Goal: Information Seeking & Learning: Check status

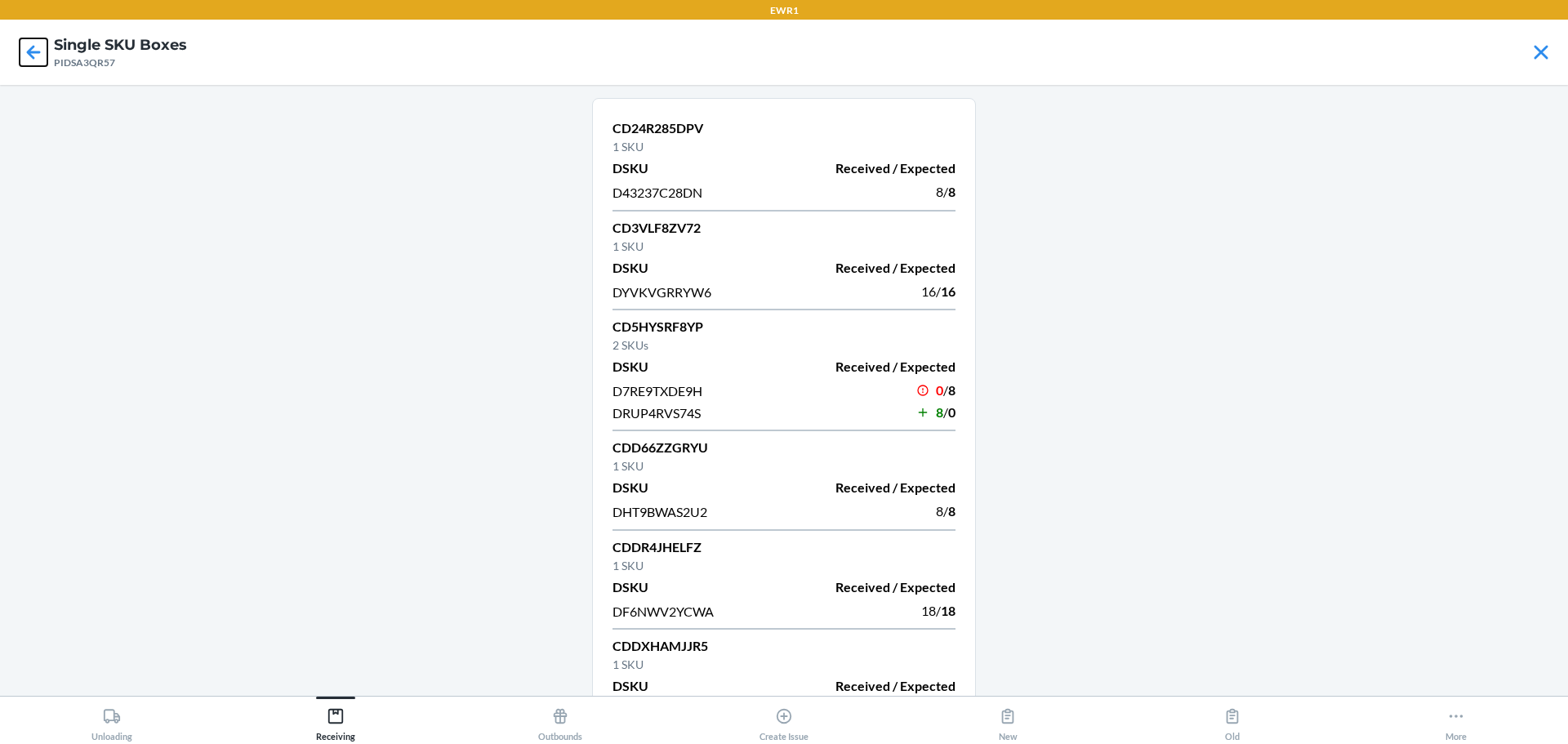
click at [32, 56] on icon at bounding box center [33, 52] width 14 height 14
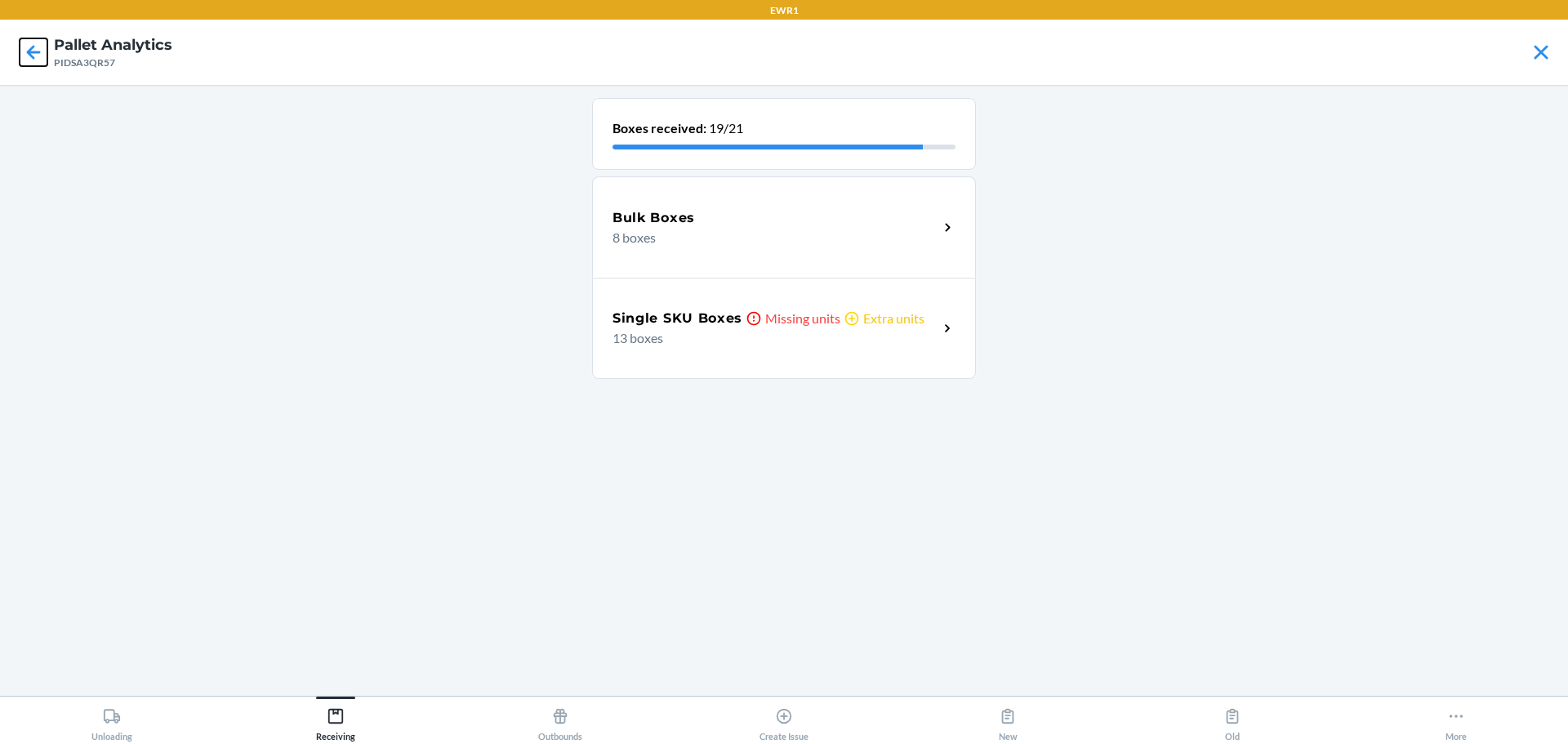
click at [32, 56] on icon at bounding box center [33, 52] width 14 height 14
click at [807, 311] on p "Missing units" at bounding box center [803, 319] width 75 height 20
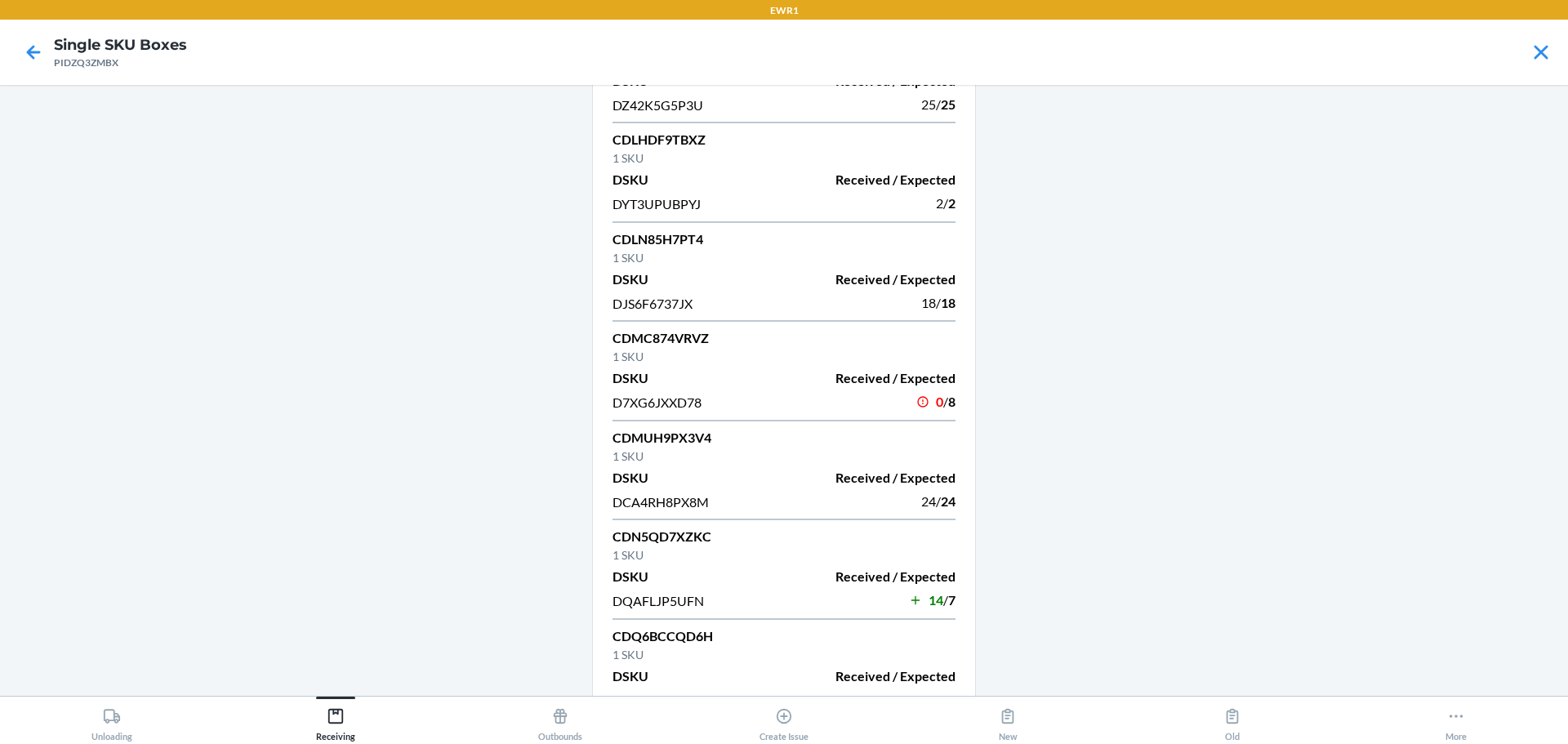
scroll to position [1012, 0]
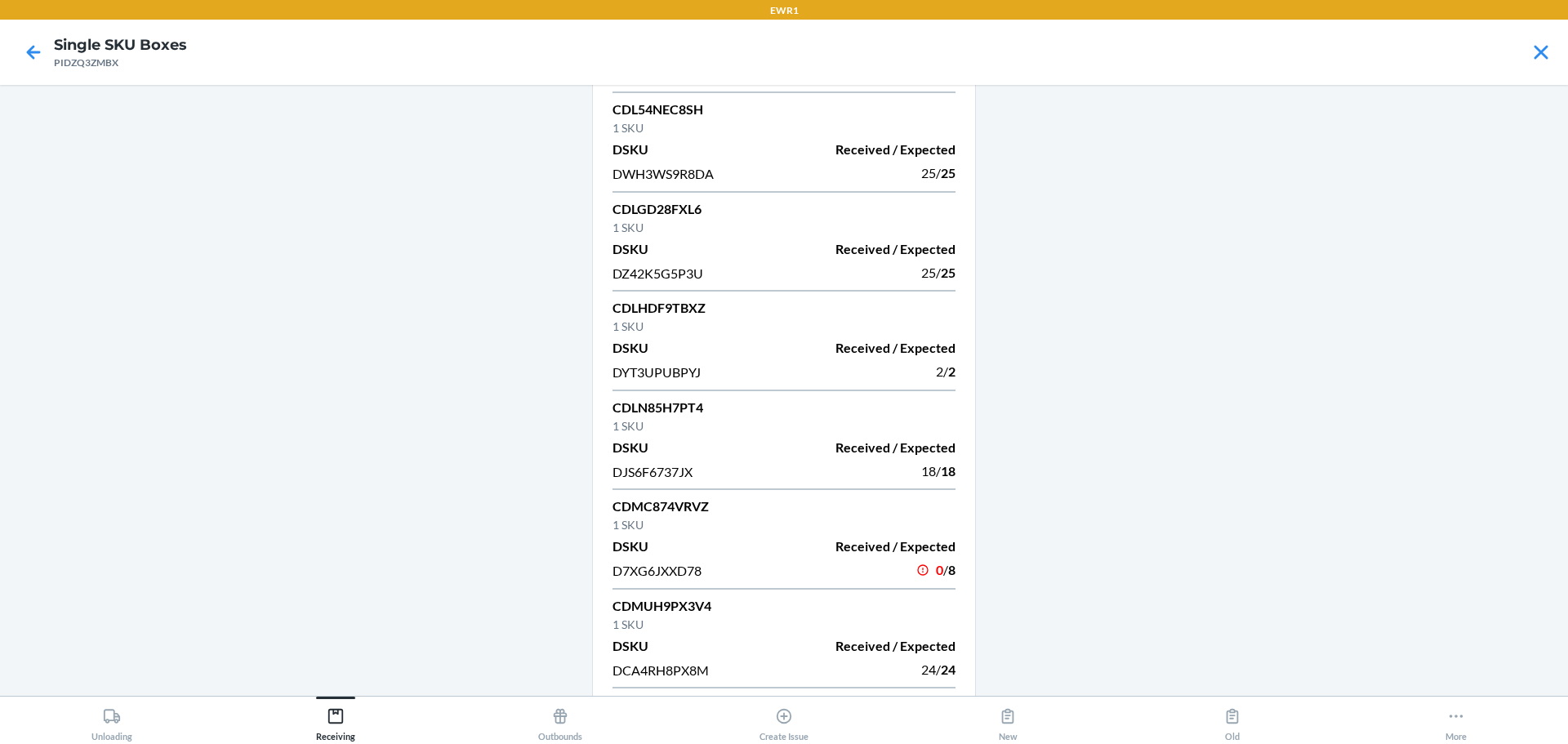
click at [634, 501] on p "CDMC874VRVZ" at bounding box center [784, 507] width 343 height 20
copy p "CDMC874VRVZ"
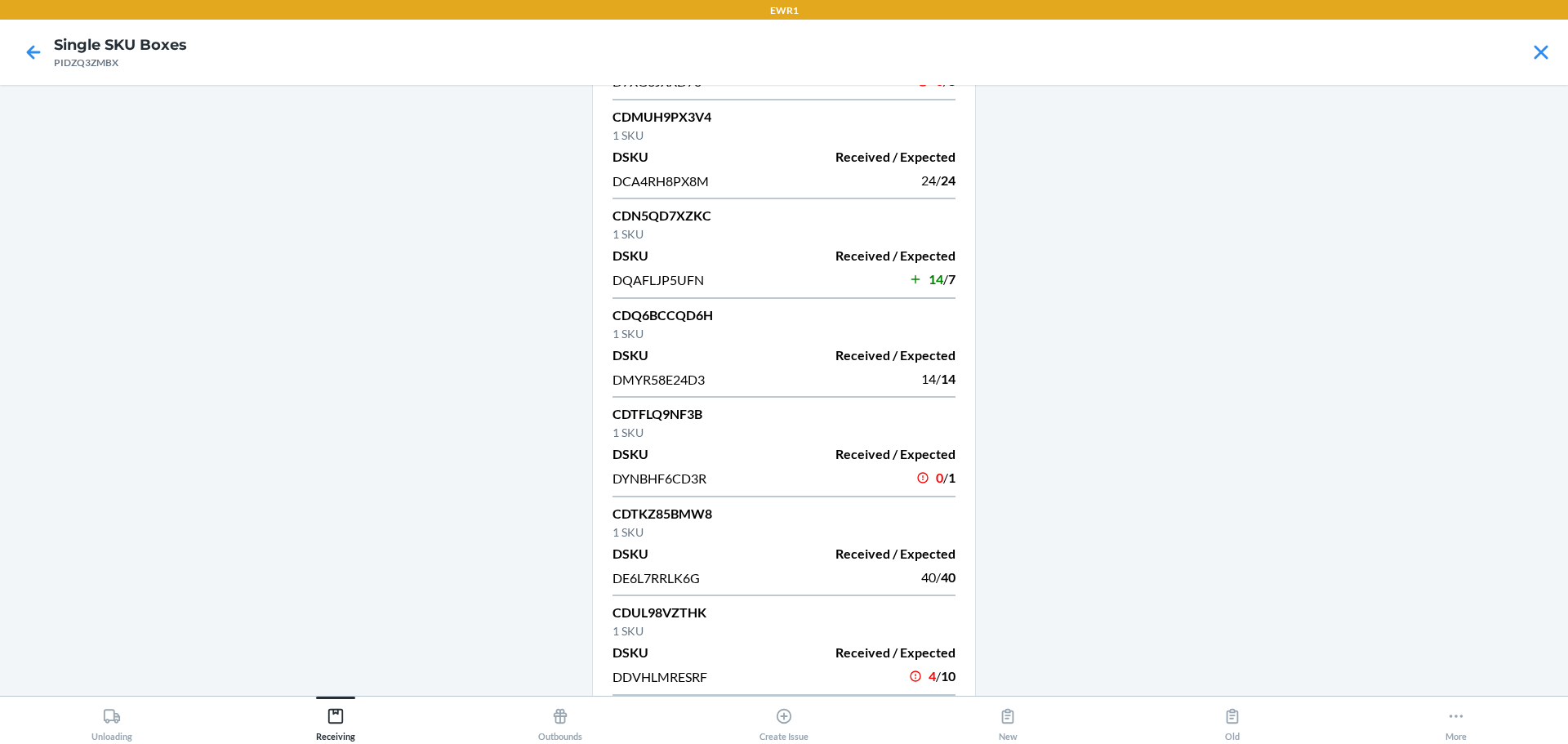
scroll to position [1665, 0]
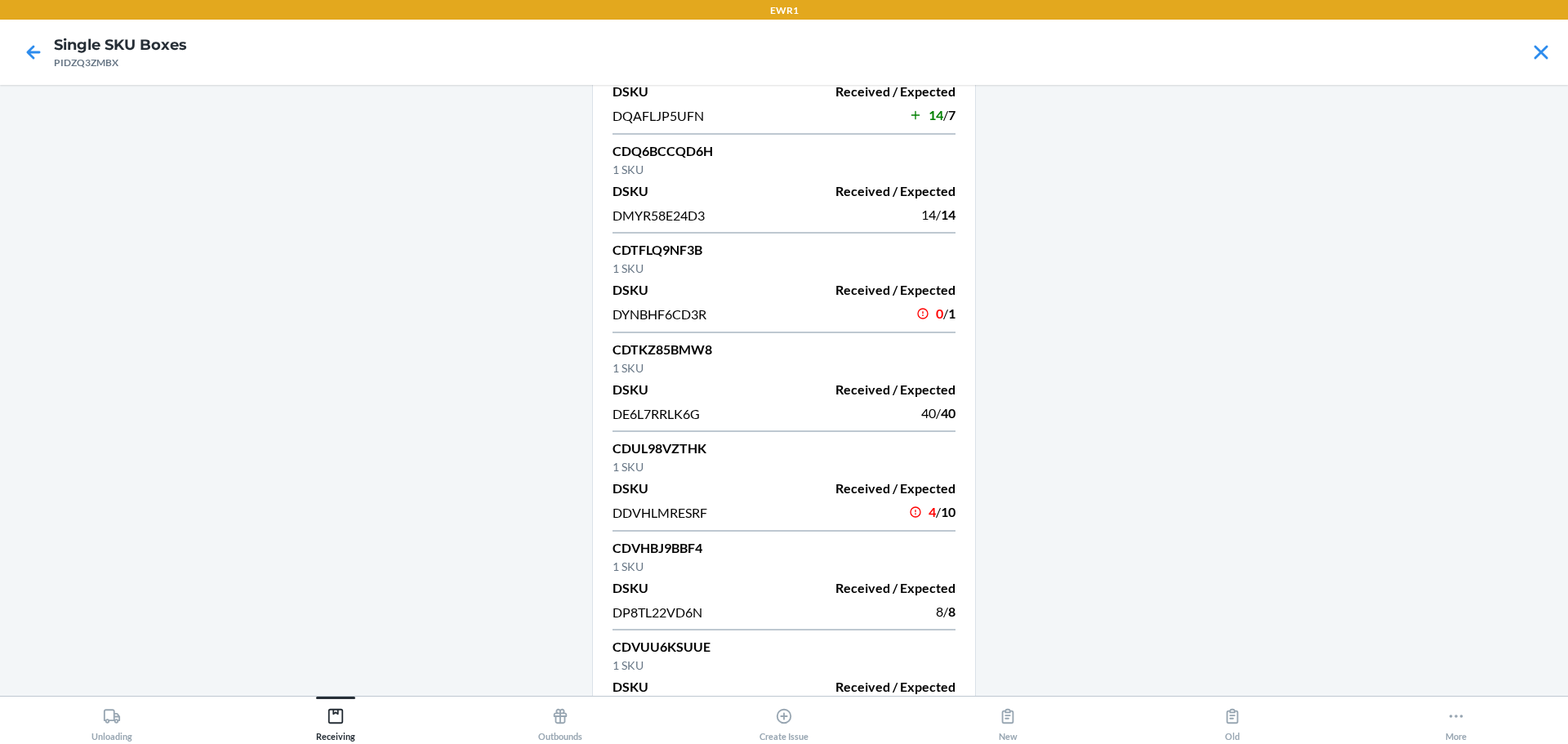
click at [670, 253] on p "CDTFLQ9NF3B" at bounding box center [784, 250] width 343 height 20
copy p "CDTFLQ9NF3B"
click at [666, 312] on span "DYNBHF6CD3R" at bounding box center [659, 314] width 94 height 16
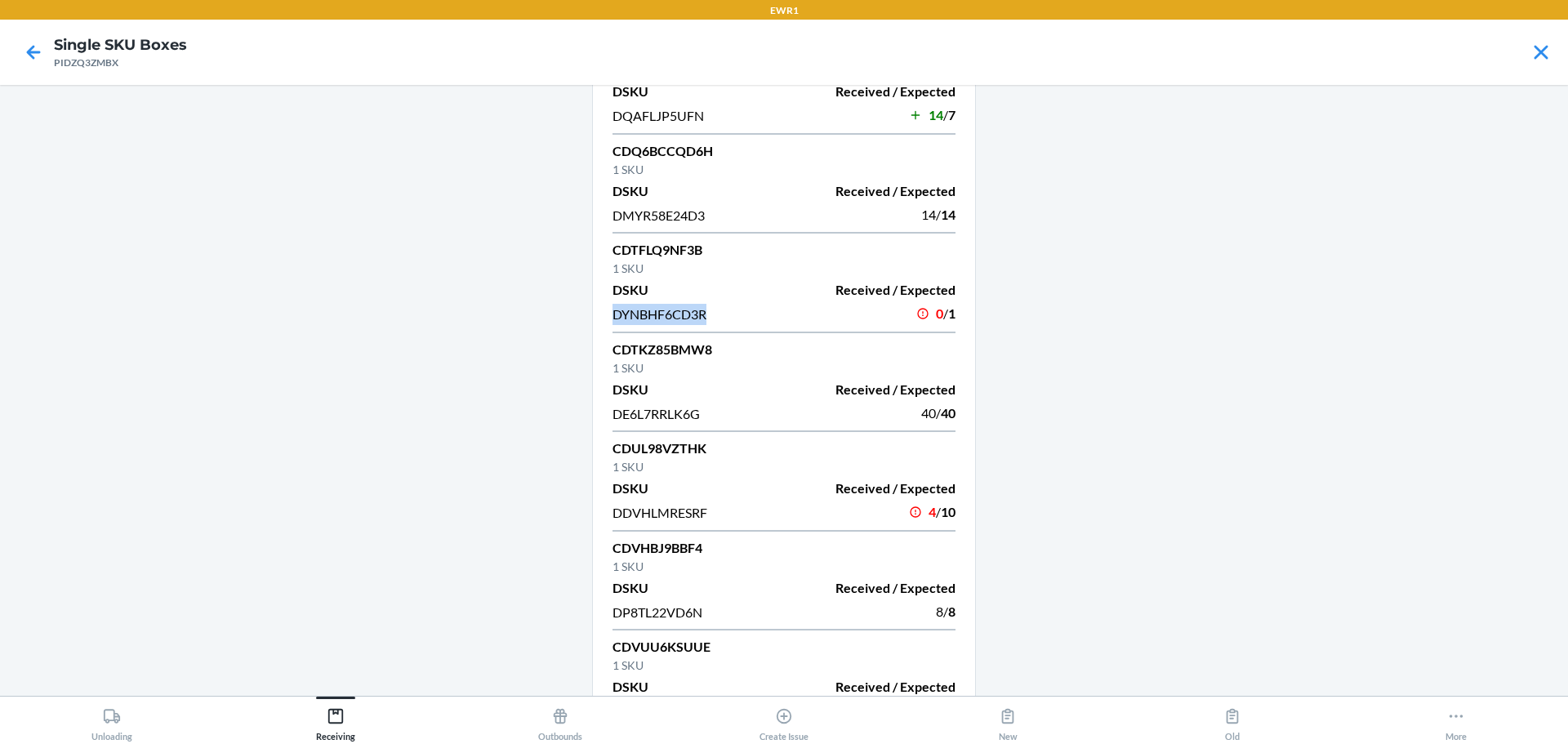
copy span "DYNBHF6CD3R"
click at [691, 342] on p "CDTKZ85BMW8" at bounding box center [784, 350] width 343 height 20
copy p "CDTKZ85BMW8"
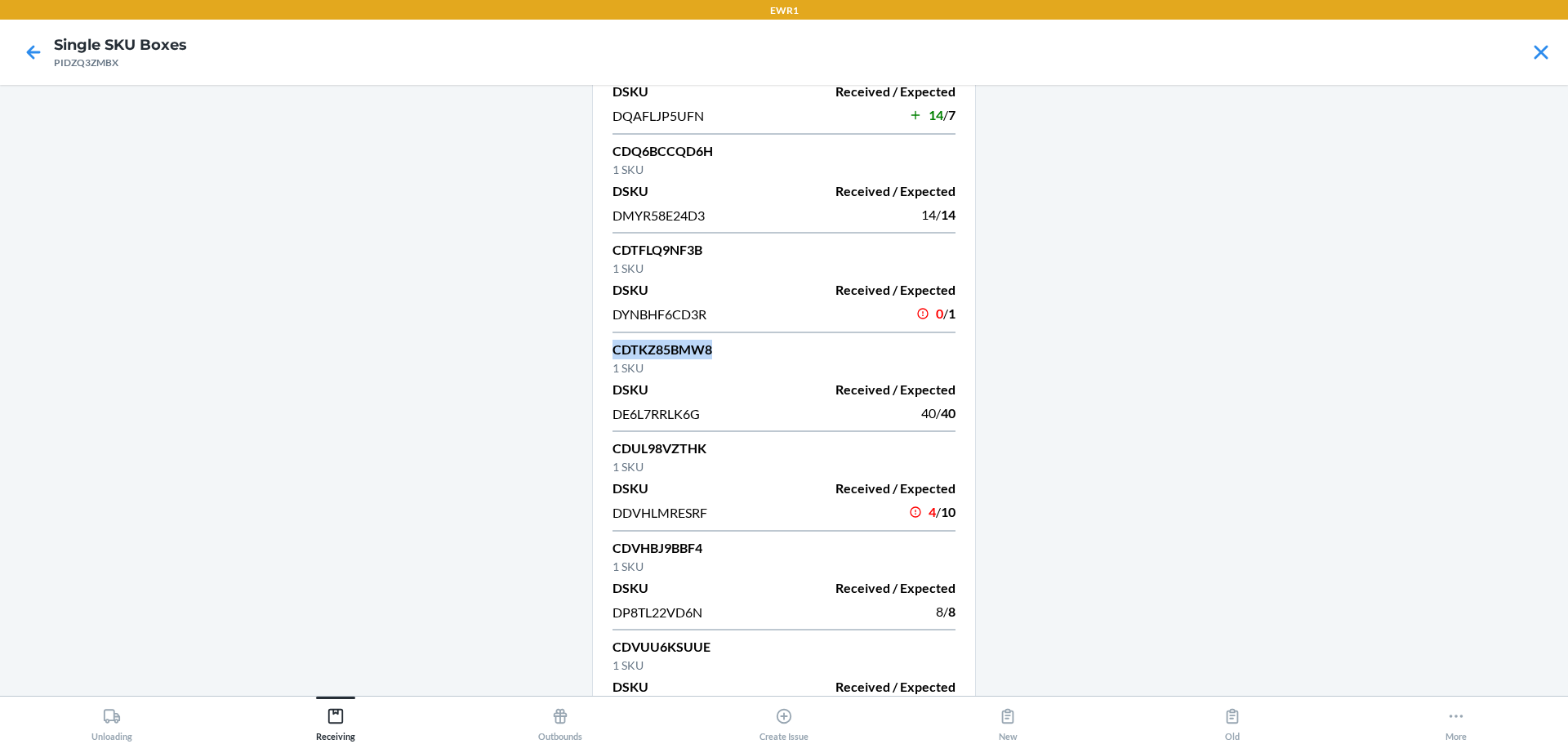
click at [677, 345] on p "CDTKZ85BMW8" at bounding box center [784, 350] width 343 height 20
copy p "CDTKZ85BMW8"
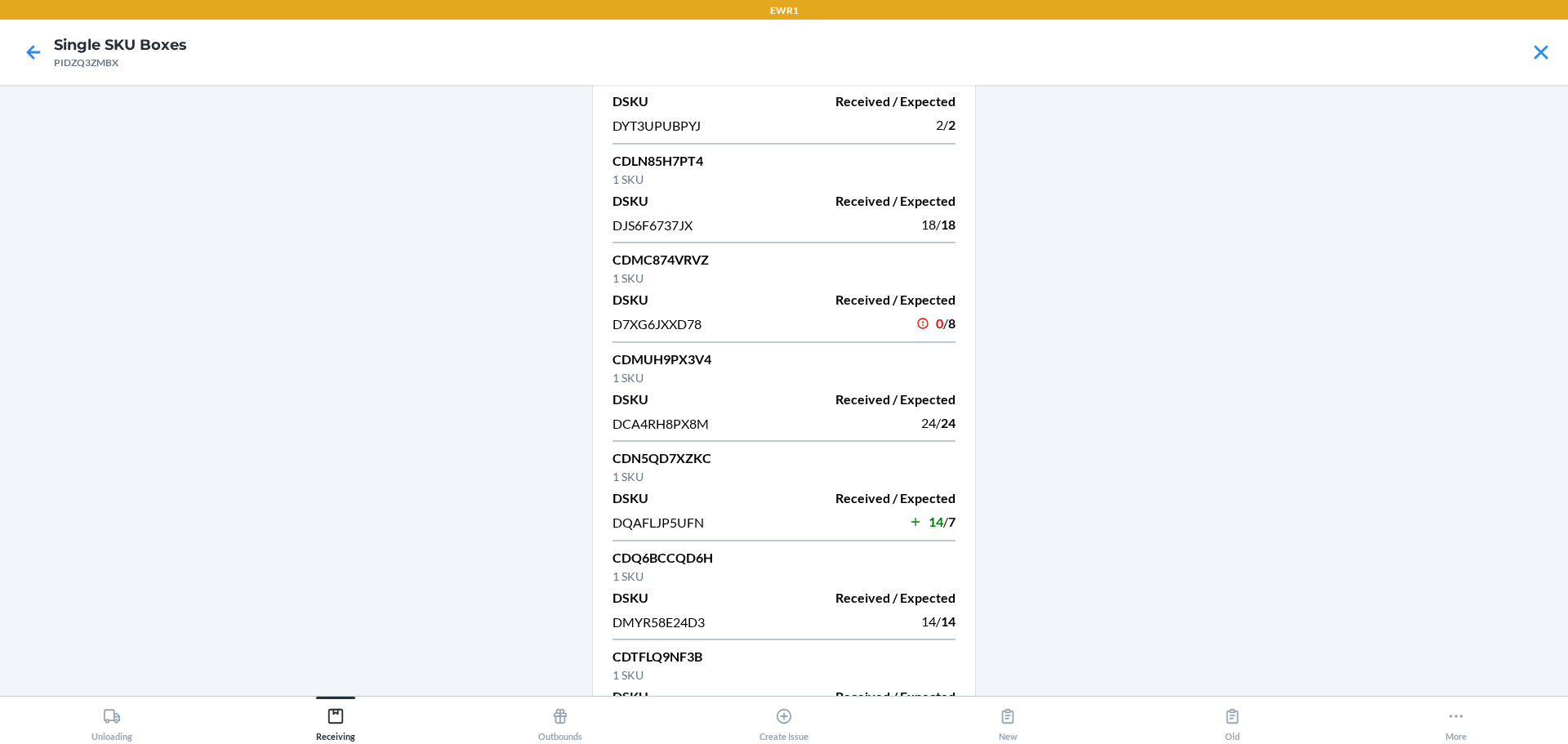
scroll to position [1257, 0]
click at [681, 326] on span "D7XG6JXXD78" at bounding box center [656, 325] width 89 height 16
copy span "D7XG6JXXD78"
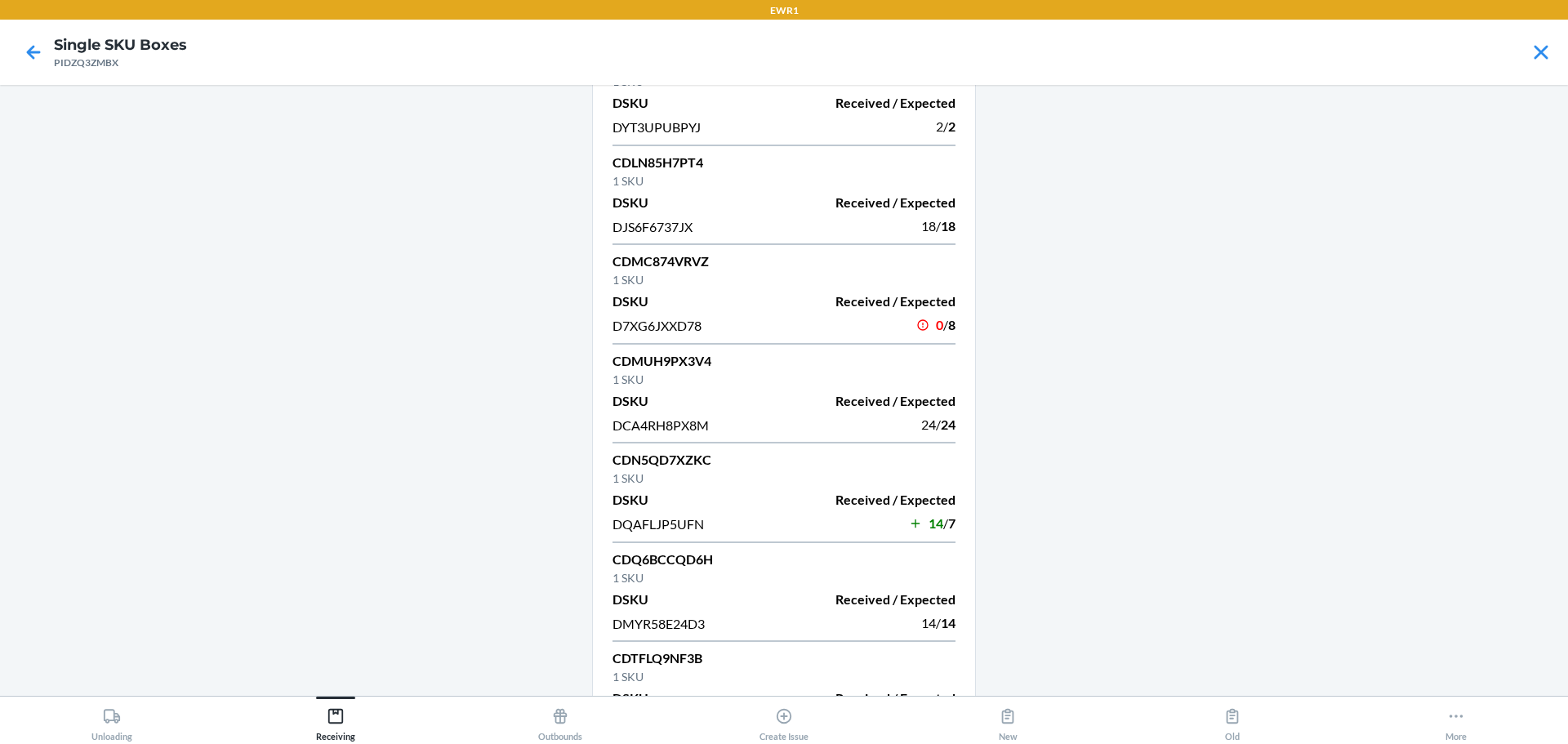
click at [633, 259] on p "CDMC874VRVZ" at bounding box center [784, 262] width 343 height 20
copy p "CDMC874VRVZ"
click at [696, 367] on p "CDMUH9PX3V4" at bounding box center [784, 362] width 343 height 20
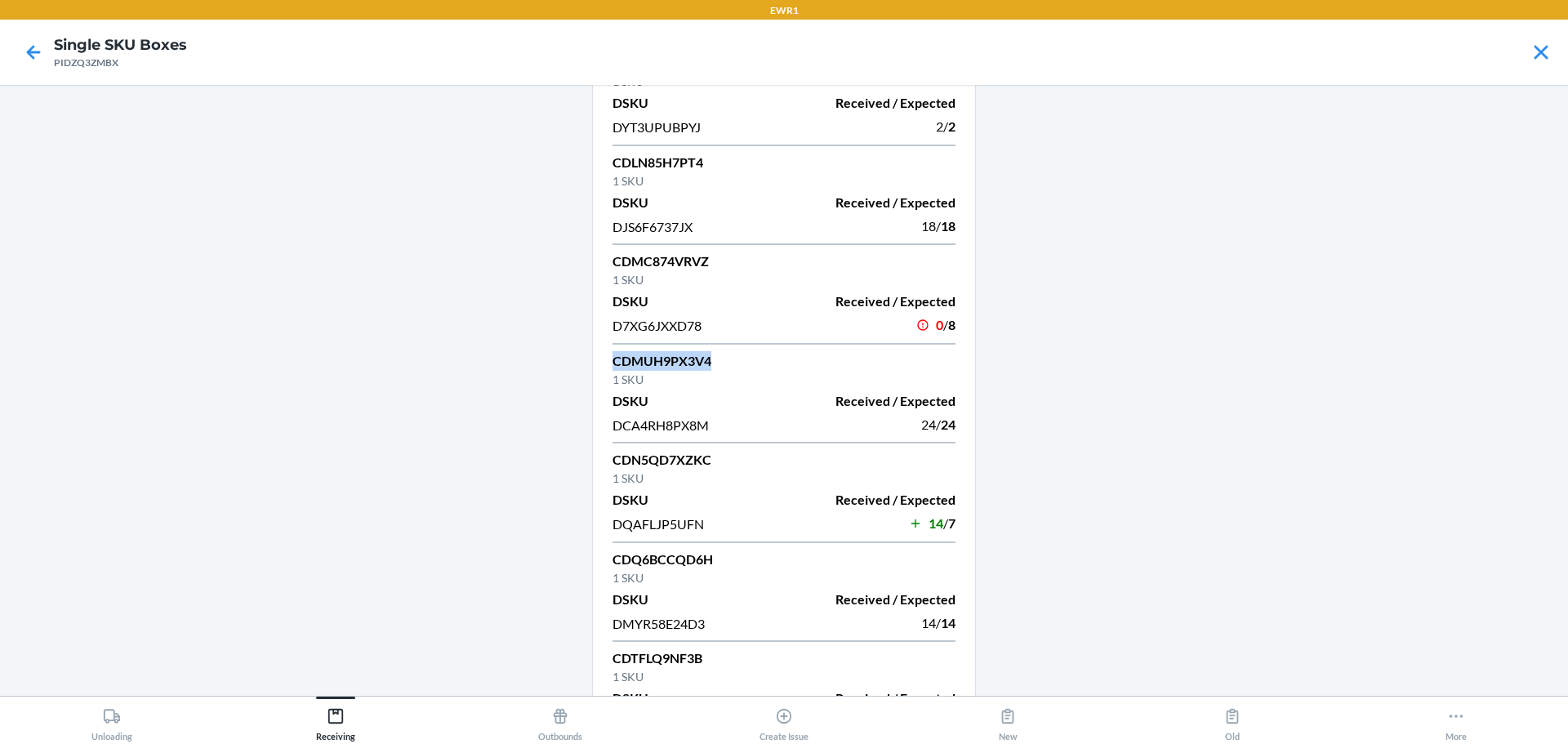
copy p "CDMUH9PX3V4"
click at [38, 41] on icon at bounding box center [33, 52] width 27 height 27
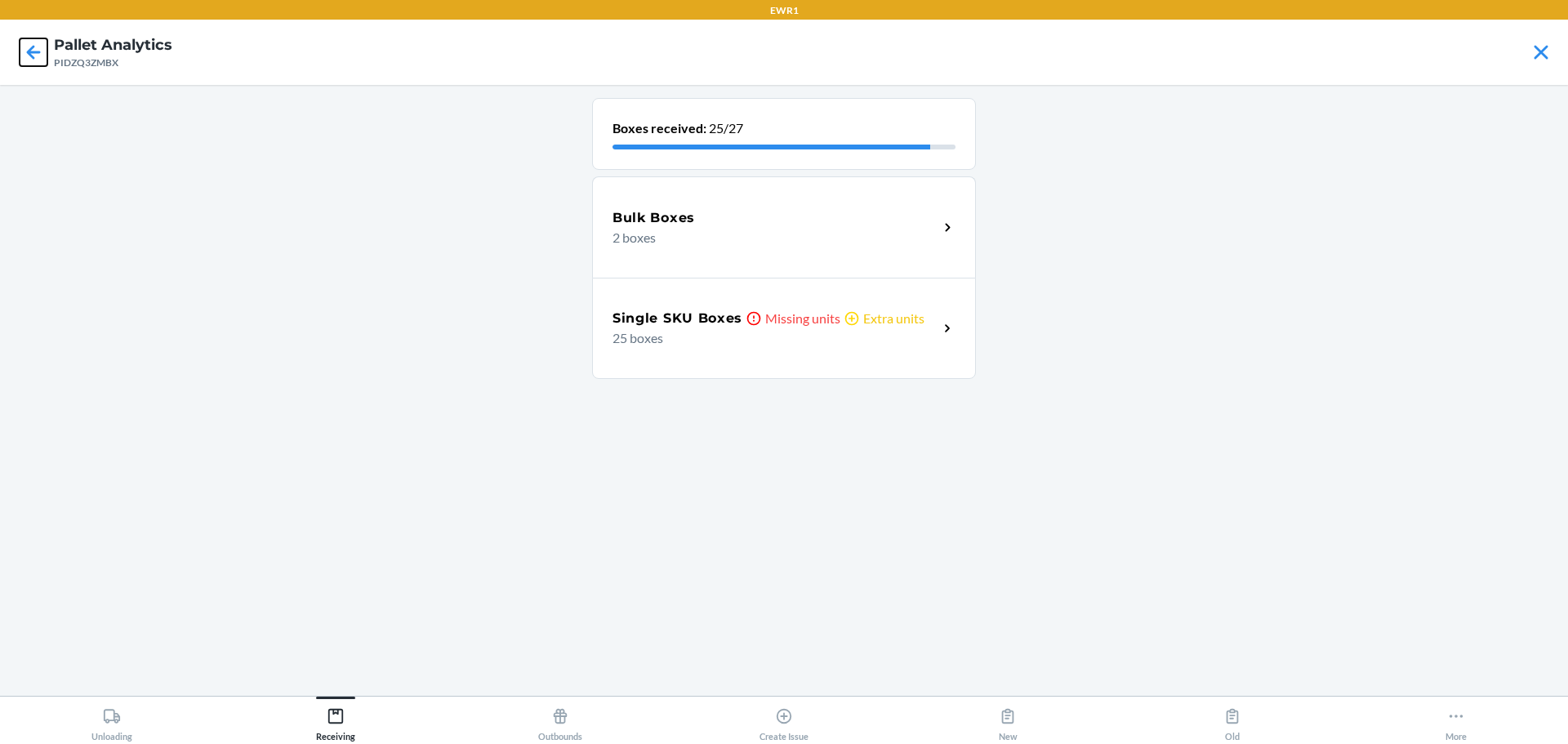
click at [37, 41] on icon at bounding box center [33, 52] width 27 height 27
click at [683, 237] on p "1 box" at bounding box center [769, 238] width 312 height 20
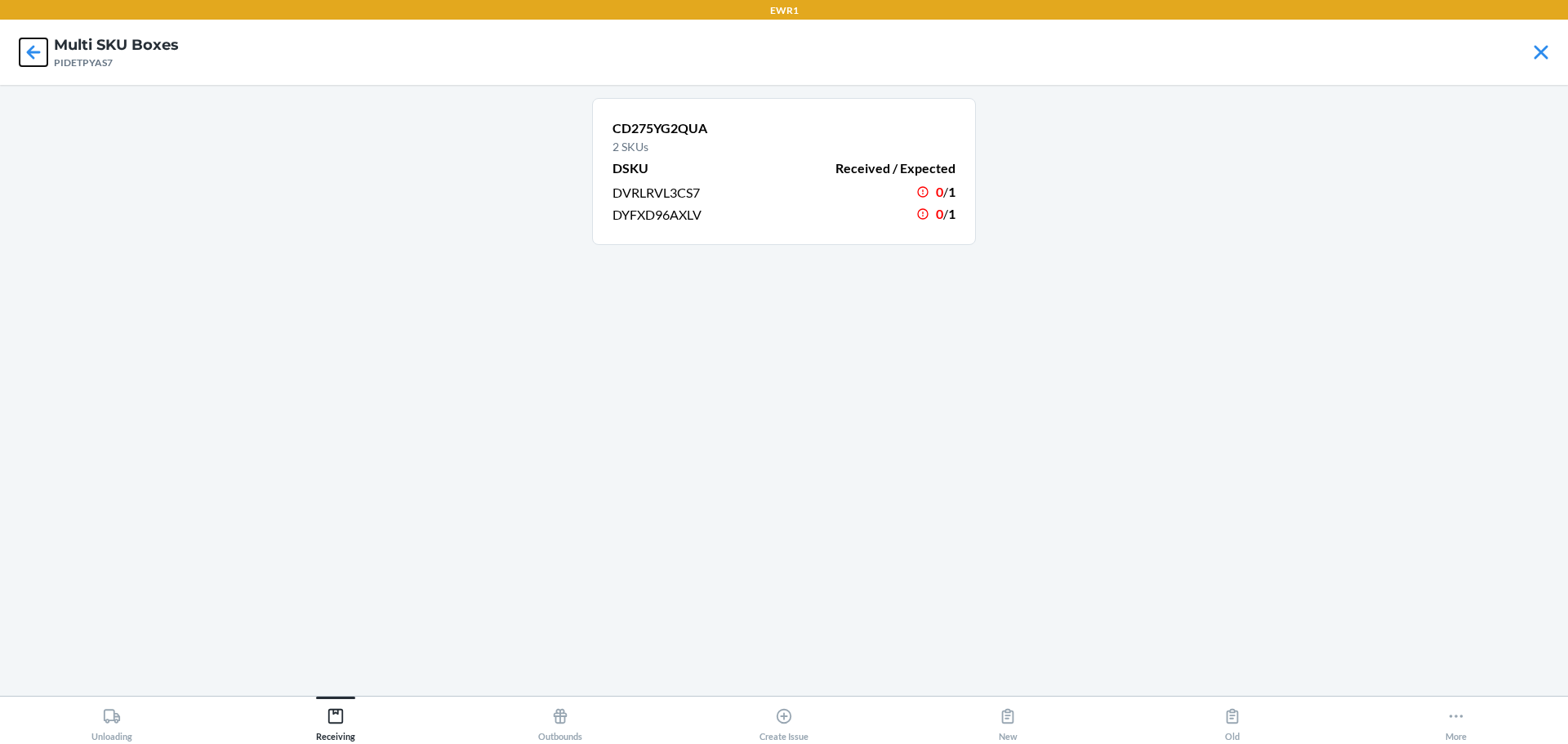
click at [24, 52] on icon at bounding box center [33, 52] width 27 height 27
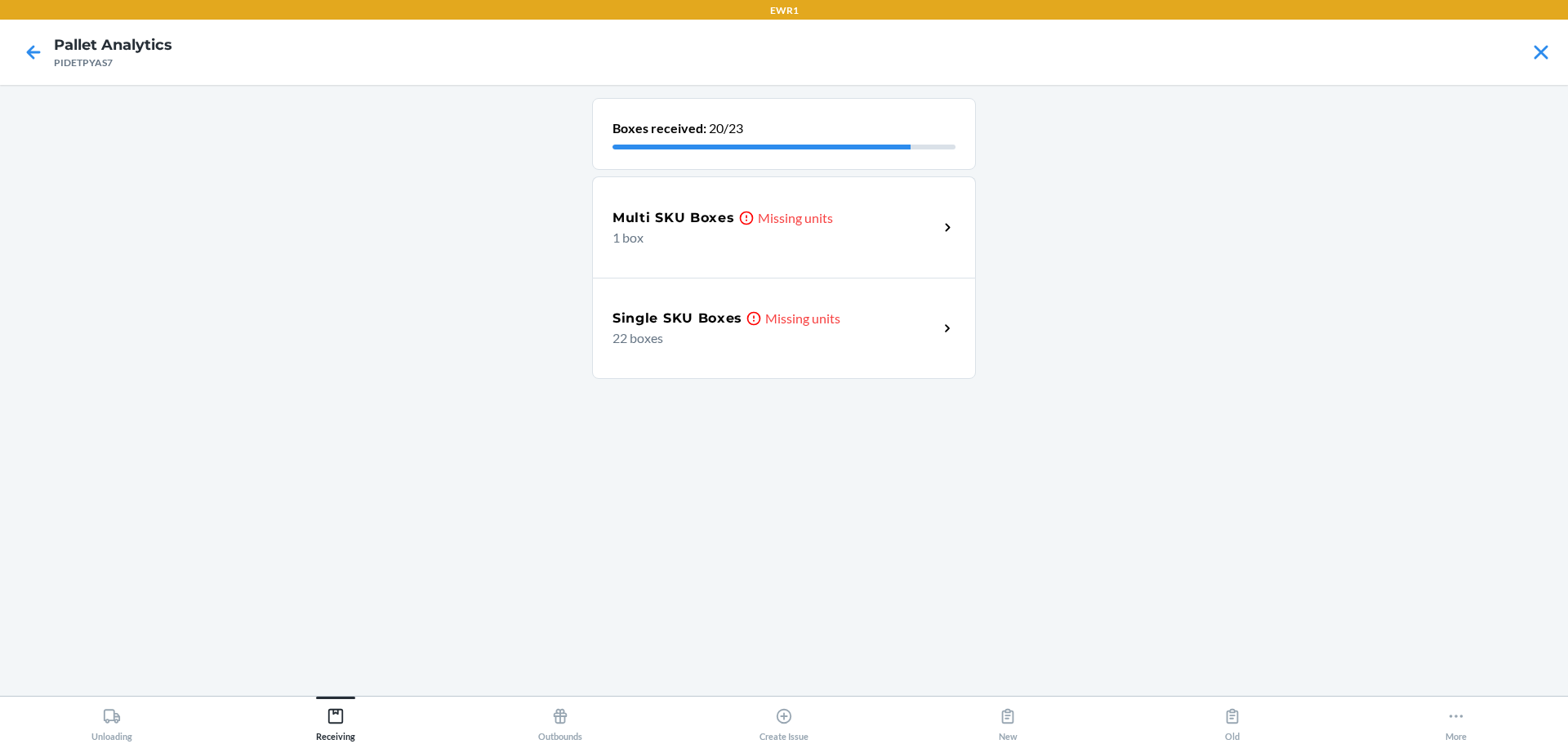
click at [776, 303] on div "Single SKU Boxes Missing units 22 boxes" at bounding box center [784, 328] width 384 height 101
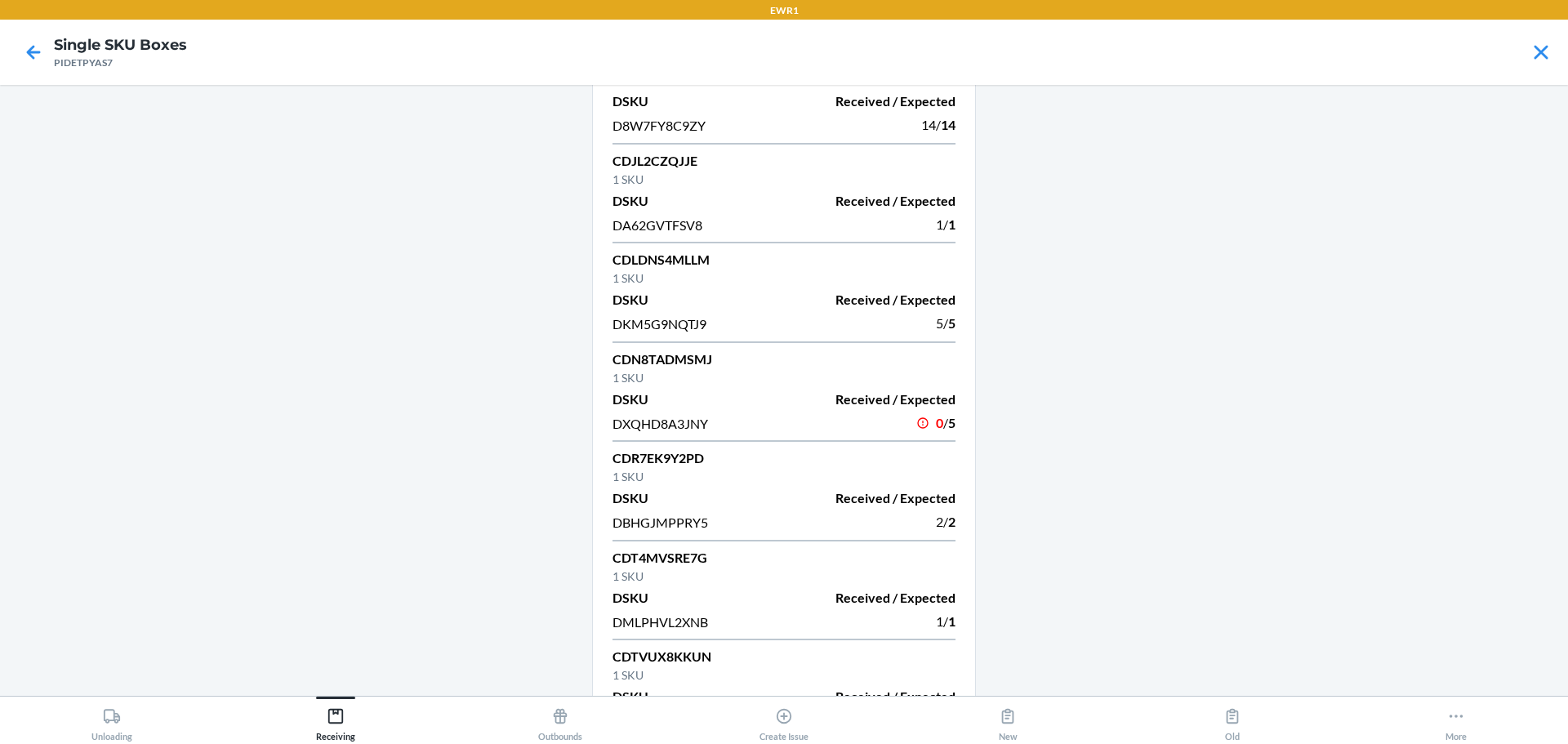
scroll to position [1225, 0]
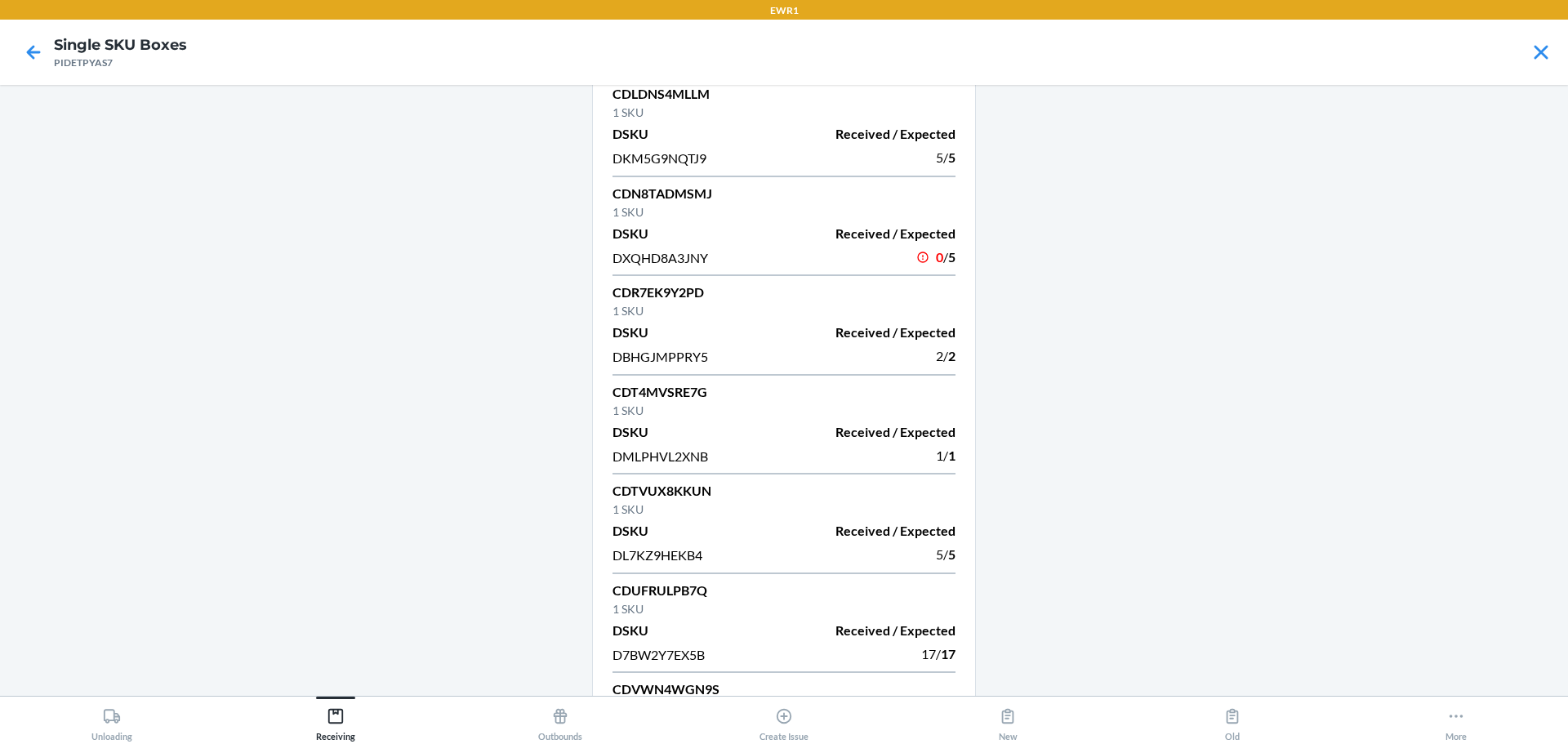
click at [666, 190] on p "CDN8TADMSMJ" at bounding box center [784, 194] width 343 height 20
click at [665, 191] on p "CDN8TADMSMJ" at bounding box center [784, 194] width 343 height 20
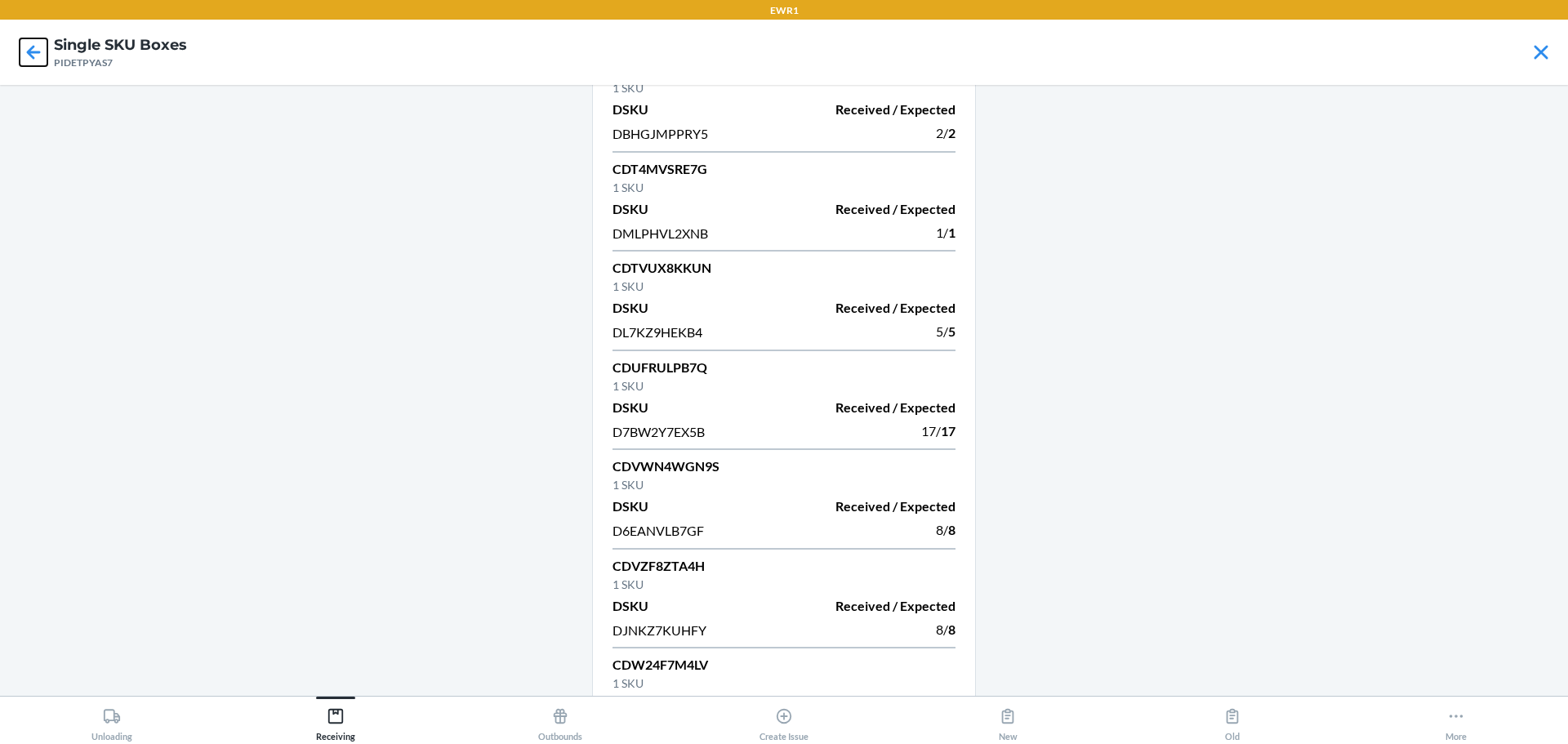
click at [27, 51] on icon at bounding box center [33, 52] width 27 height 27
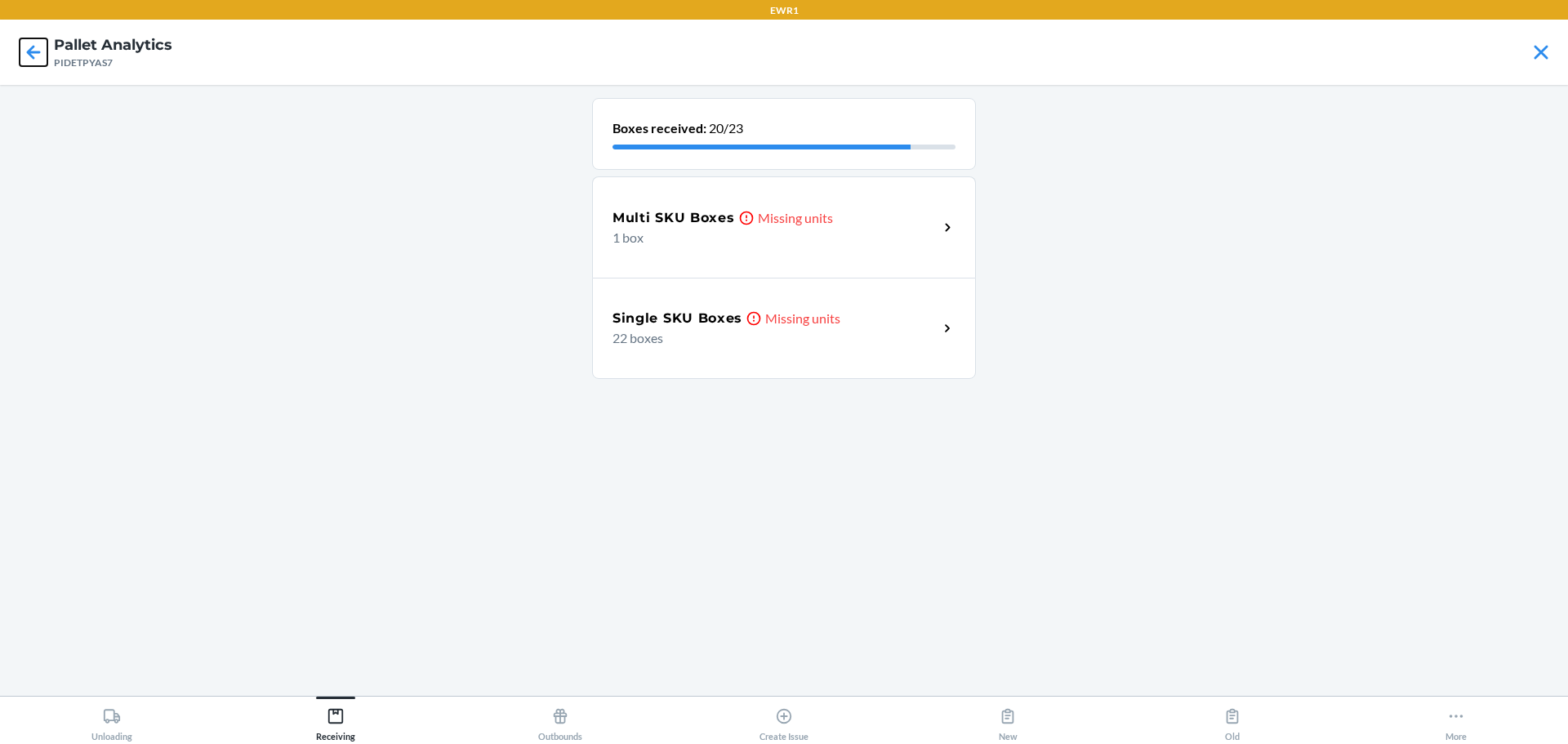
click at [27, 51] on icon at bounding box center [33, 52] width 27 height 27
click at [763, 247] on p "1 box" at bounding box center [769, 238] width 312 height 20
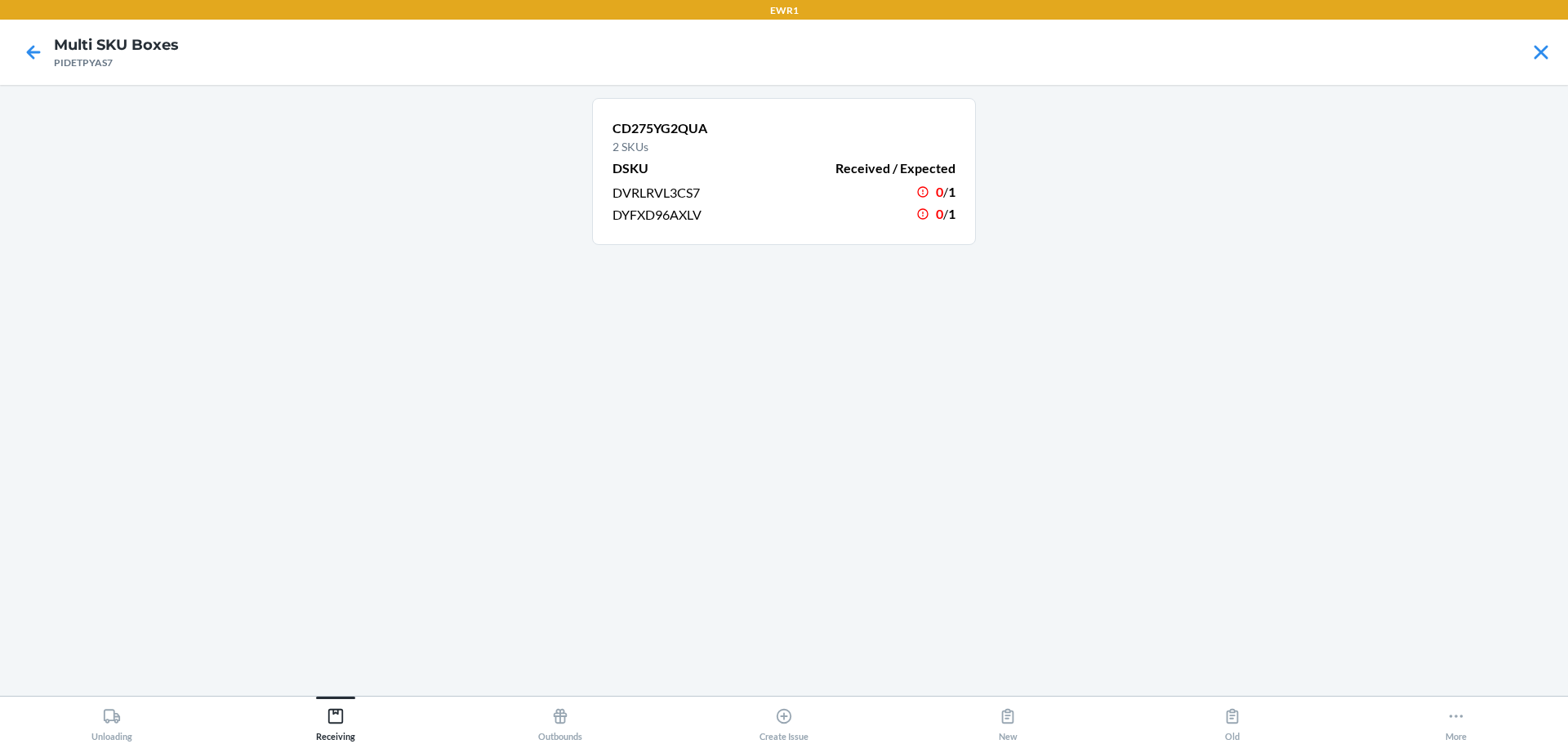
click at [671, 126] on p "CD275YG2QUA" at bounding box center [784, 129] width 343 height 20
drag, startPoint x: 659, startPoint y: 138, endPoint x: 670, endPoint y: 121, distance: 20.2
click at [670, 121] on p "CD275YG2QUA" at bounding box center [784, 129] width 343 height 20
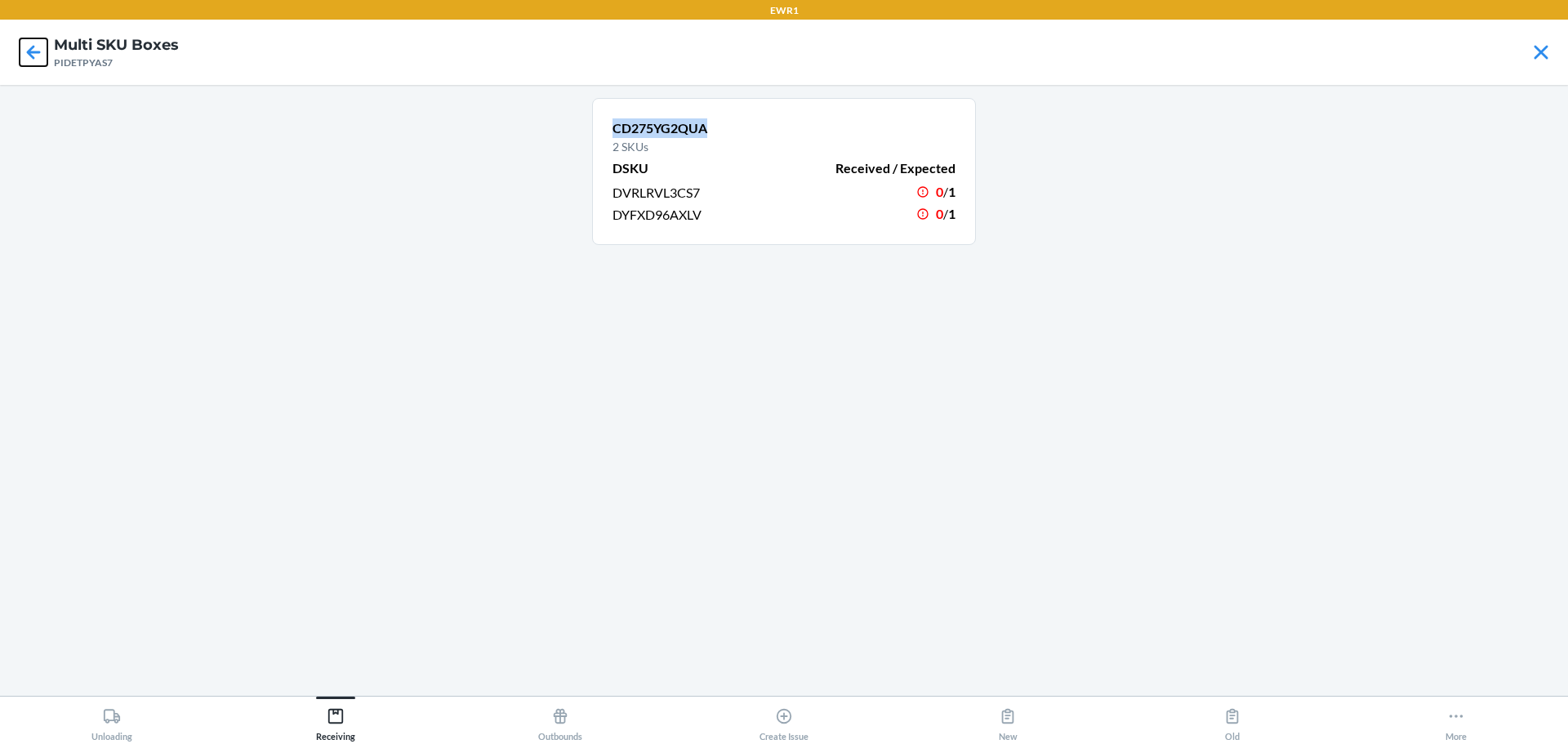
click at [31, 61] on icon at bounding box center [33, 52] width 27 height 27
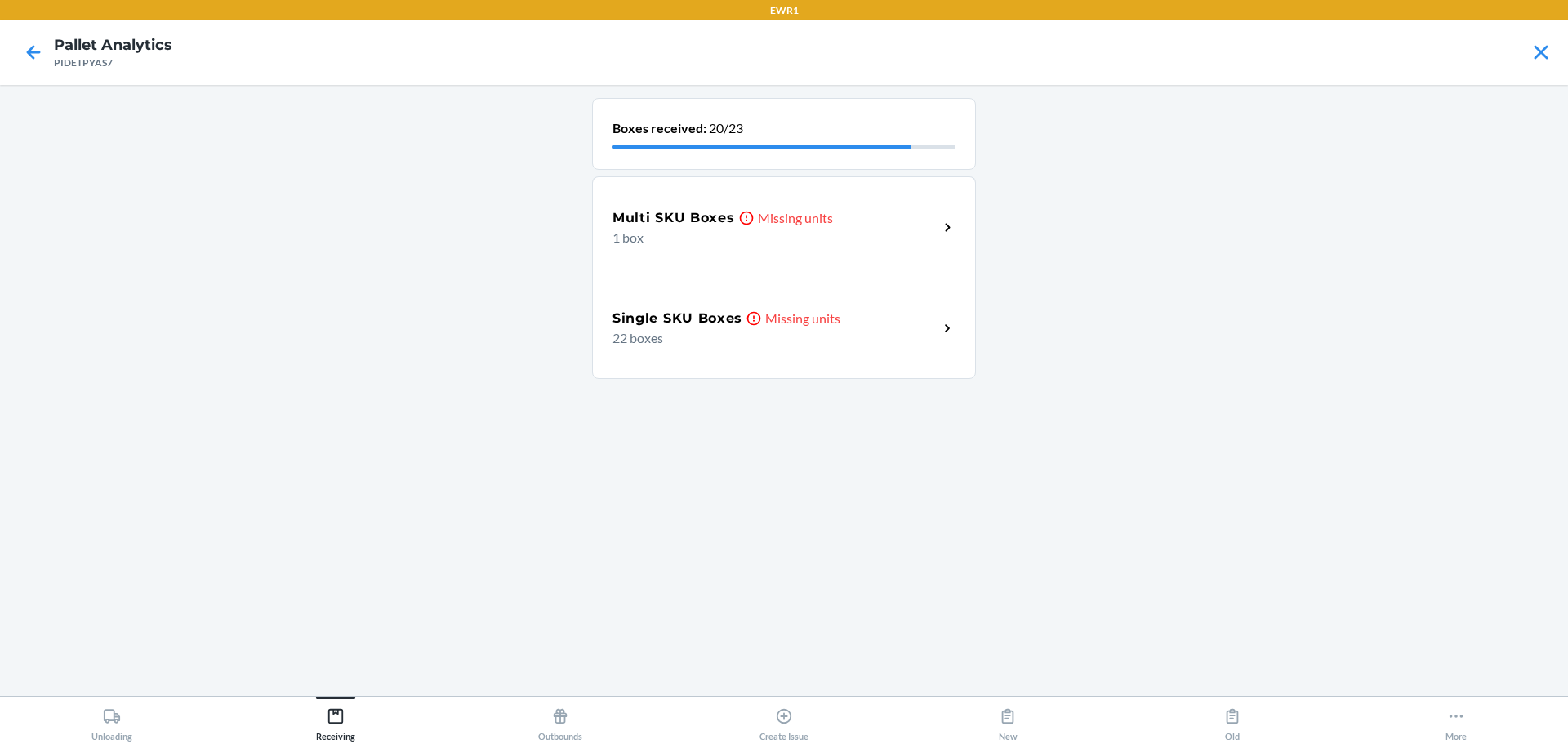
click at [790, 307] on div "Single SKU Boxes Missing units 22 boxes" at bounding box center [784, 328] width 384 height 101
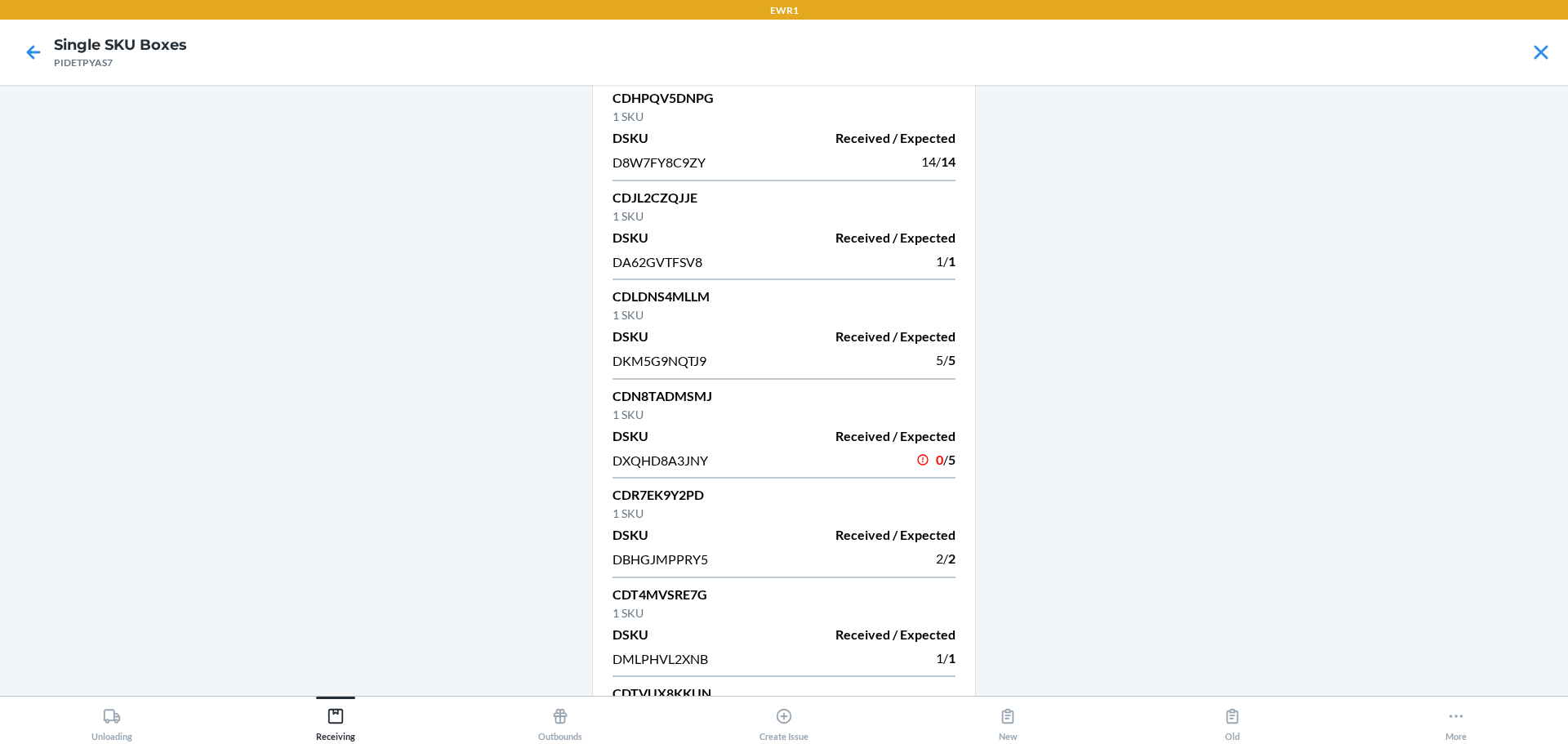
scroll to position [877, 0]
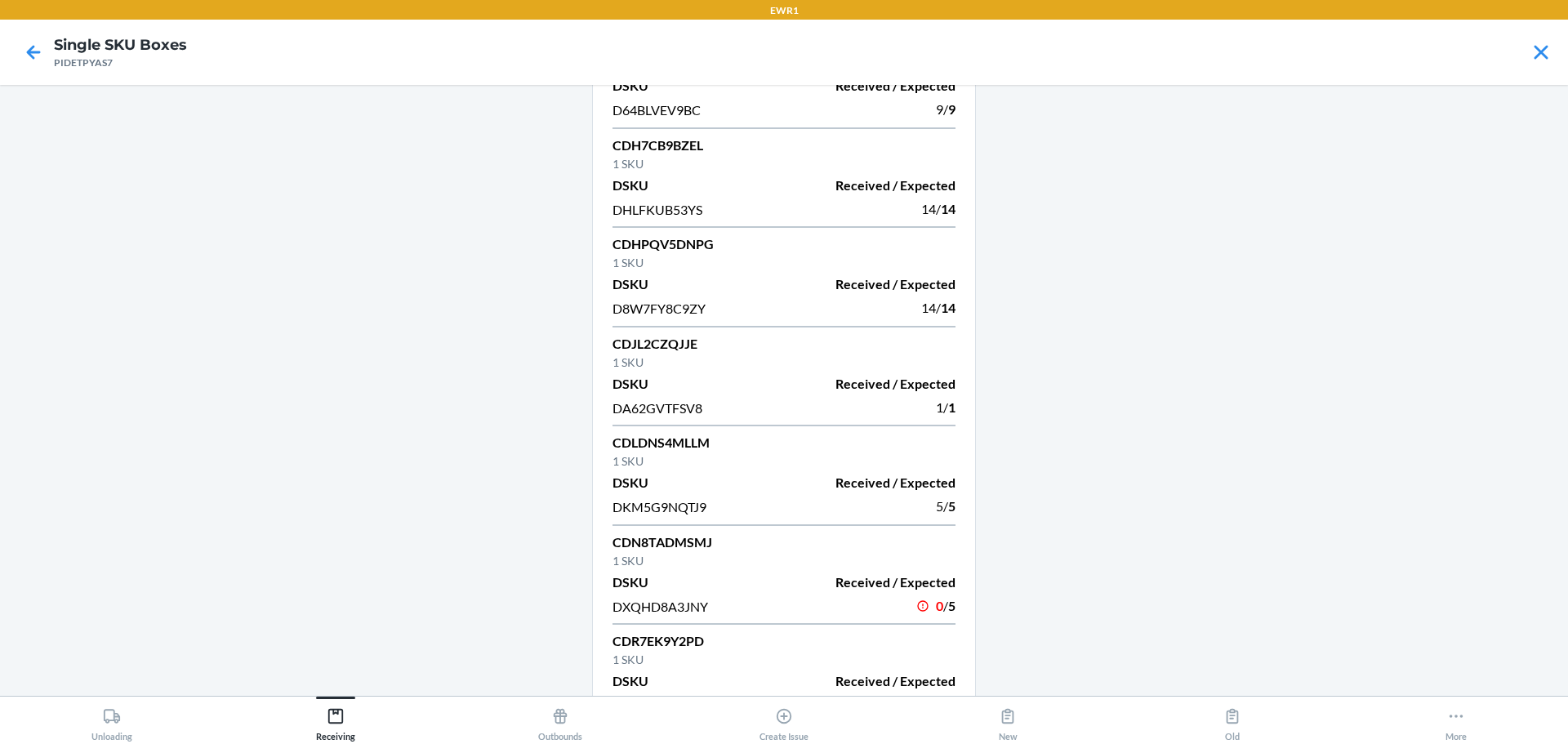
click at [681, 443] on p "CDLDNS4MLLM" at bounding box center [784, 443] width 343 height 20
click at [647, 469] on p "1 SKU" at bounding box center [784, 461] width 343 height 17
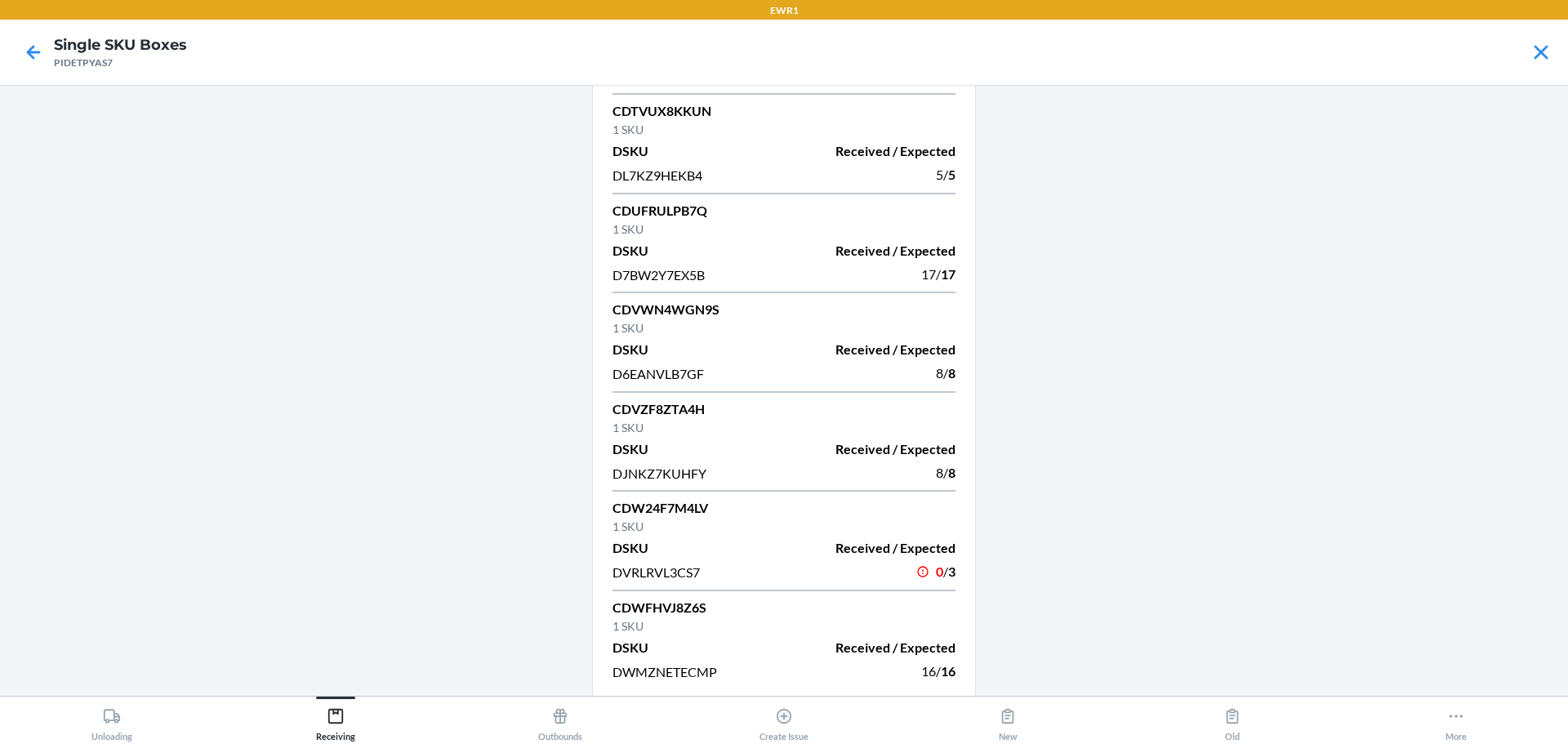
scroll to position [1612, 0]
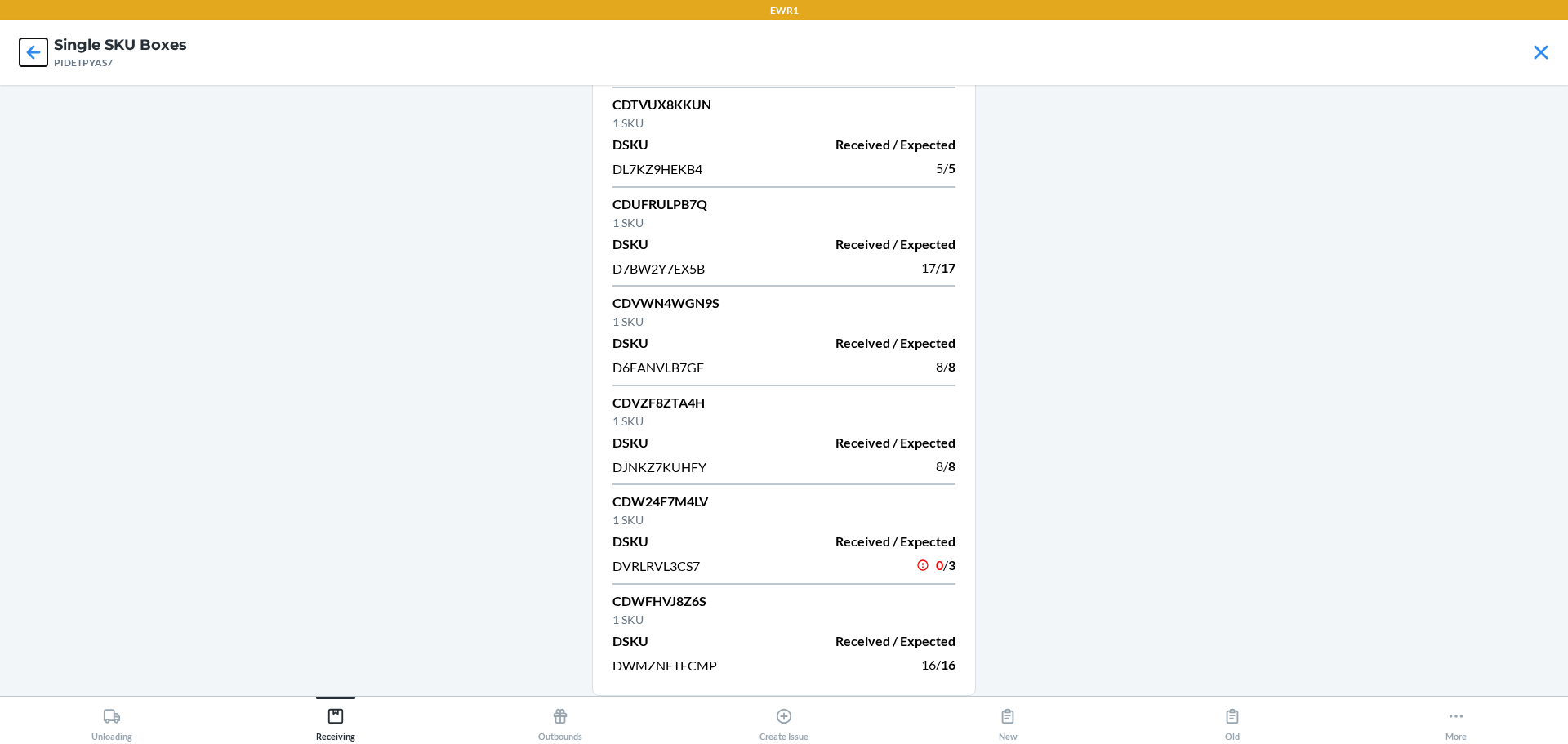
click at [35, 52] on icon at bounding box center [33, 52] width 14 height 14
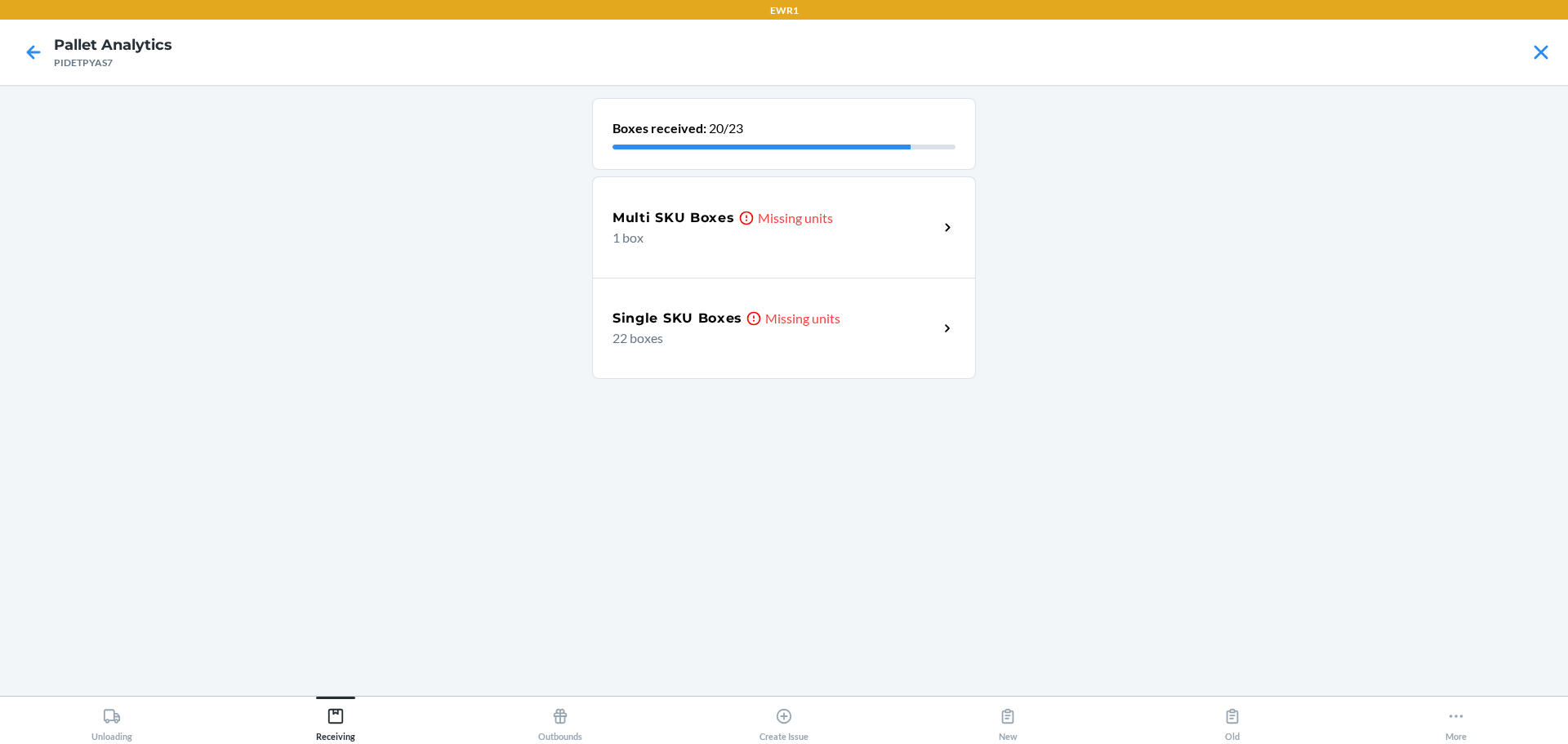
click at [735, 258] on div "Multi SKU Boxes Missing units 1 box" at bounding box center [784, 227] width 384 height 101
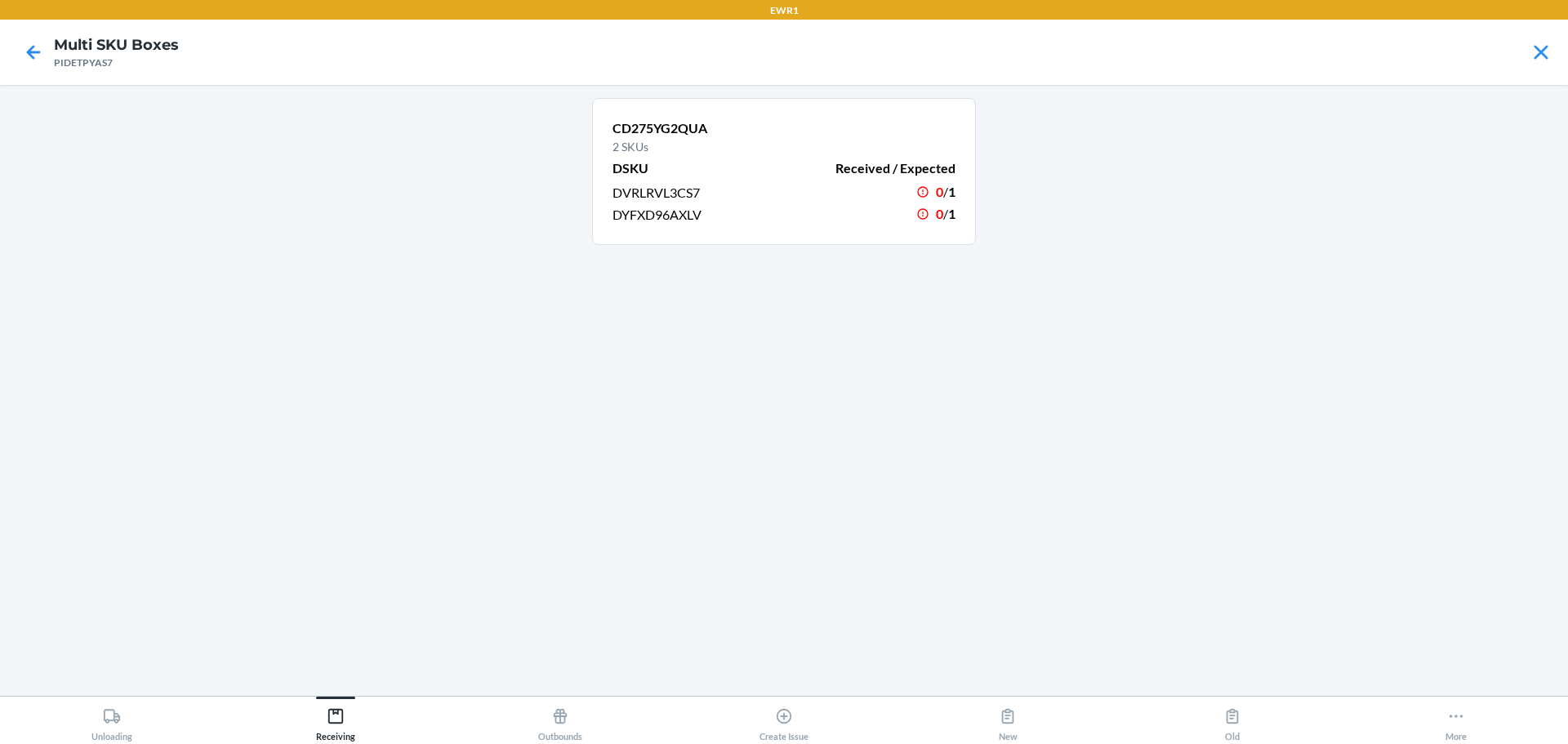
click at [658, 188] on span "DVRLRVL3CS7" at bounding box center [656, 192] width 87 height 16
click at [630, 216] on span "DYFXD96AXLV" at bounding box center [656, 214] width 89 height 16
click at [740, 285] on div "CD275YG2QUA 2 SKUs DSKU Received / Expected DVRLRVL3CS7 0 / 1 DYFXD96AXLV 0 / 1" at bounding box center [784, 391] width 384 height 585
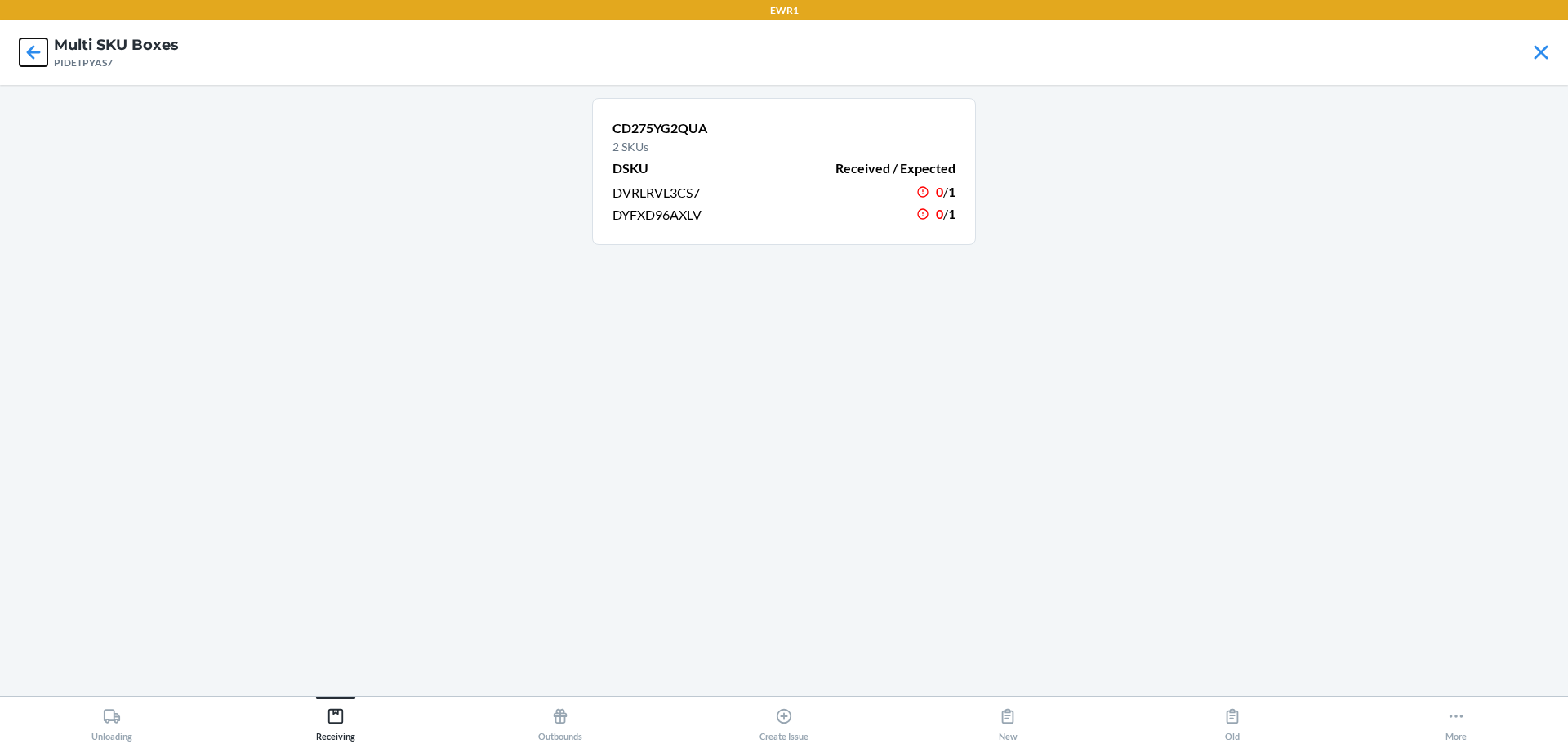
click at [26, 40] on icon at bounding box center [33, 52] width 27 height 27
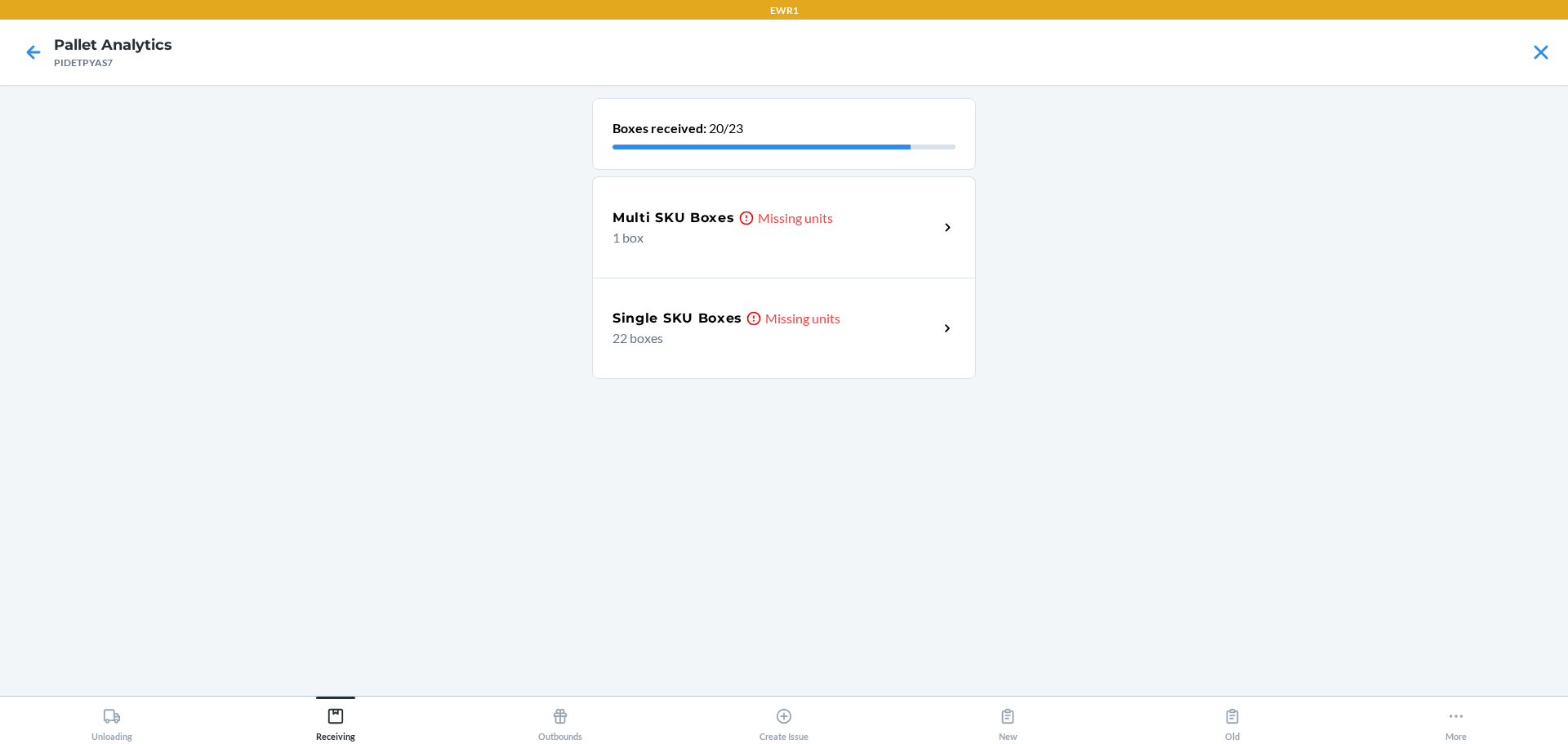
click at [48, 52] on div at bounding box center [33, 52] width 41 height 41
click at [44, 52] on icon at bounding box center [33, 52] width 27 height 27
click at [814, 209] on div "Bulk Boxes Missing units" at bounding box center [775, 219] width 326 height 20
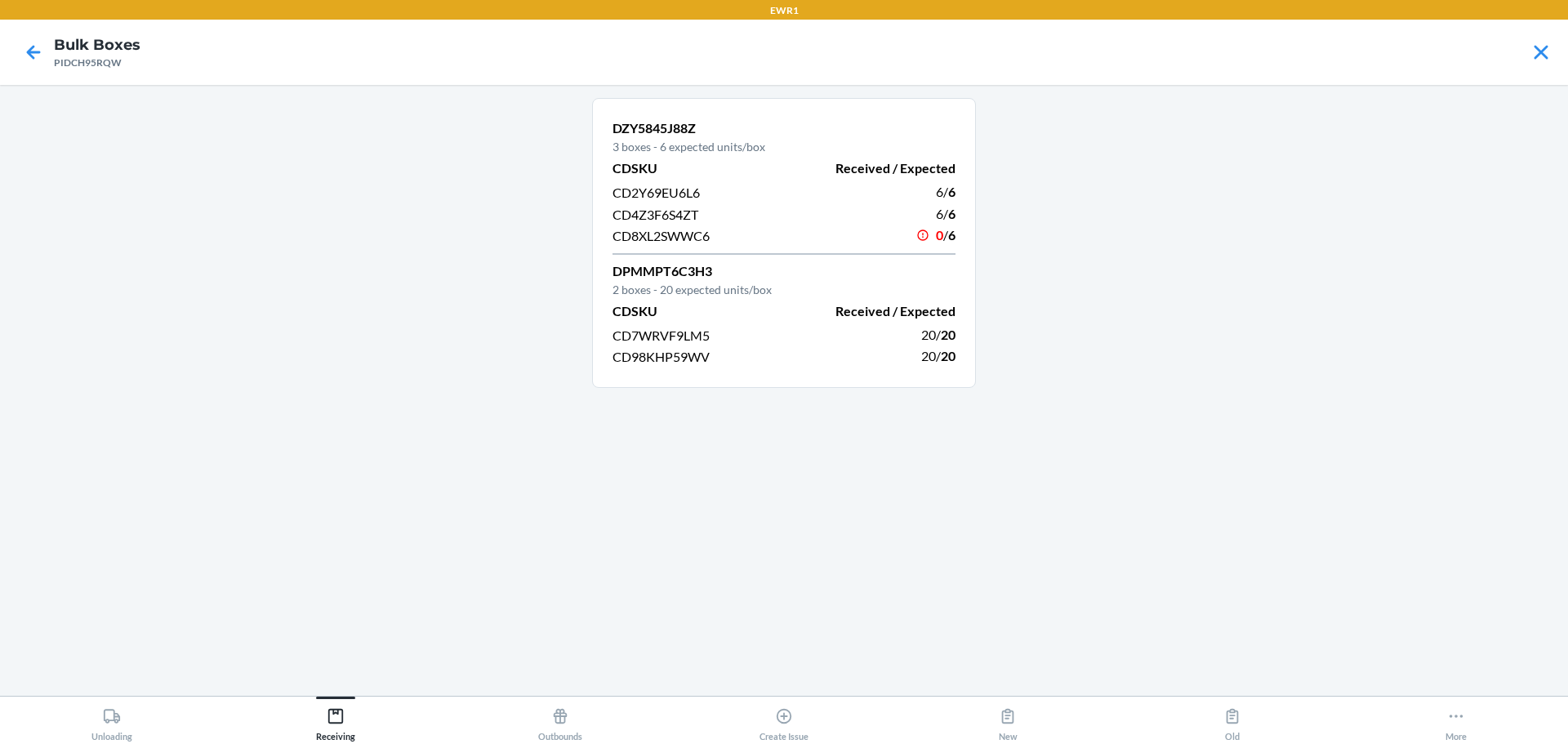
click at [672, 215] on span "CD4Z3F6S4ZT" at bounding box center [655, 214] width 86 height 16
click at [26, 49] on icon at bounding box center [33, 52] width 27 height 27
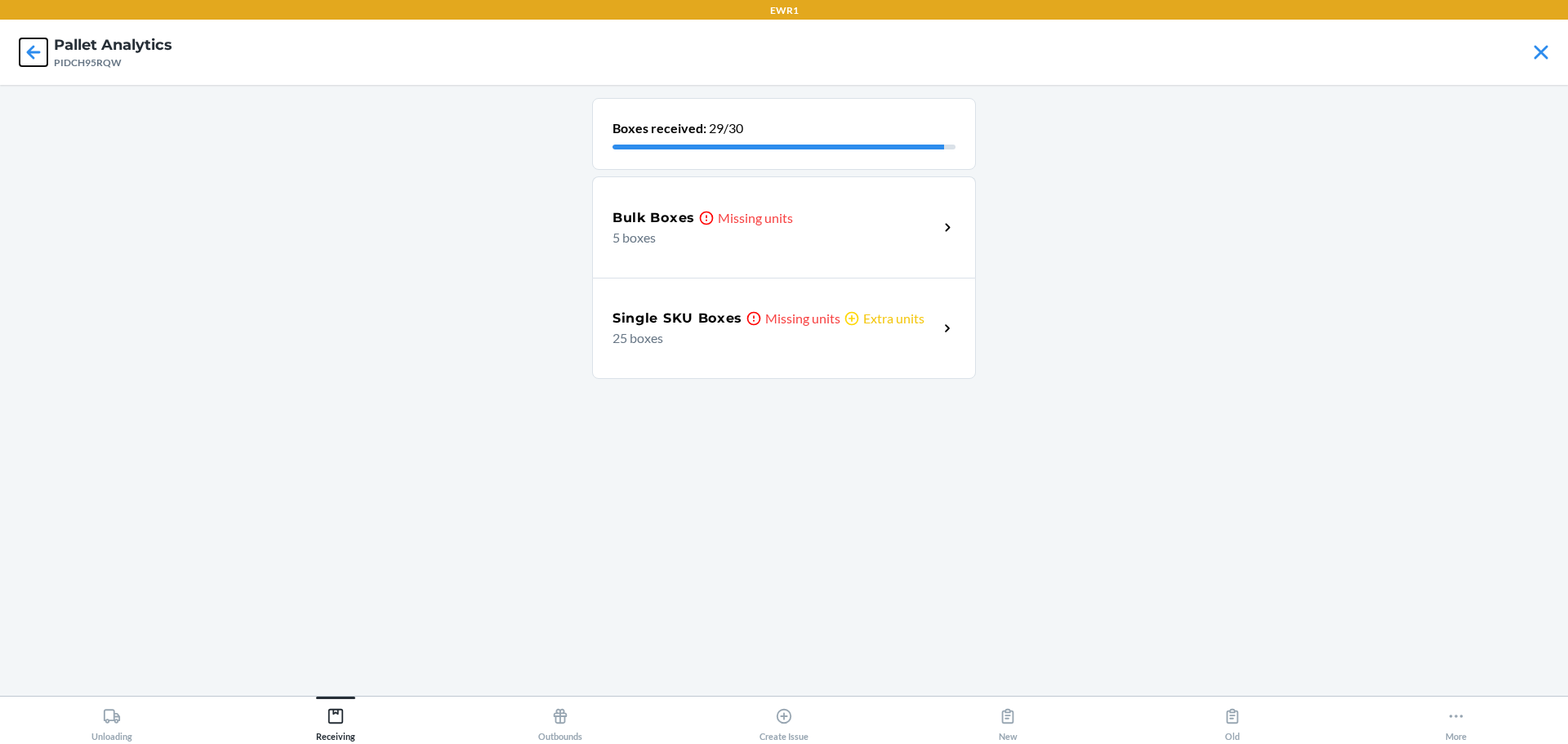
click at [26, 49] on icon at bounding box center [33, 52] width 27 height 27
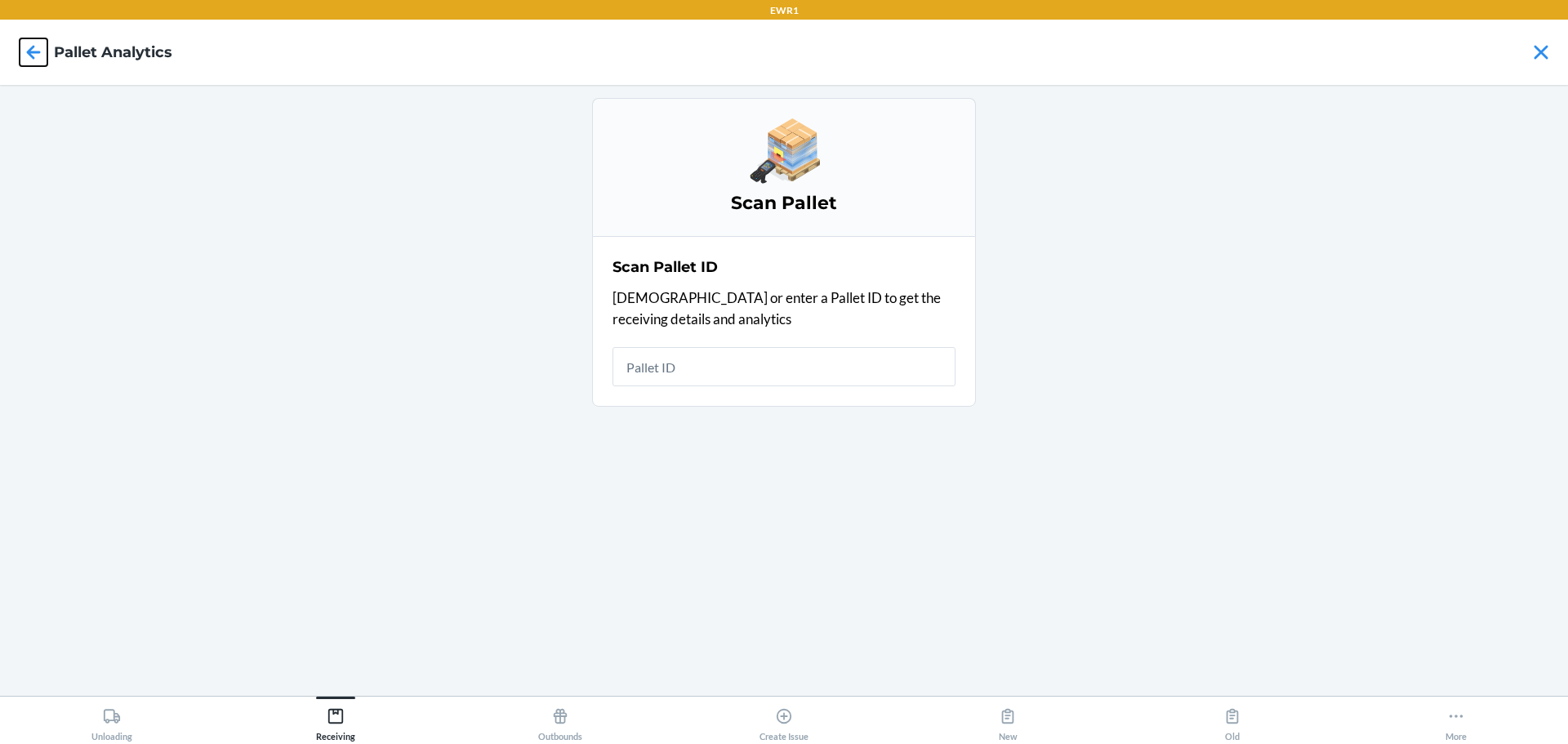
click at [26, 49] on icon at bounding box center [33, 52] width 27 height 27
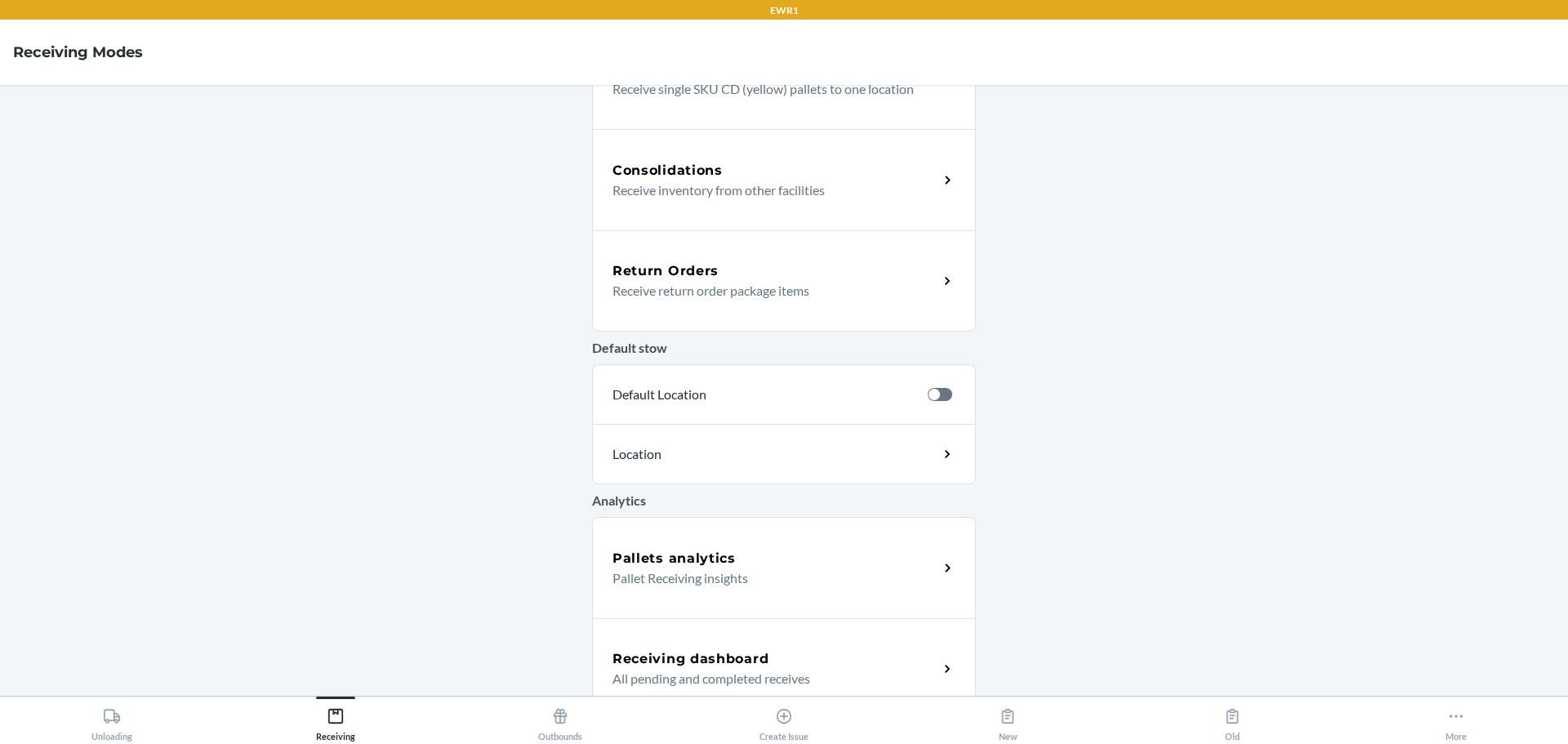
scroll to position [395, 0]
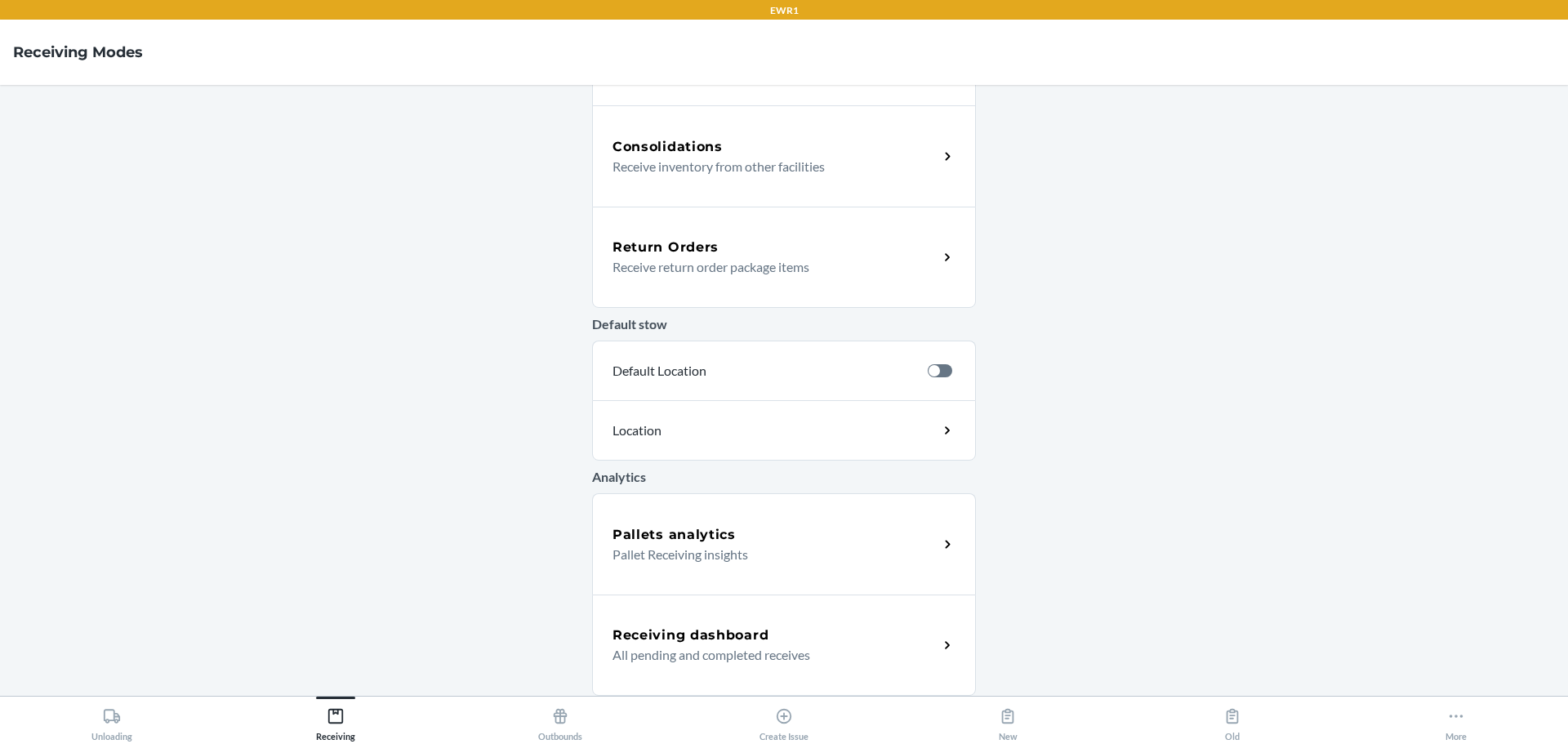
click at [690, 570] on div "Pallets analytics Pallet Receiving insights" at bounding box center [784, 544] width 384 height 101
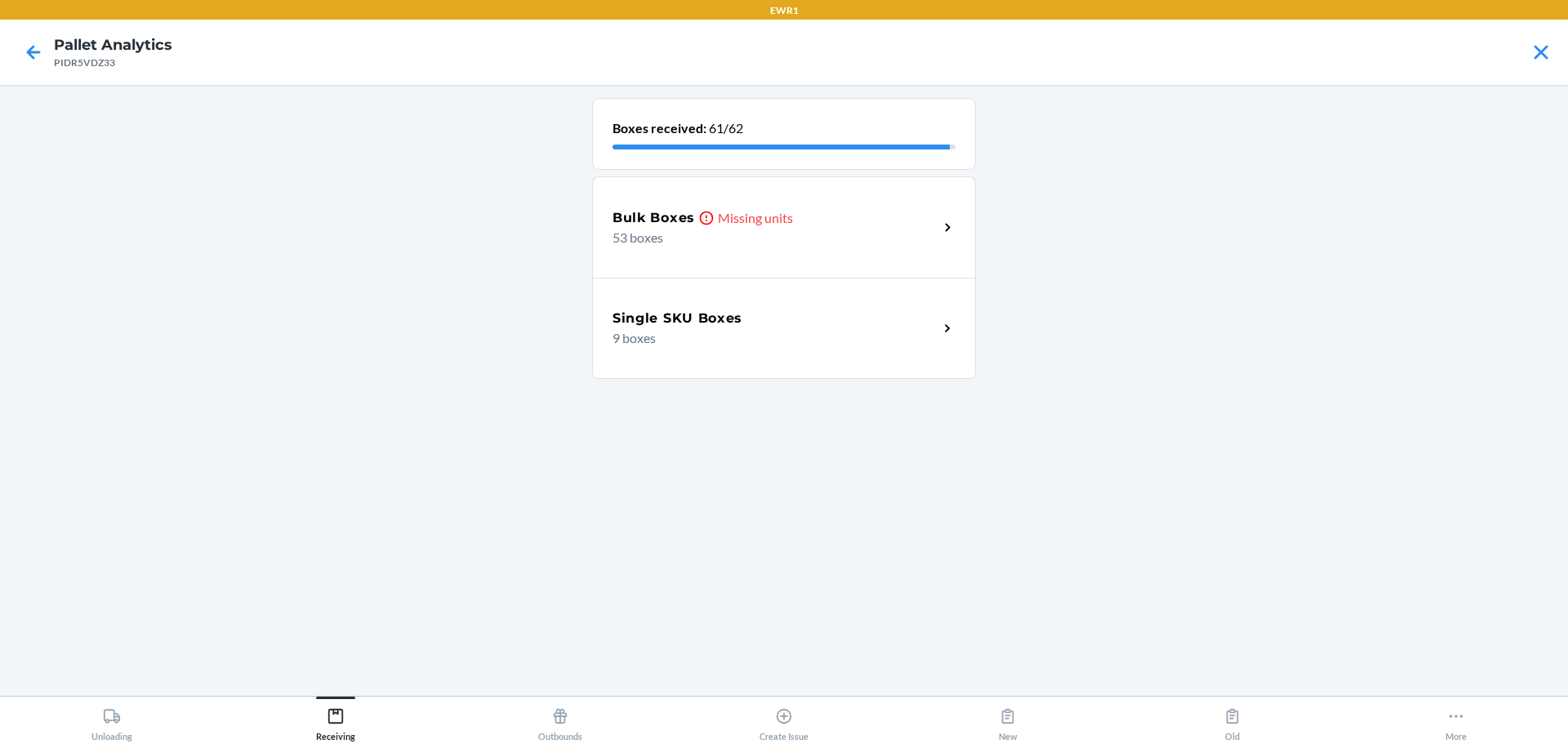
click at [744, 239] on p "53 boxes" at bounding box center [769, 238] width 312 height 20
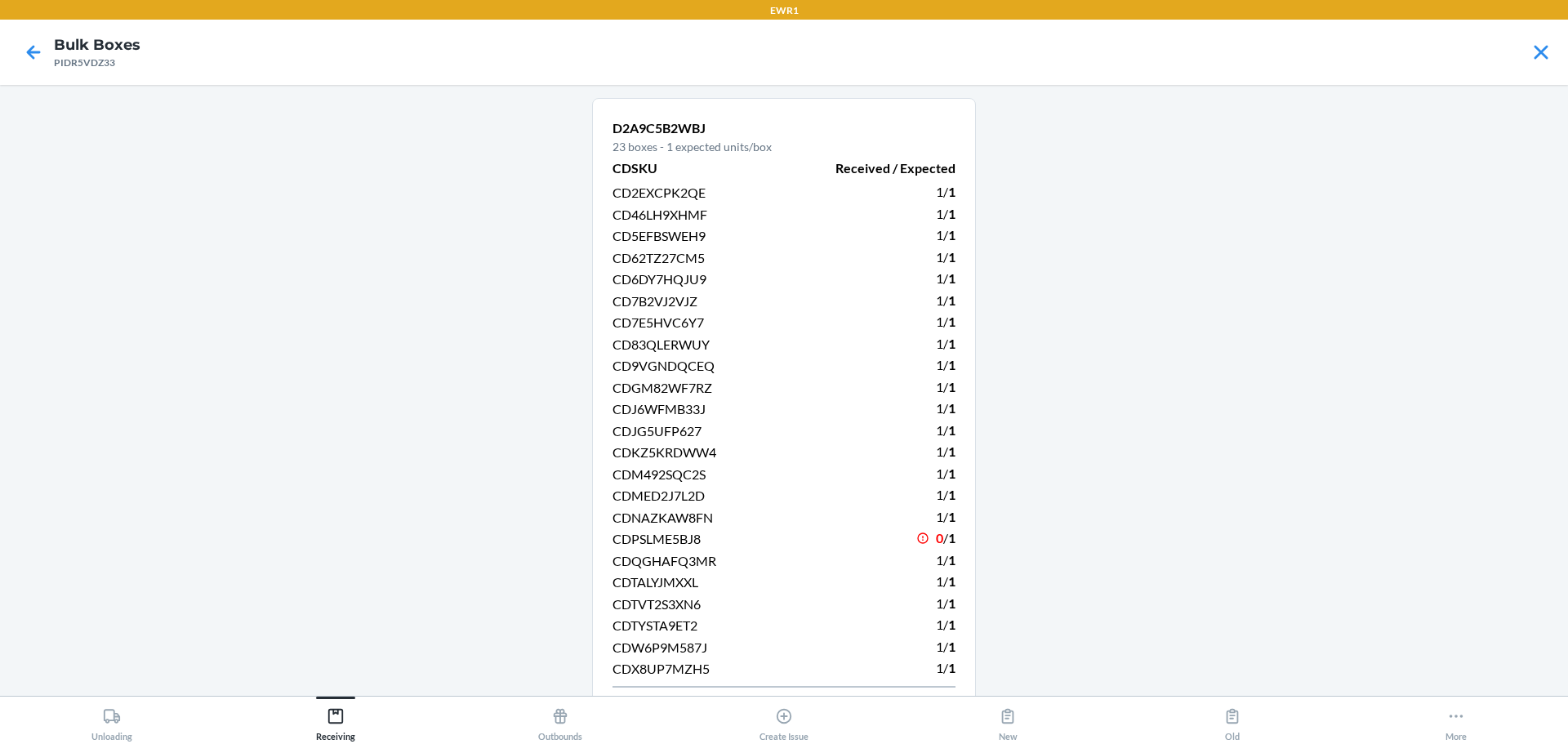
click at [661, 487] on div "CDMED2J7L2D" at bounding box center [693, 495] width 162 height 22
click at [619, 341] on span "CD83QLERWUY" at bounding box center [661, 344] width 97 height 16
click at [663, 259] on span "CD62TZ27CM5" at bounding box center [658, 258] width 92 height 16
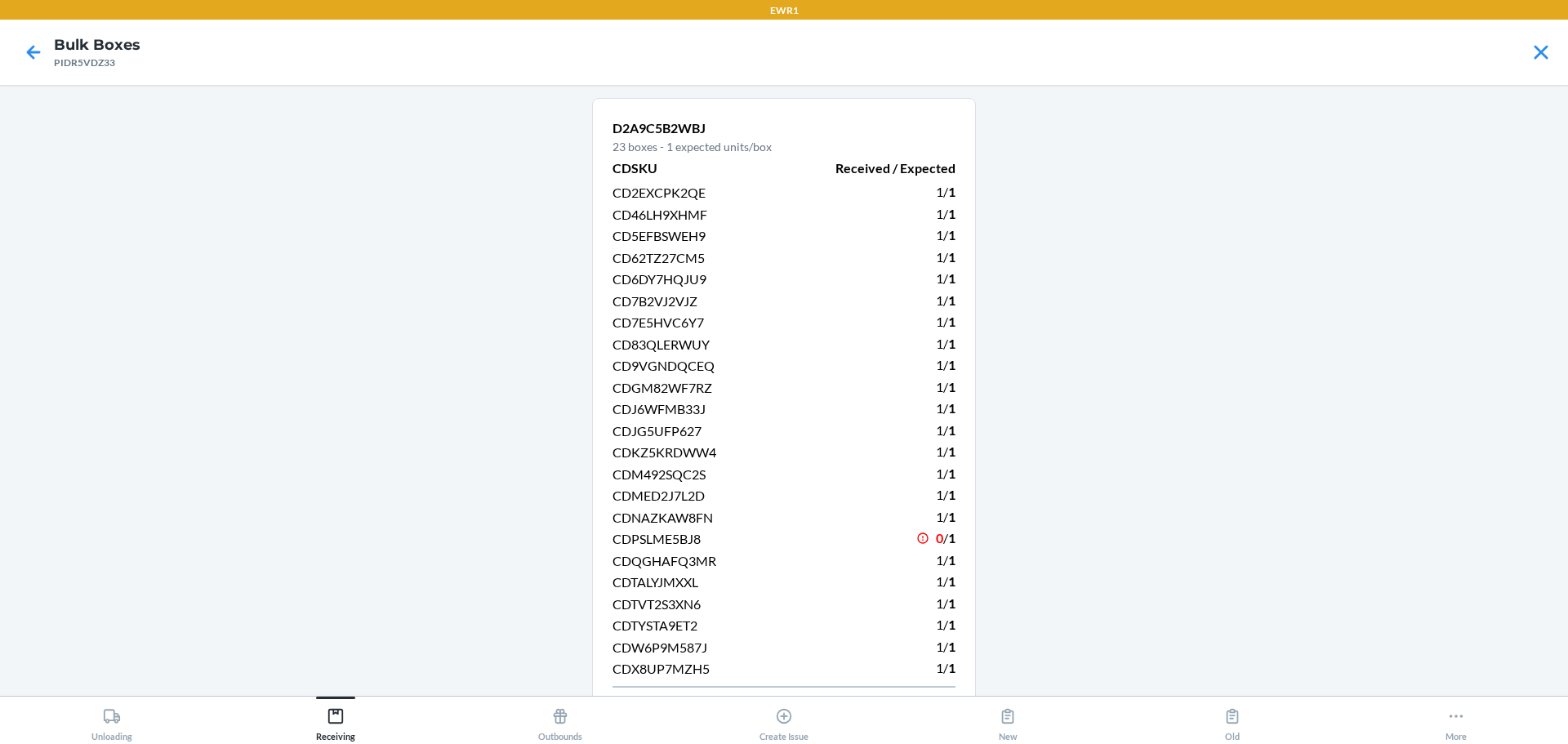
click at [657, 313] on div "CD7E5HVC6Y7" at bounding box center [693, 323] width 162 height 22
click at [799, 447] on div "1 / 1" at bounding box center [874, 452] width 162 height 22
click at [24, 52] on icon at bounding box center [33, 52] width 27 height 27
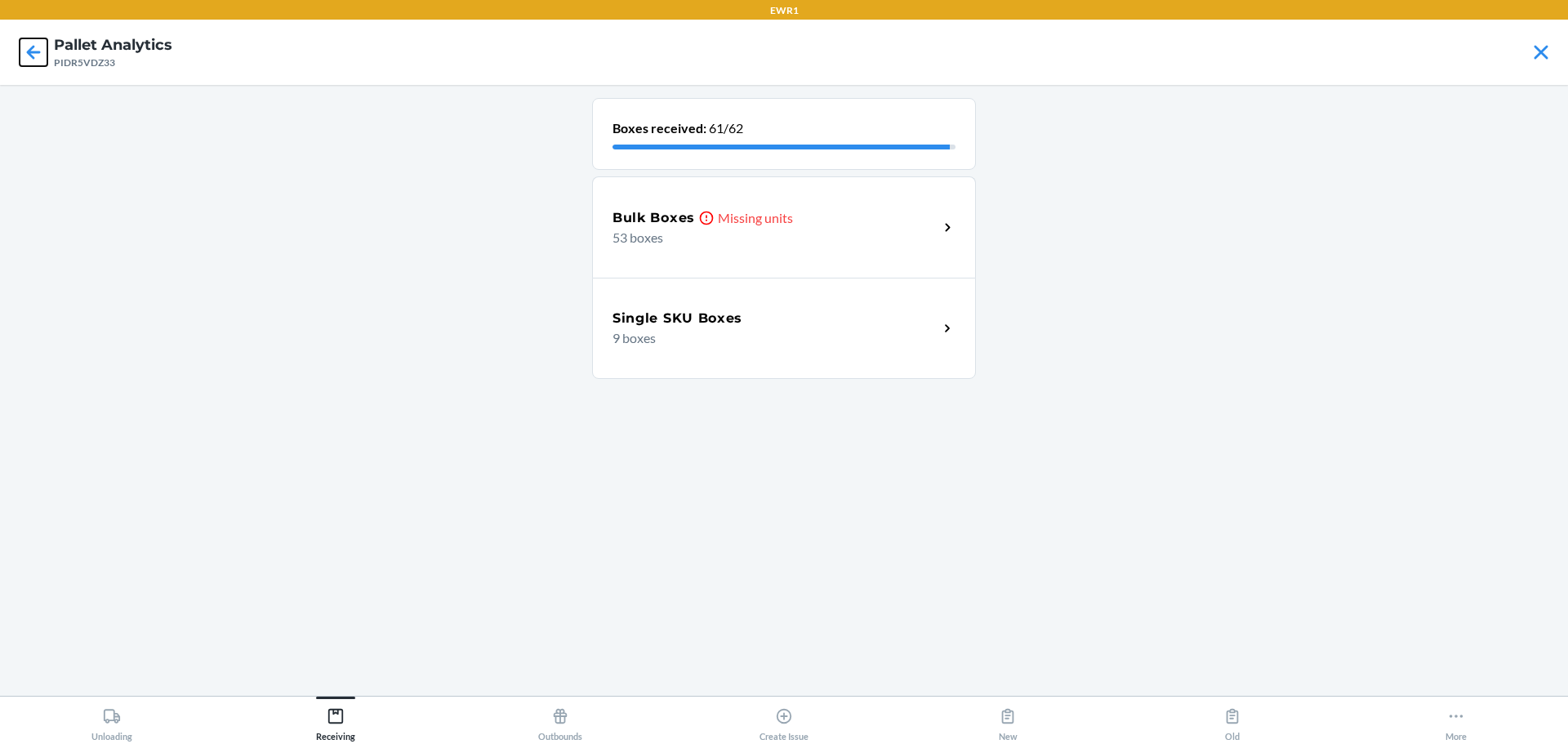
click at [24, 52] on icon at bounding box center [33, 52] width 27 height 27
click at [781, 240] on p "47 boxes" at bounding box center [769, 238] width 312 height 20
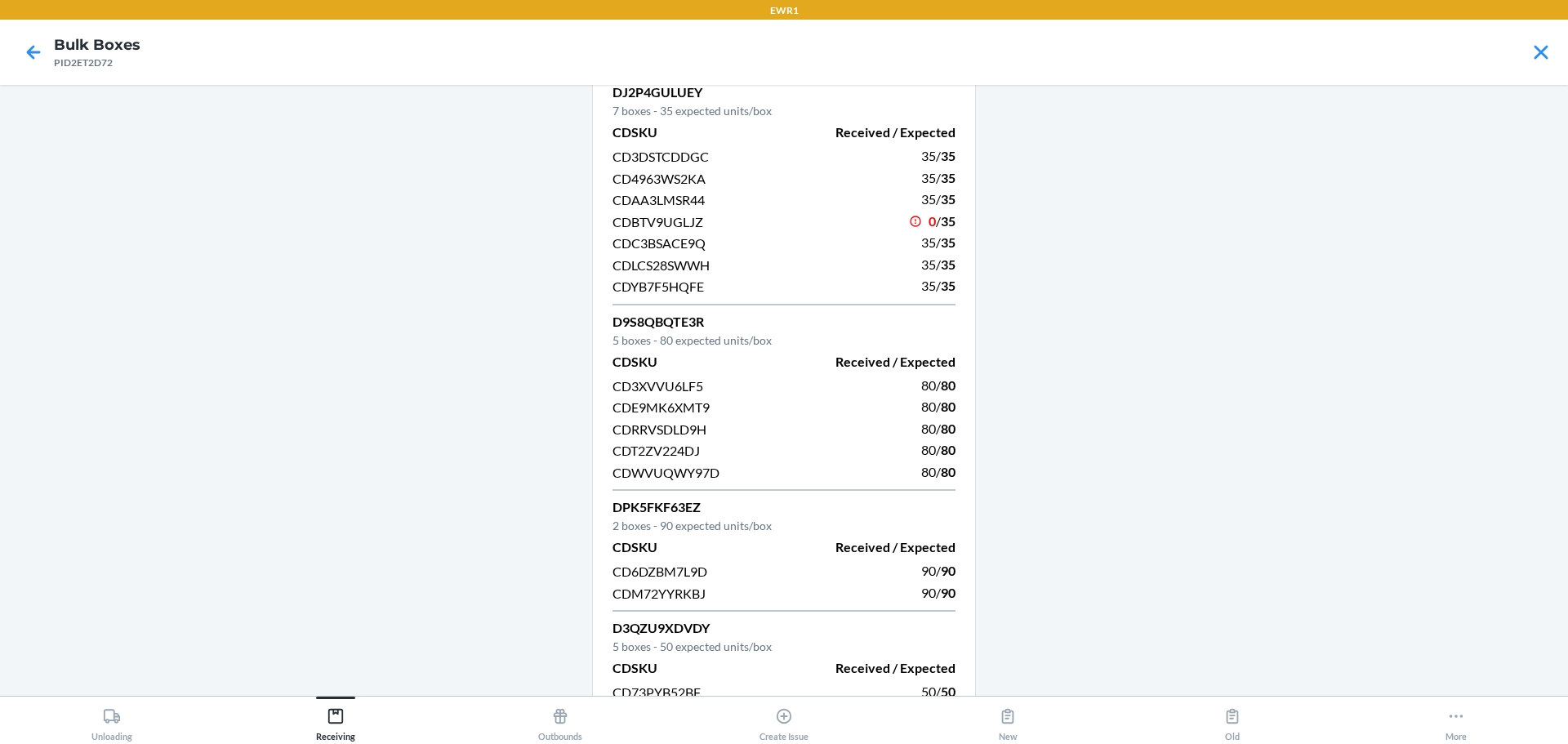
scroll to position [408, 0]
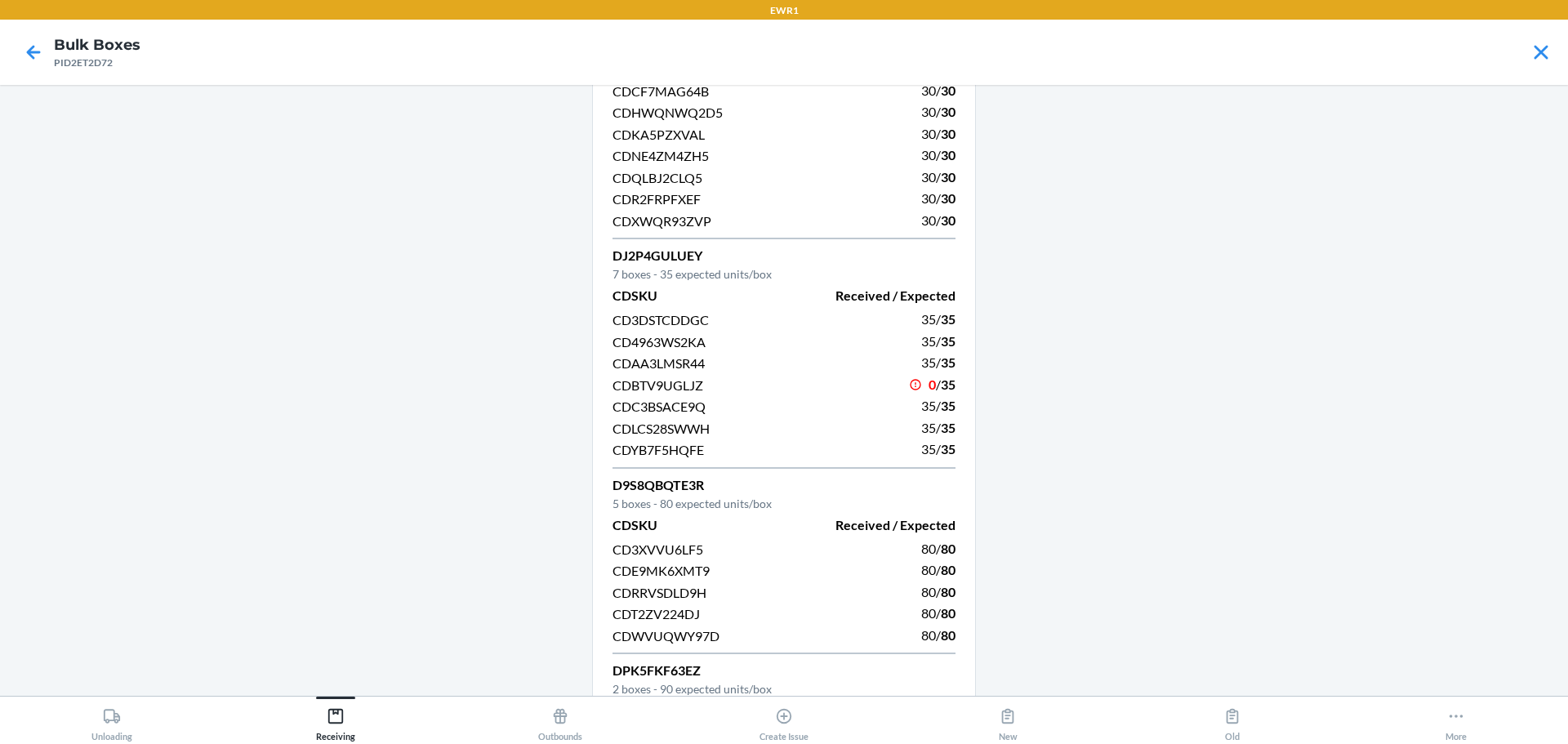
click at [680, 385] on span "CDBTV9UGLJZ" at bounding box center [657, 385] width 91 height 16
click at [674, 339] on span "CD4963WS2KA" at bounding box center [659, 342] width 93 height 16
click at [676, 382] on span "CDBTV9UGLJZ" at bounding box center [657, 385] width 91 height 16
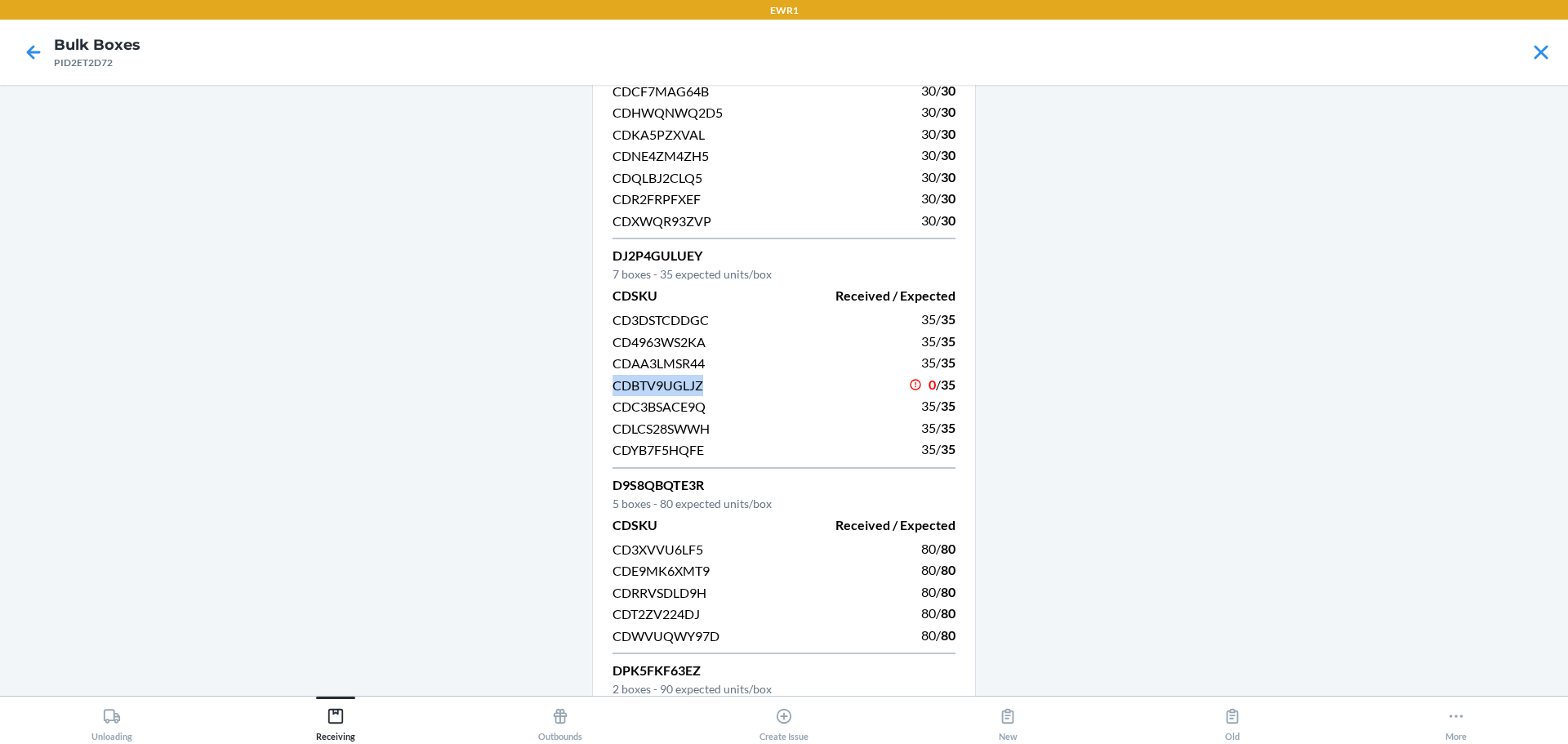
click at [676, 382] on span "CDBTV9UGLJZ" at bounding box center [657, 385] width 91 height 16
click at [703, 419] on div "CDLCS28SWWH" at bounding box center [693, 428] width 162 height 22
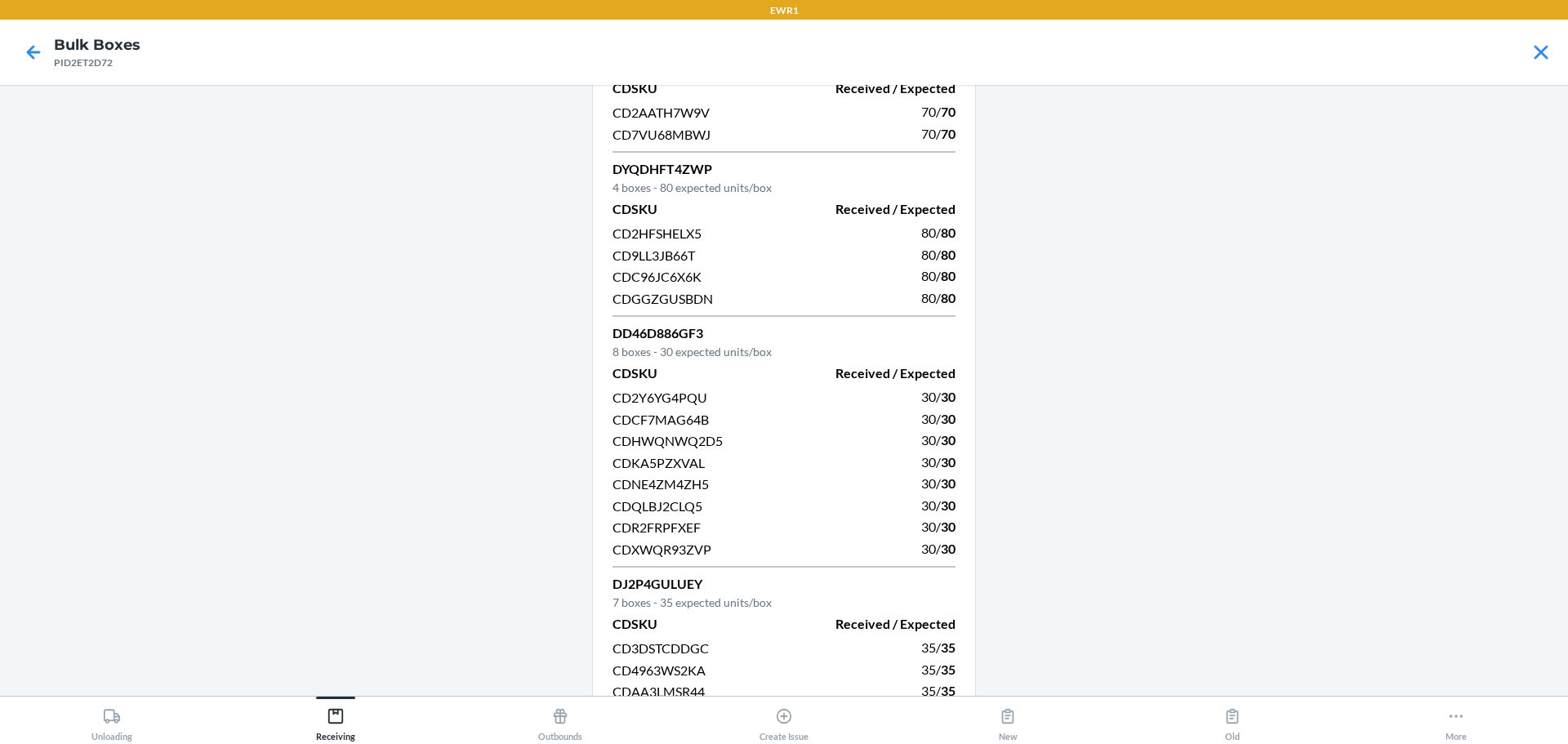
scroll to position [0, 0]
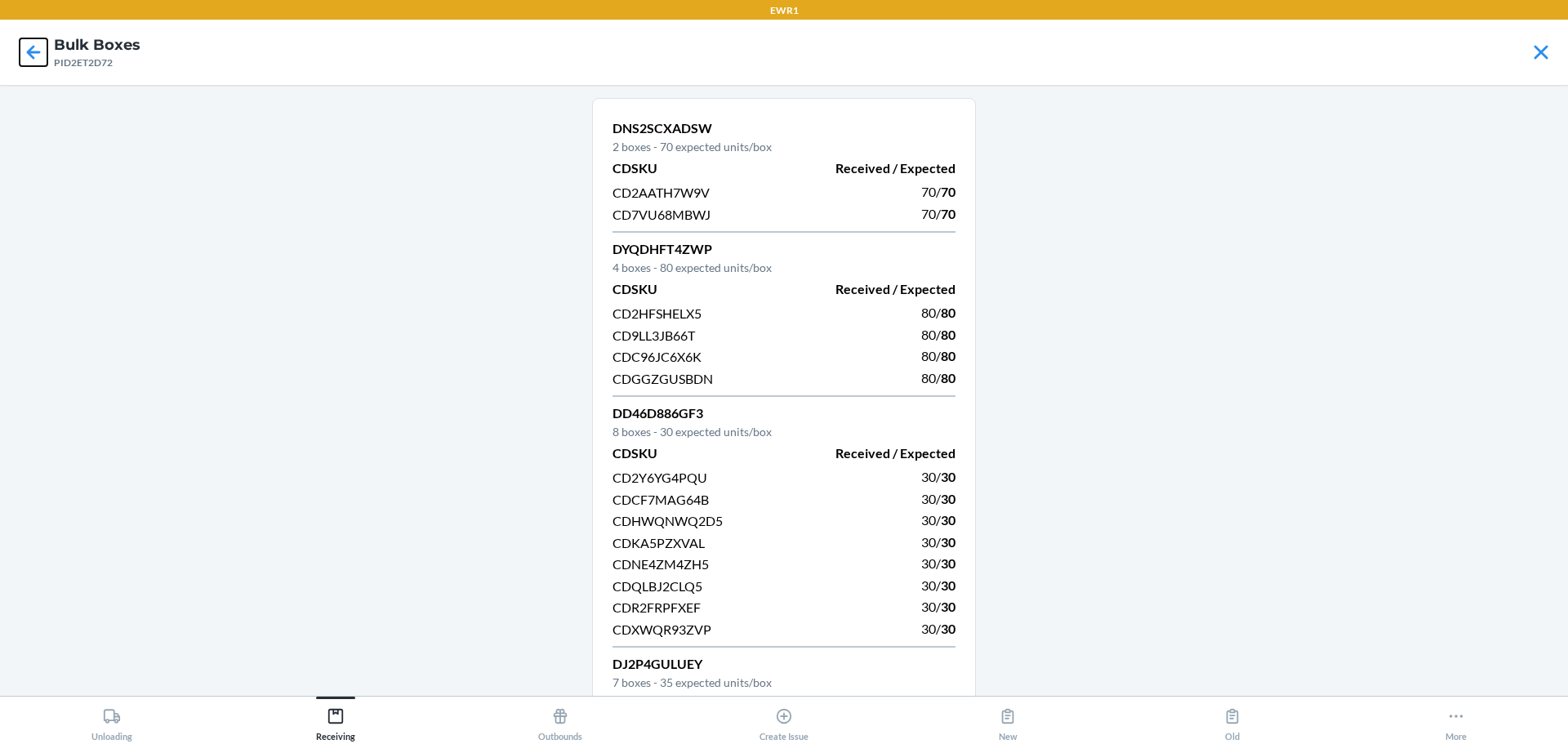
click at [27, 42] on icon at bounding box center [33, 52] width 27 height 27
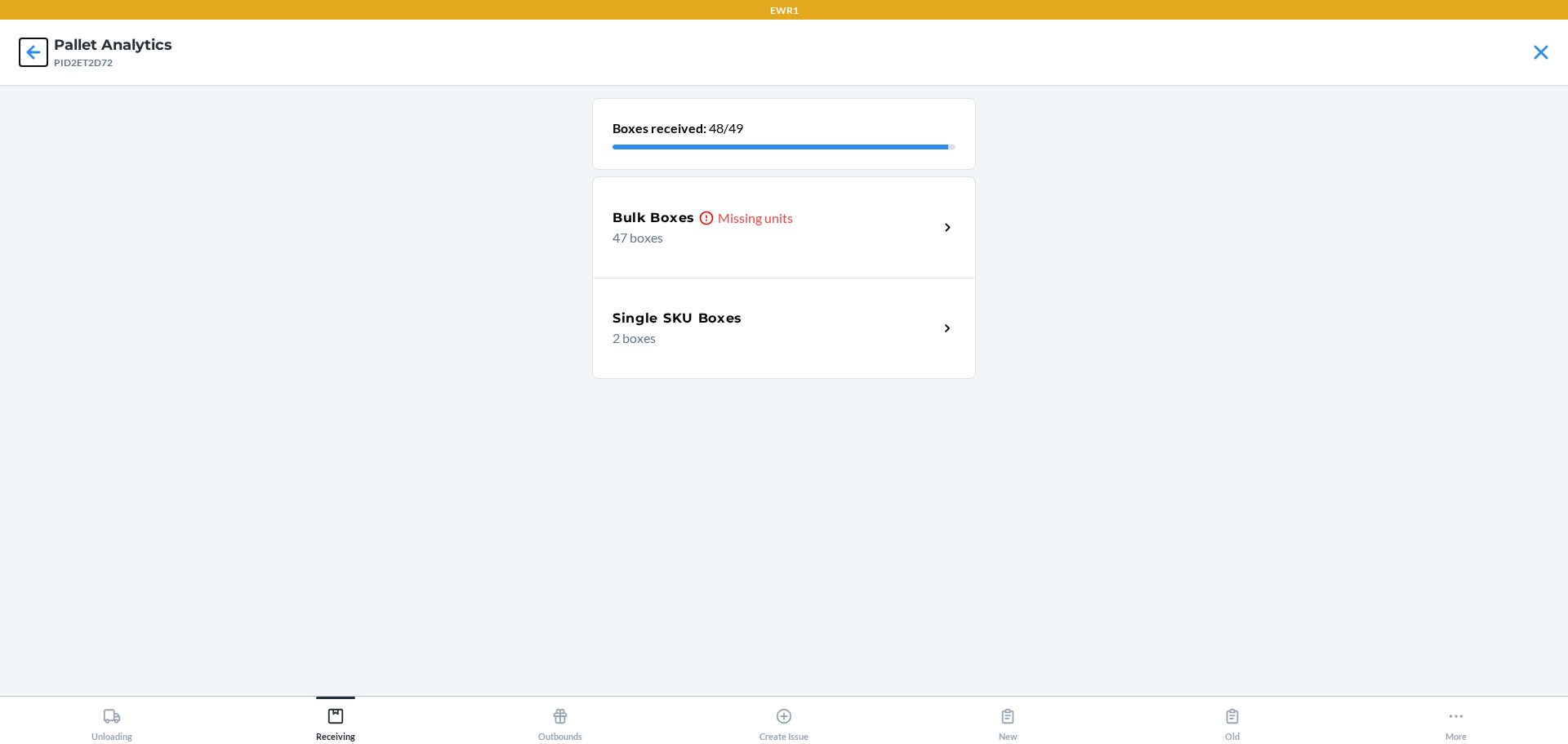
click at [27, 42] on icon at bounding box center [33, 52] width 27 height 27
click at [797, 257] on div "Bulk Boxes Missing units Extra units 2 boxes" at bounding box center [784, 227] width 384 height 101
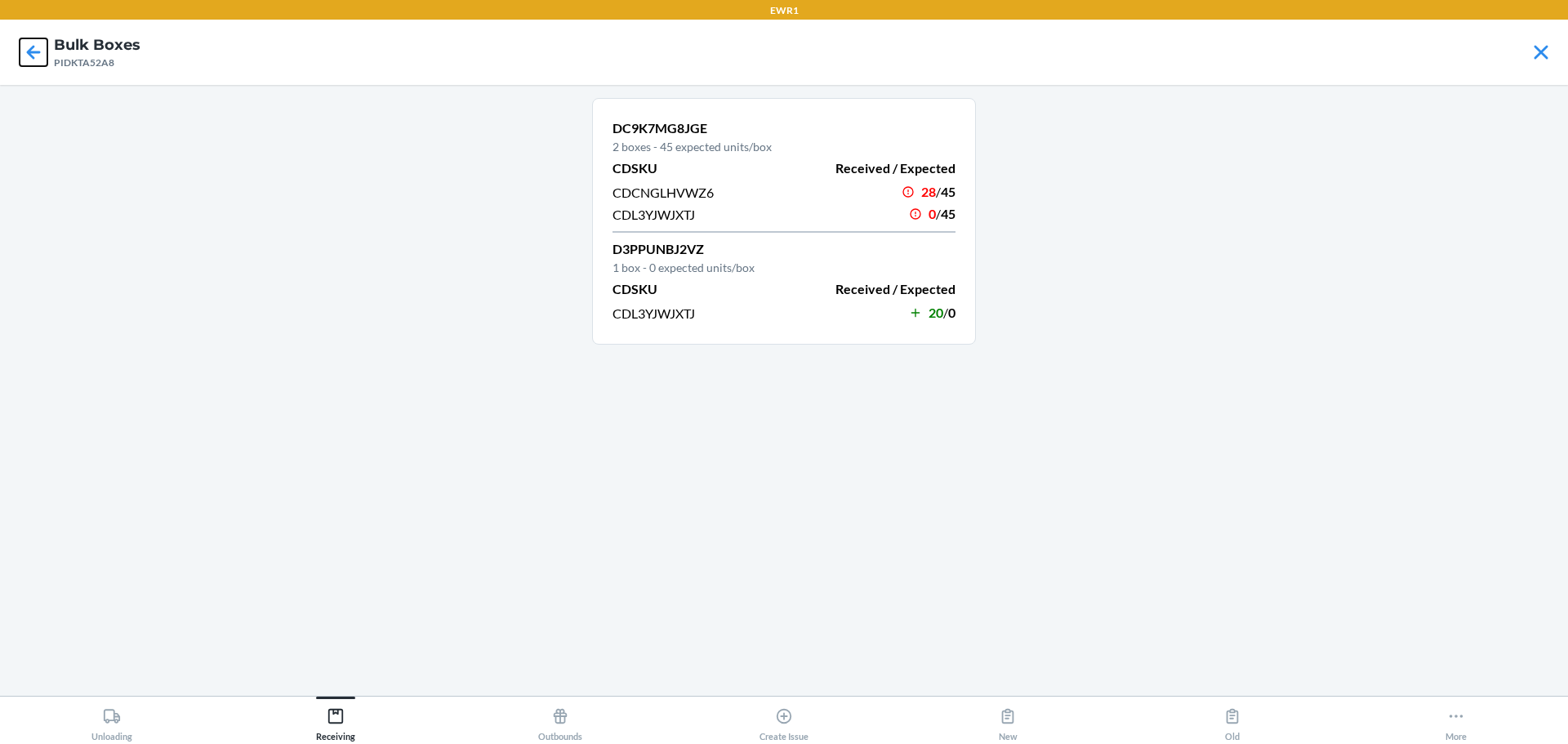
click at [37, 51] on icon at bounding box center [33, 52] width 27 height 27
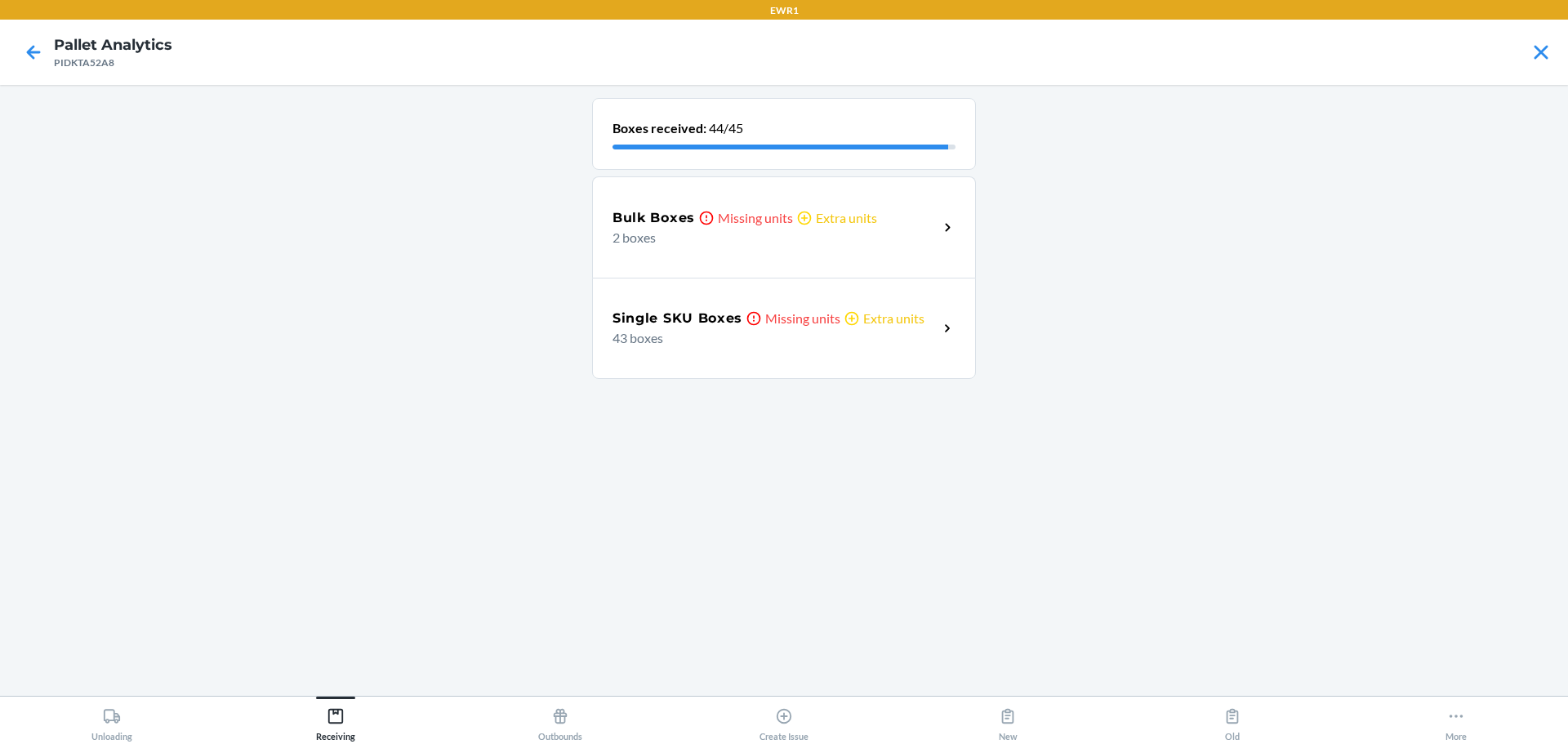
click at [697, 334] on p "43 boxes" at bounding box center [769, 338] width 312 height 20
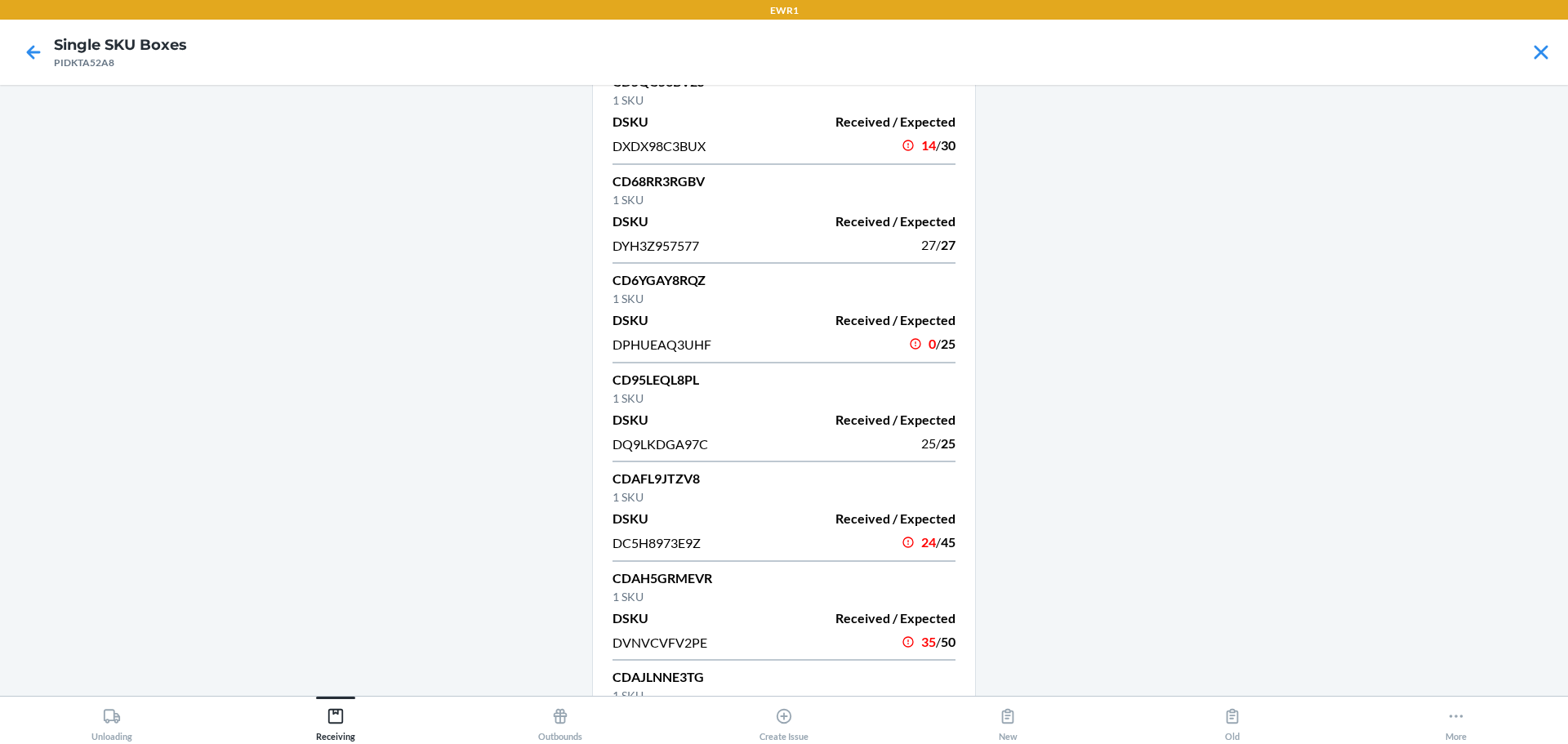
scroll to position [327, 0]
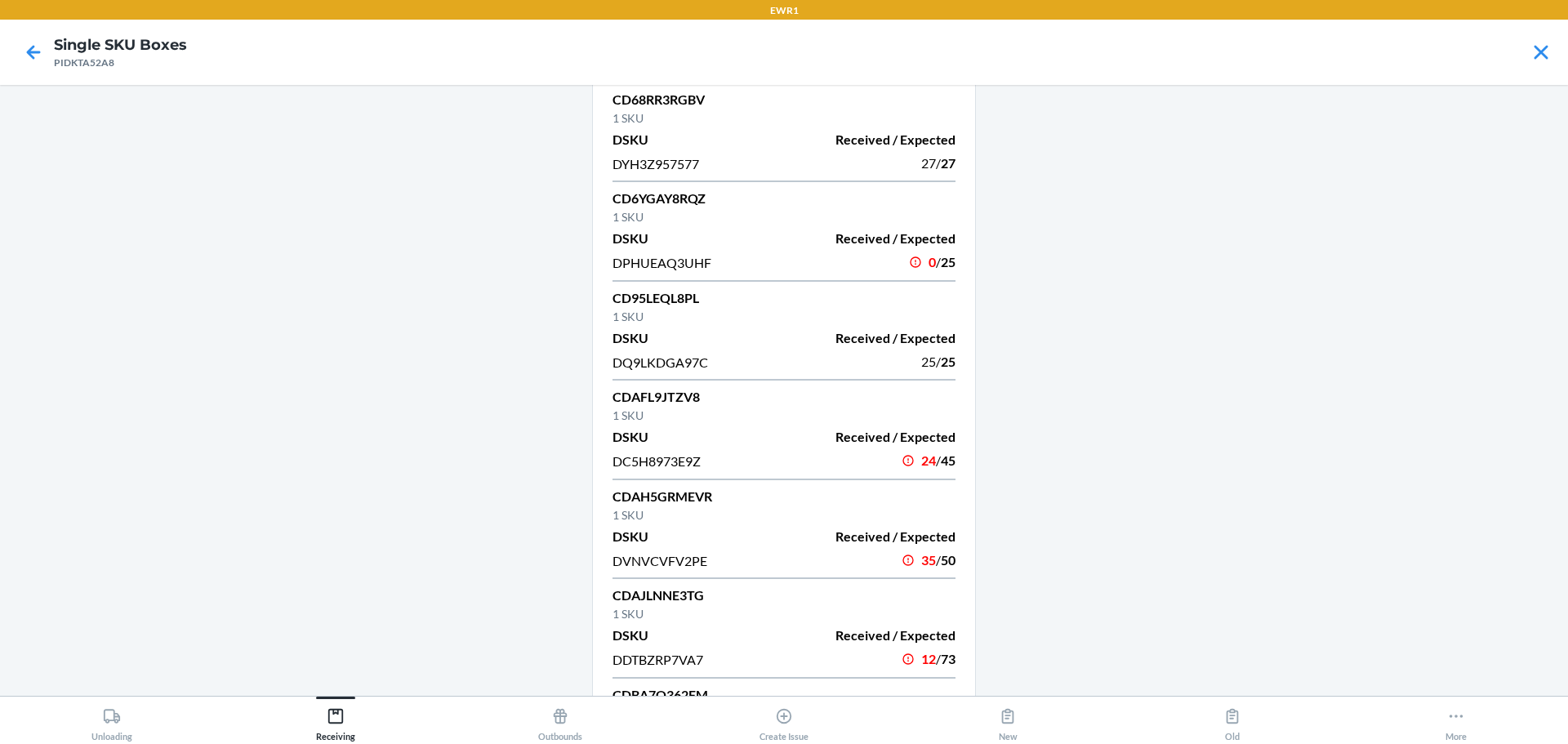
click at [679, 257] on span "DPHUEAQ3UHF" at bounding box center [661, 263] width 99 height 16
click at [35, 52] on icon at bounding box center [33, 52] width 14 height 14
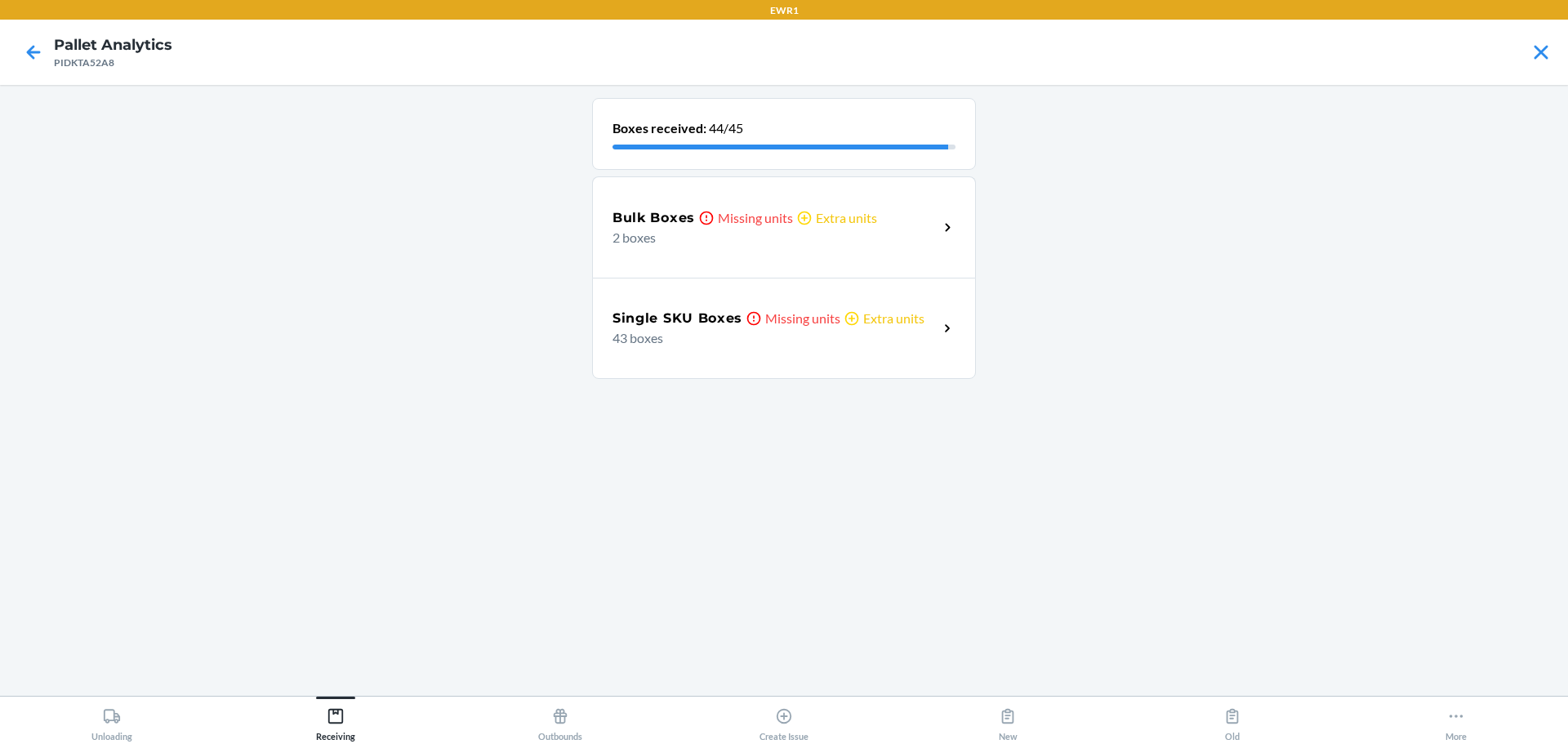
click at [660, 215] on h5 "Bulk Boxes" at bounding box center [653, 219] width 82 height 20
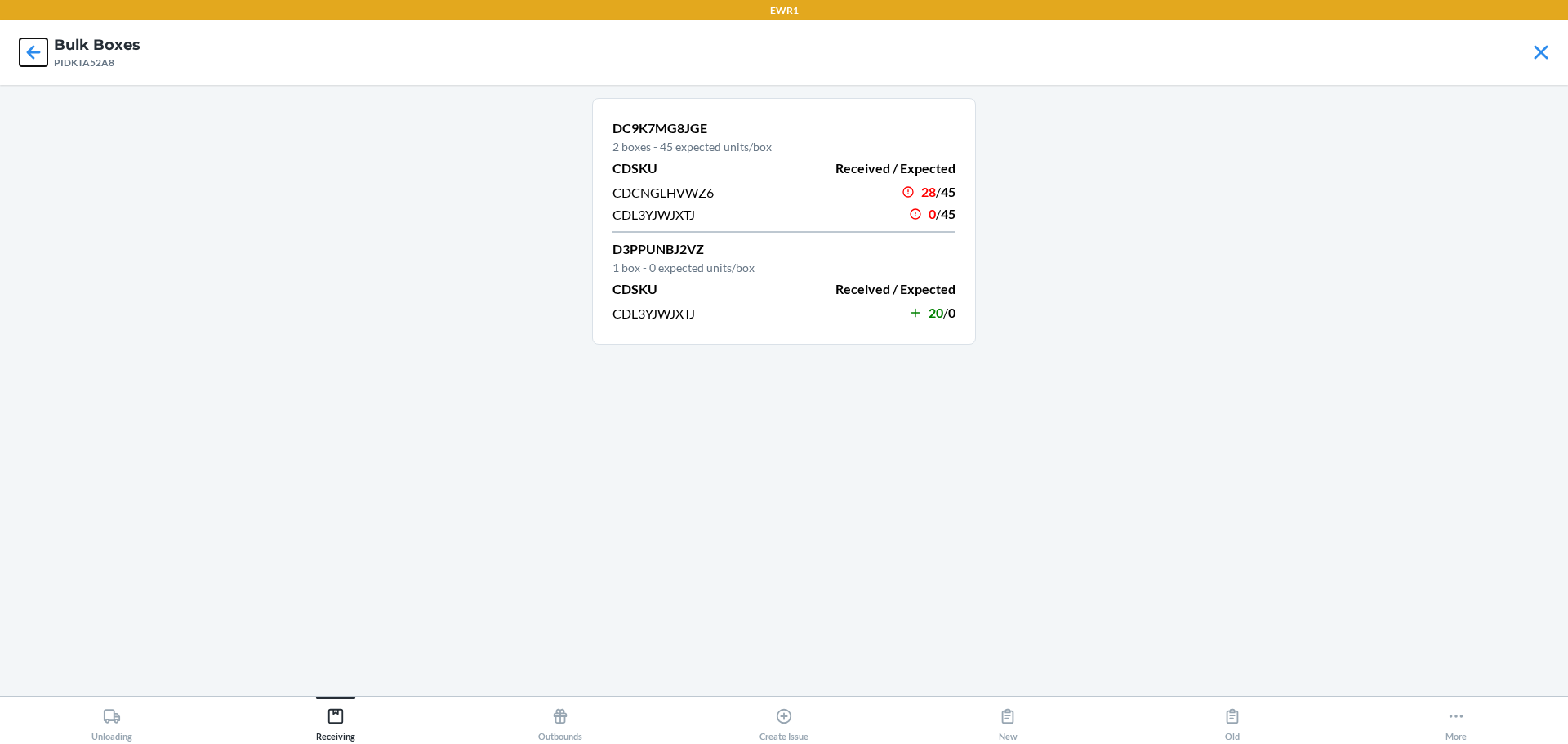
click at [25, 52] on icon at bounding box center [33, 52] width 27 height 27
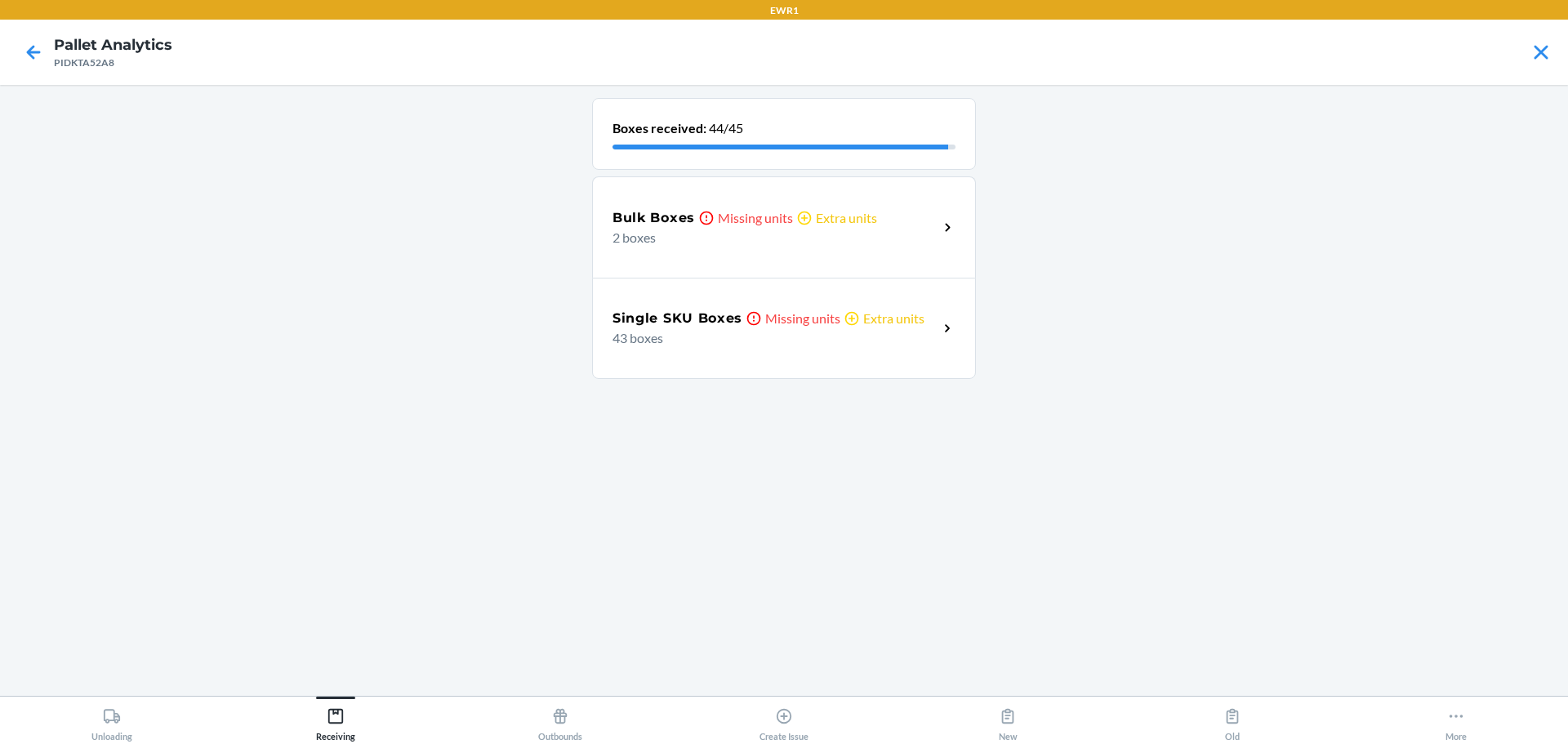
click at [700, 314] on h5 "Single SKU Boxes" at bounding box center [677, 319] width 130 height 20
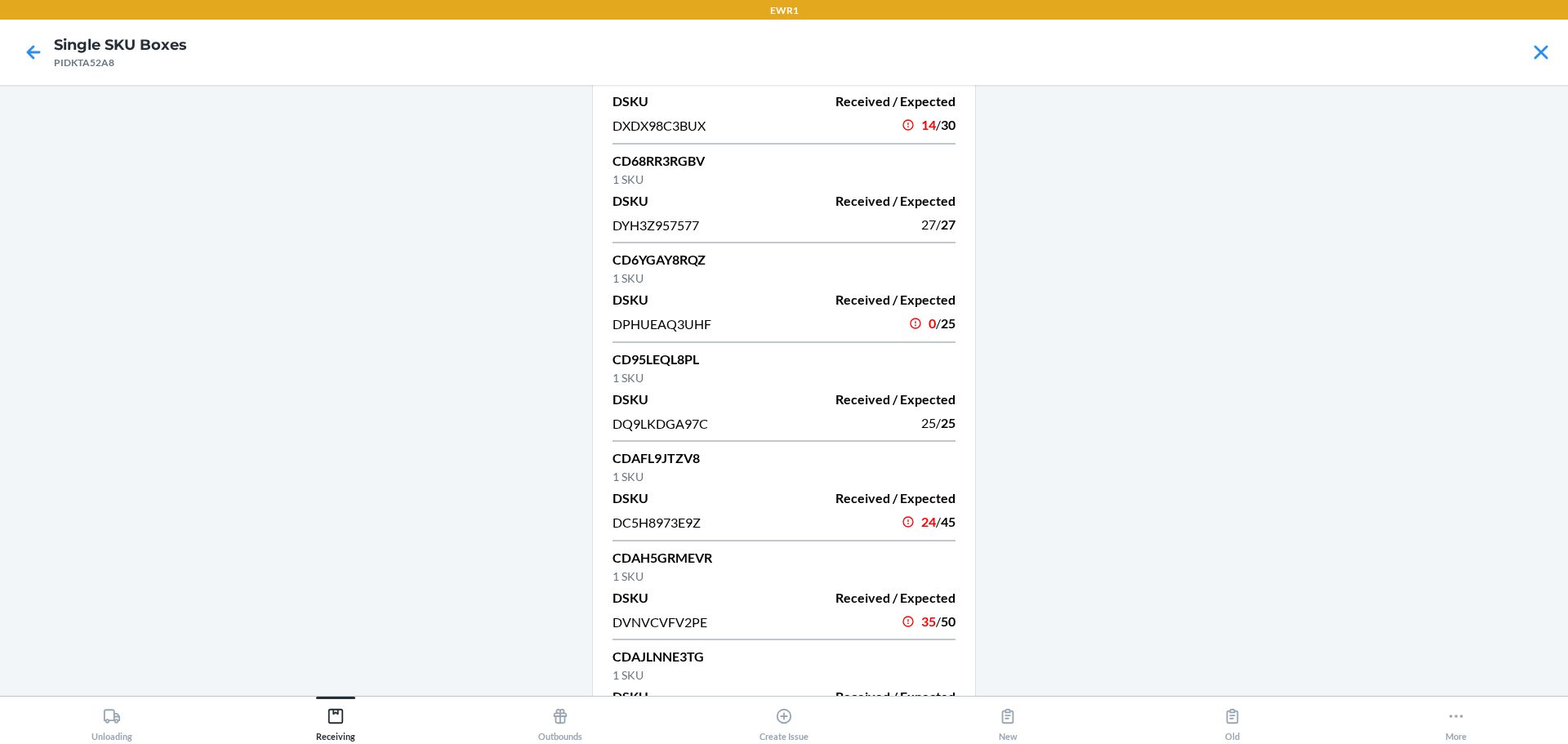
scroll to position [245, 0]
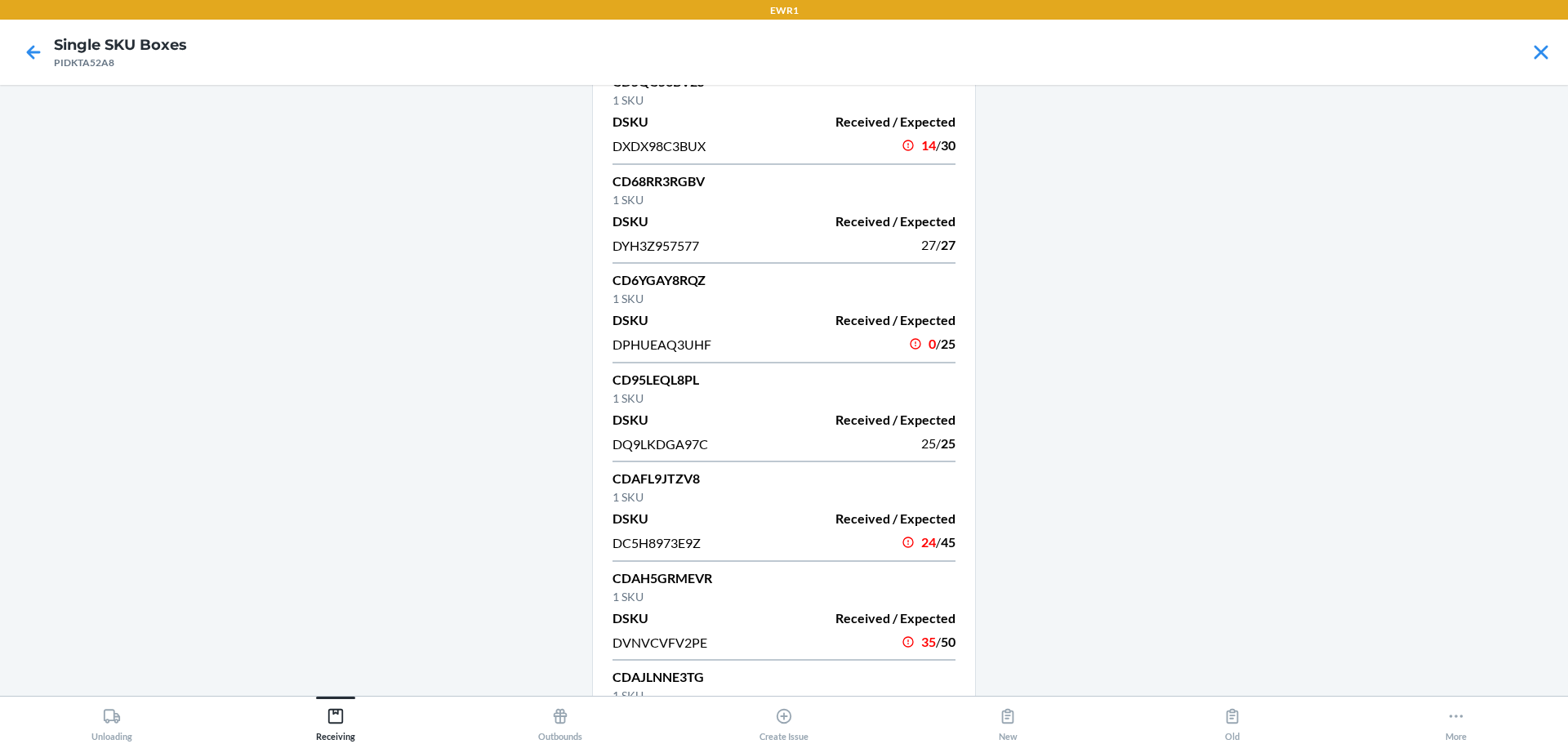
click at [660, 339] on span "DPHUEAQ3UHF" at bounding box center [661, 344] width 99 height 16
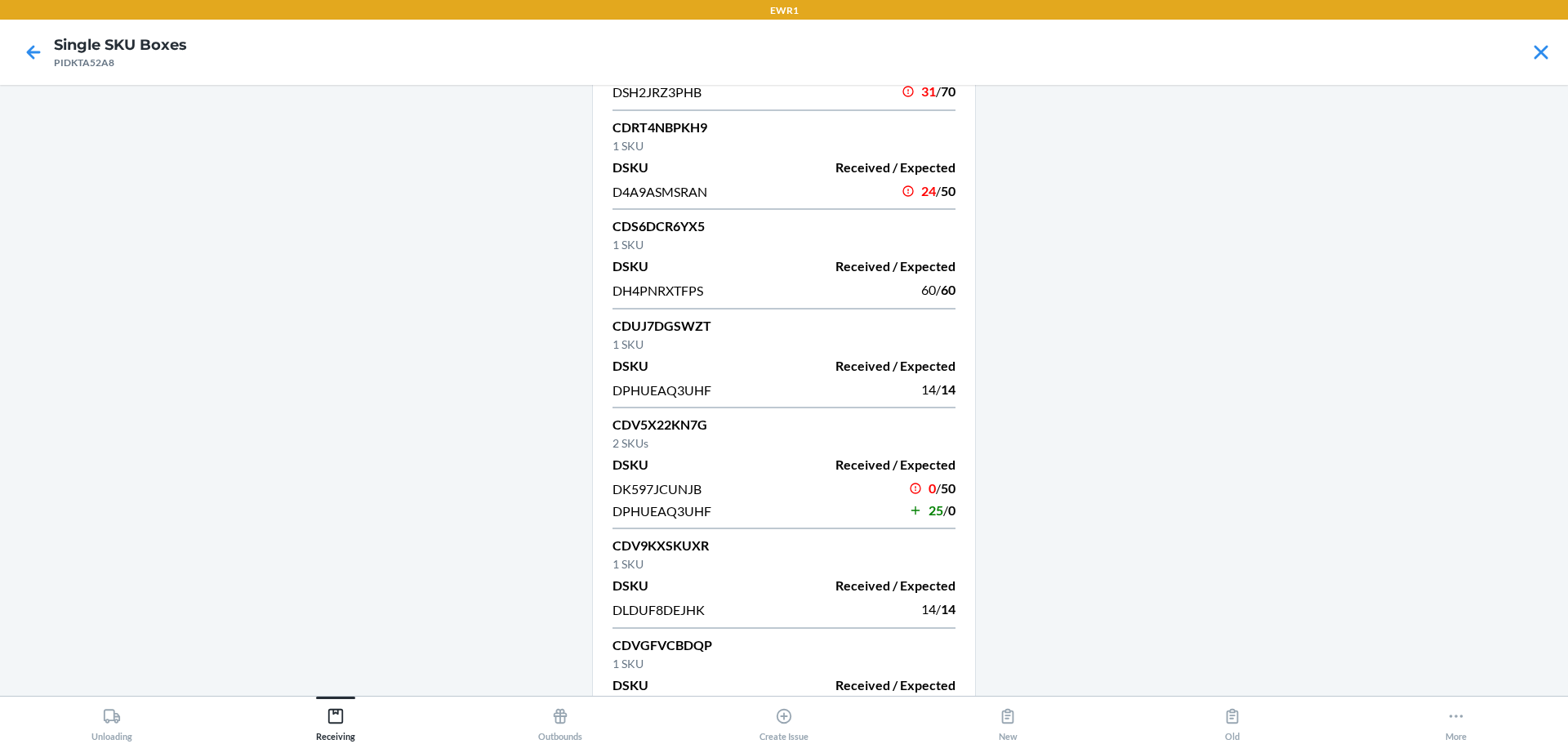
scroll to position [3350, 0]
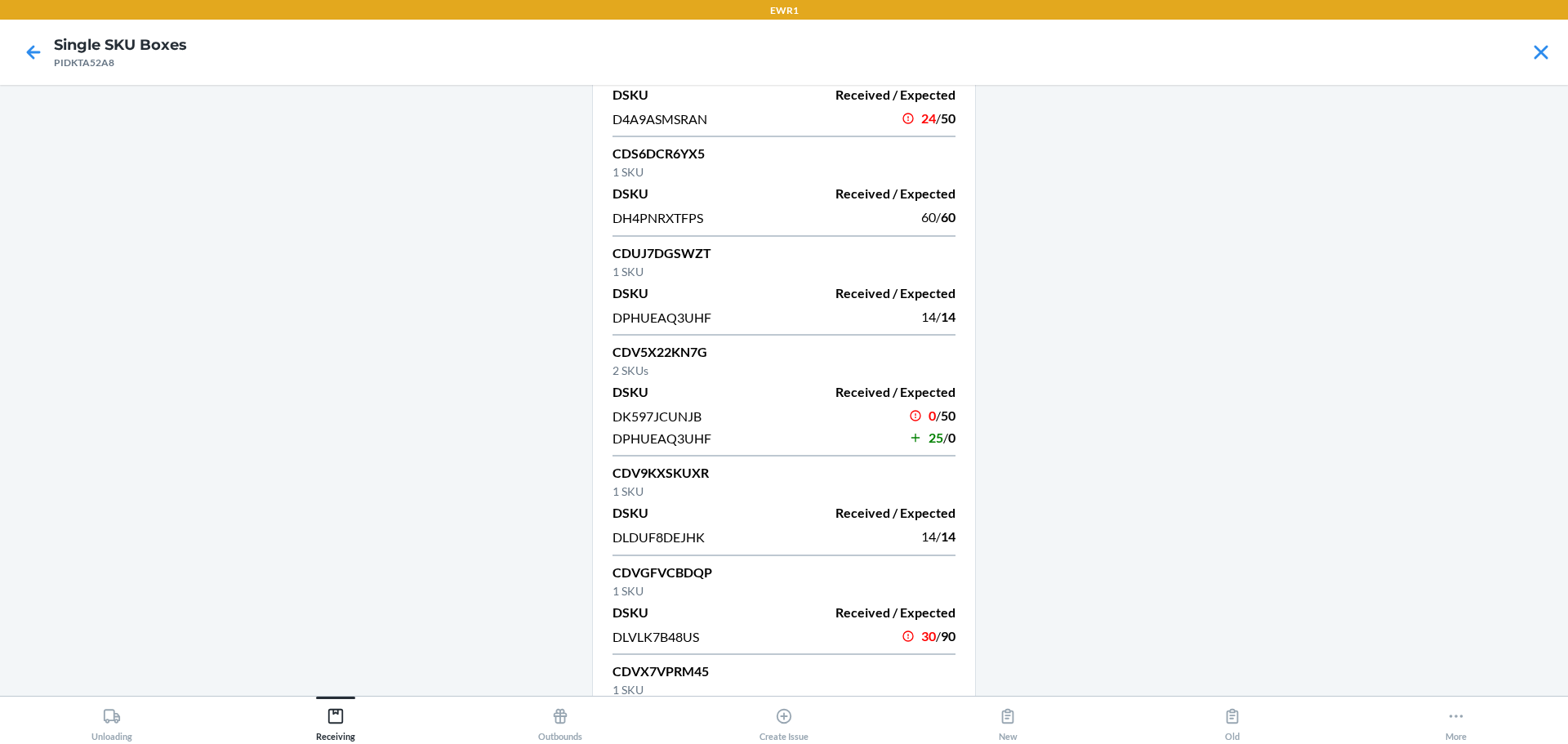
click at [676, 353] on p "CDV5X22KN7G" at bounding box center [784, 352] width 343 height 20
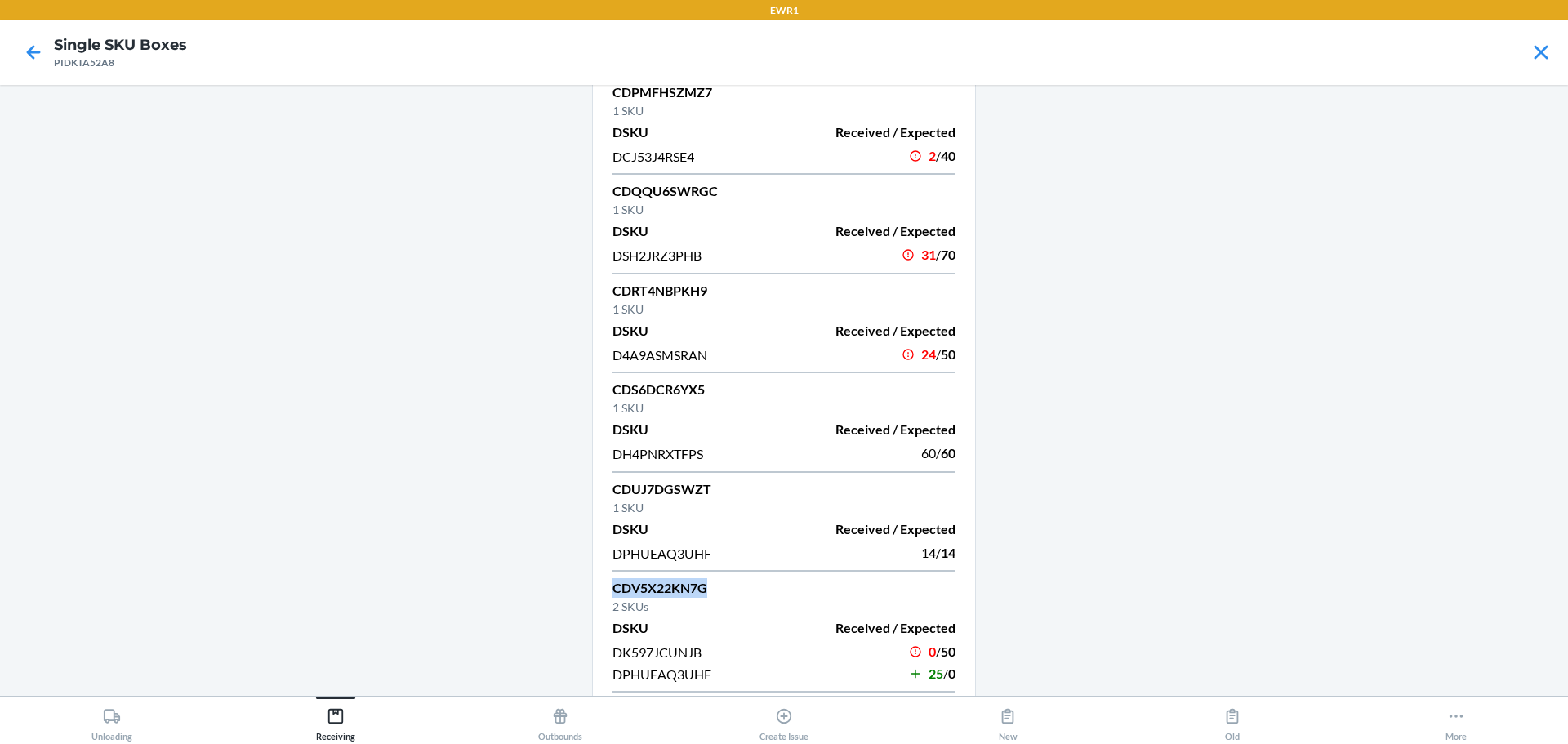
scroll to position [3187, 0]
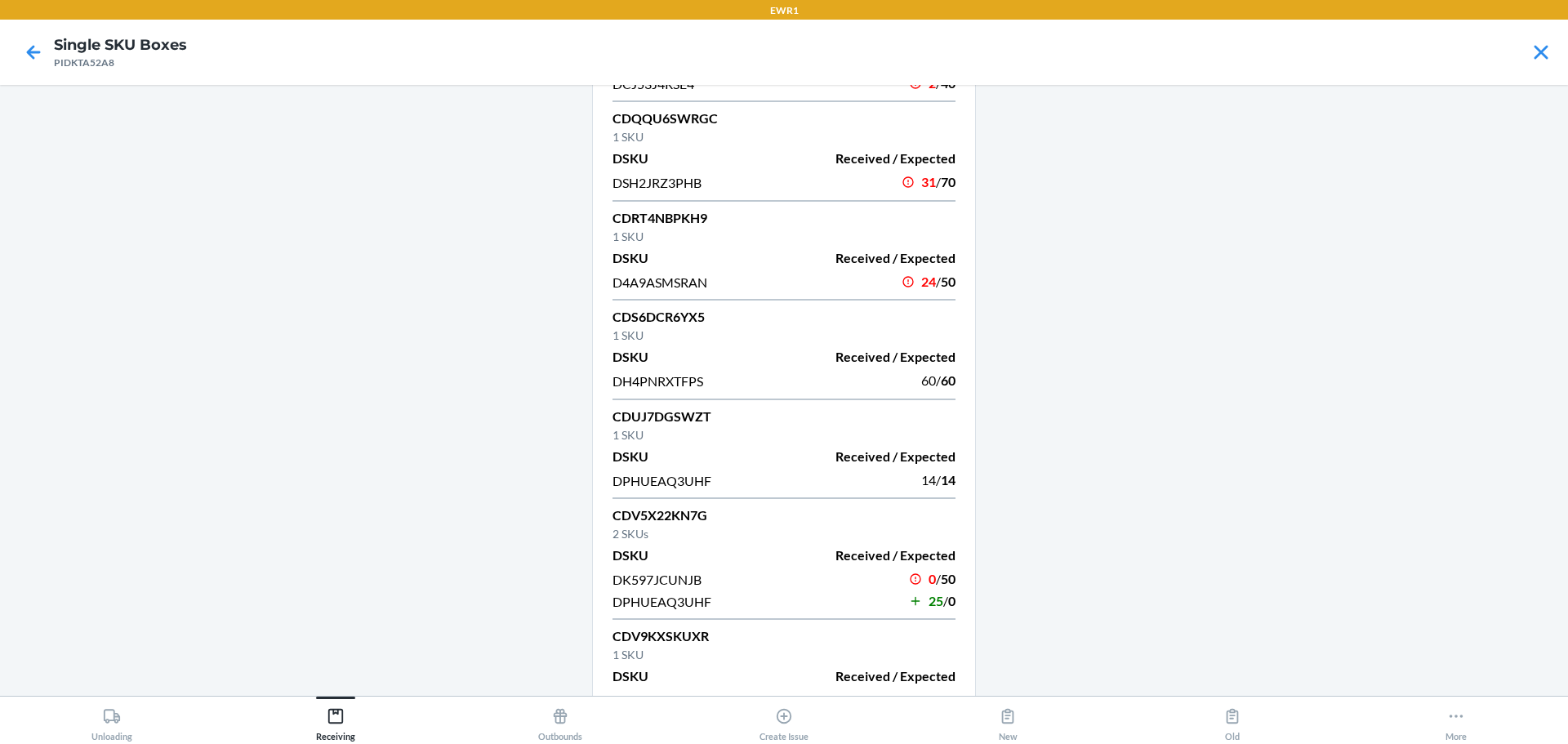
click at [762, 539] on p "2 SKUs" at bounding box center [784, 534] width 343 height 17
click at [696, 520] on p "CDV5X22KN7G" at bounding box center [784, 515] width 343 height 20
click at [677, 598] on span "DPHUEAQ3UHF" at bounding box center [661, 602] width 99 height 16
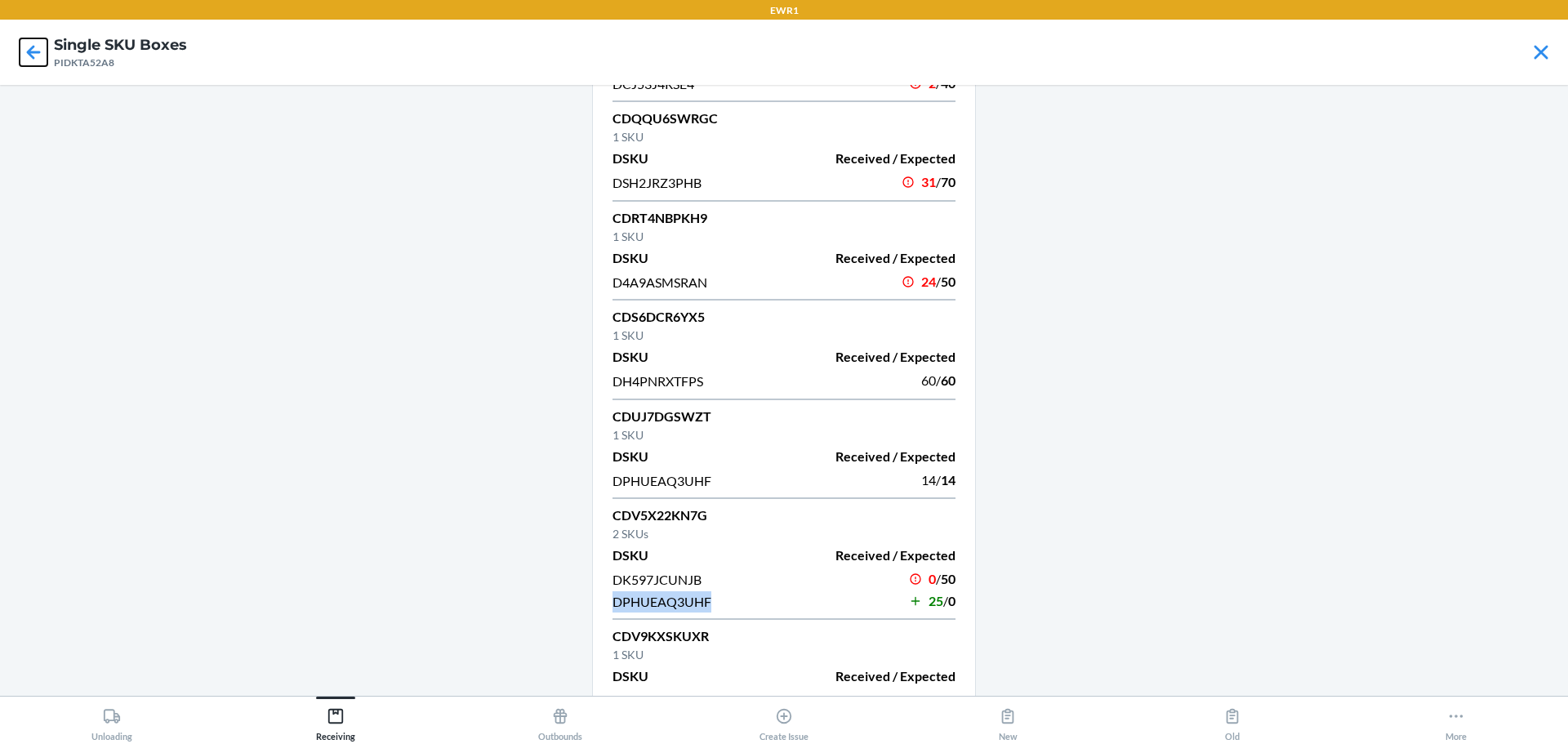
click at [26, 52] on icon at bounding box center [33, 52] width 27 height 27
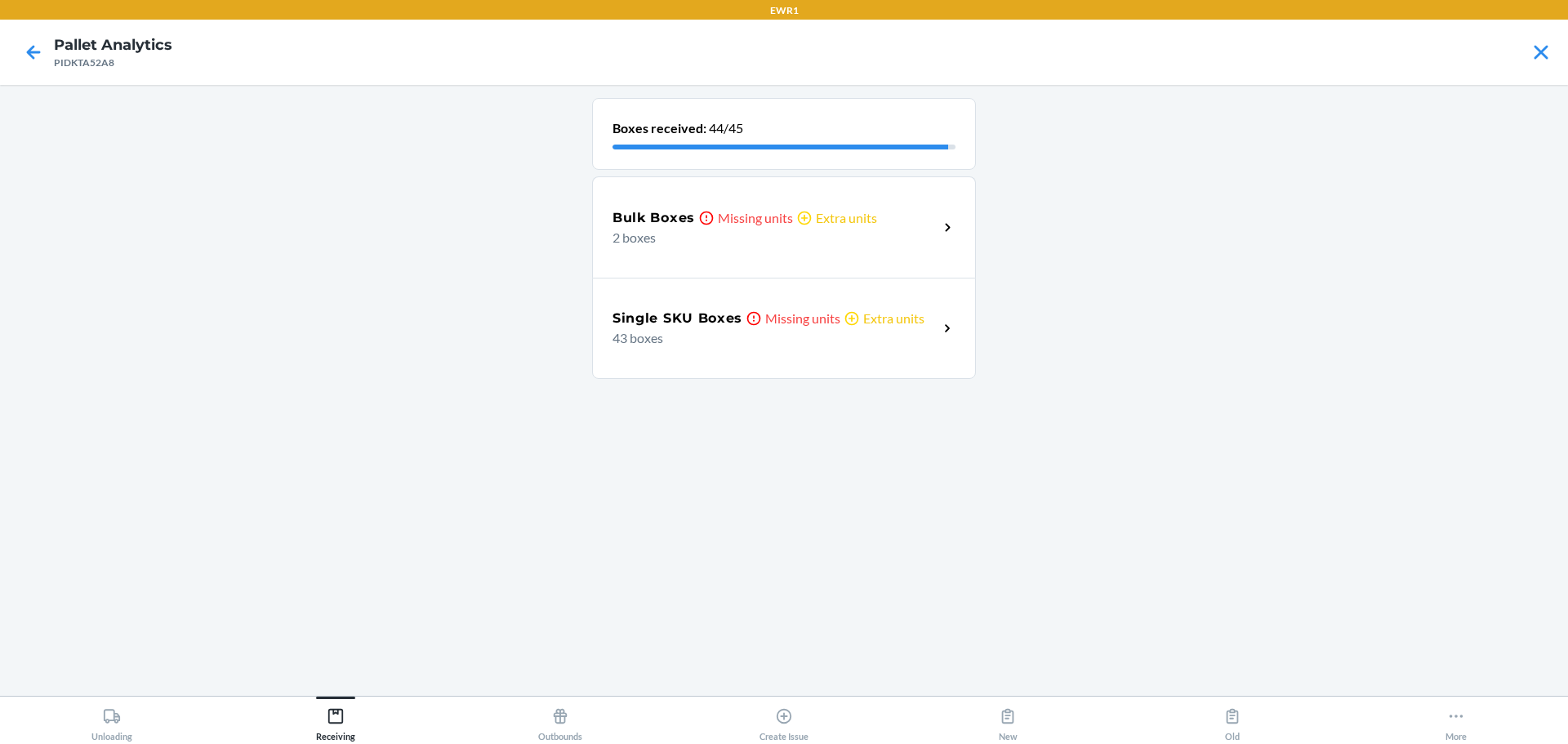
click at [48, 52] on div at bounding box center [33, 52] width 41 height 41
click at [31, 52] on icon at bounding box center [33, 52] width 14 height 14
click at [786, 331] on p "5 boxes" at bounding box center [769, 338] width 312 height 20
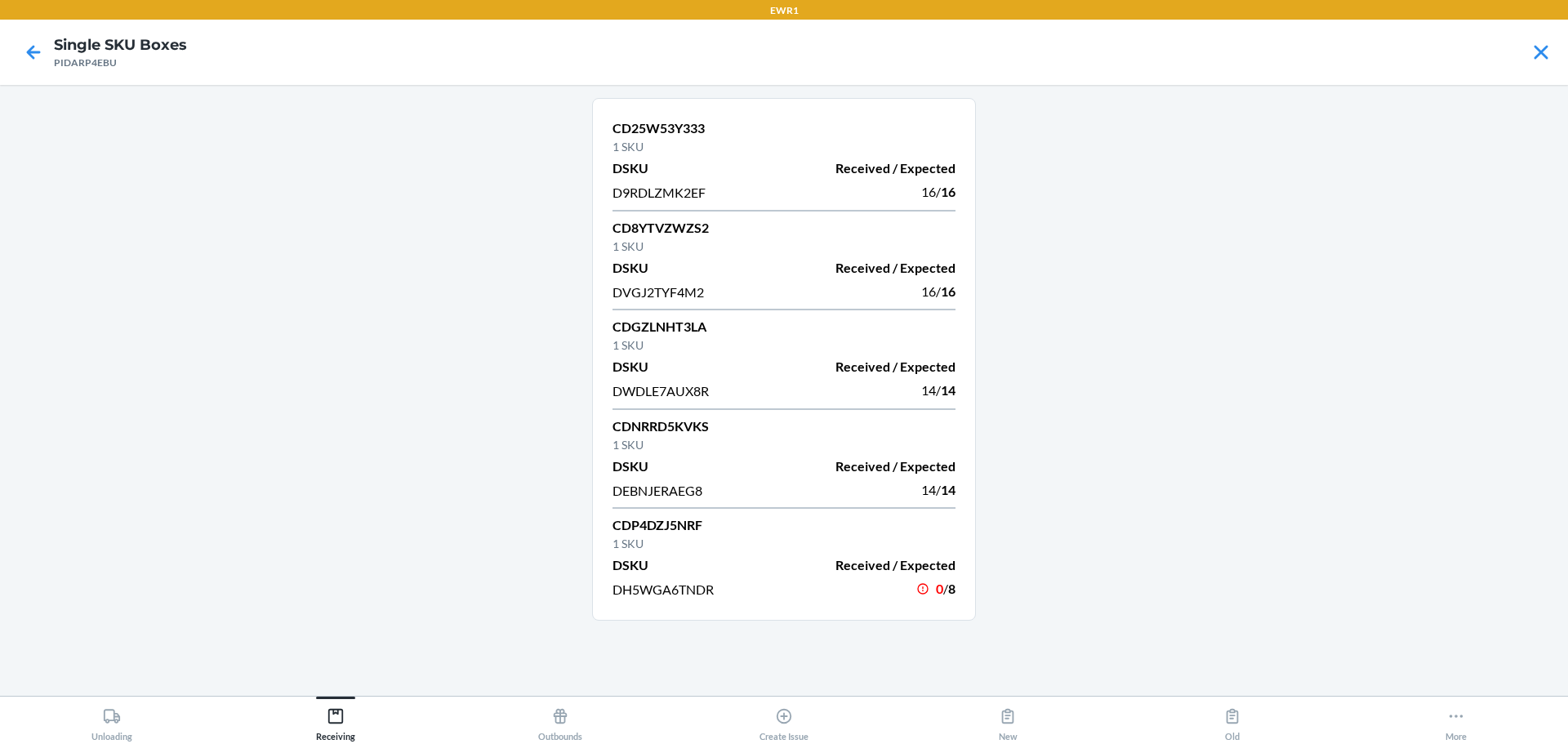
click at [658, 529] on p "CDP4DZJ5NRF" at bounding box center [784, 525] width 343 height 20
click at [692, 594] on span "DH5WGA6TNDR" at bounding box center [663, 589] width 101 height 16
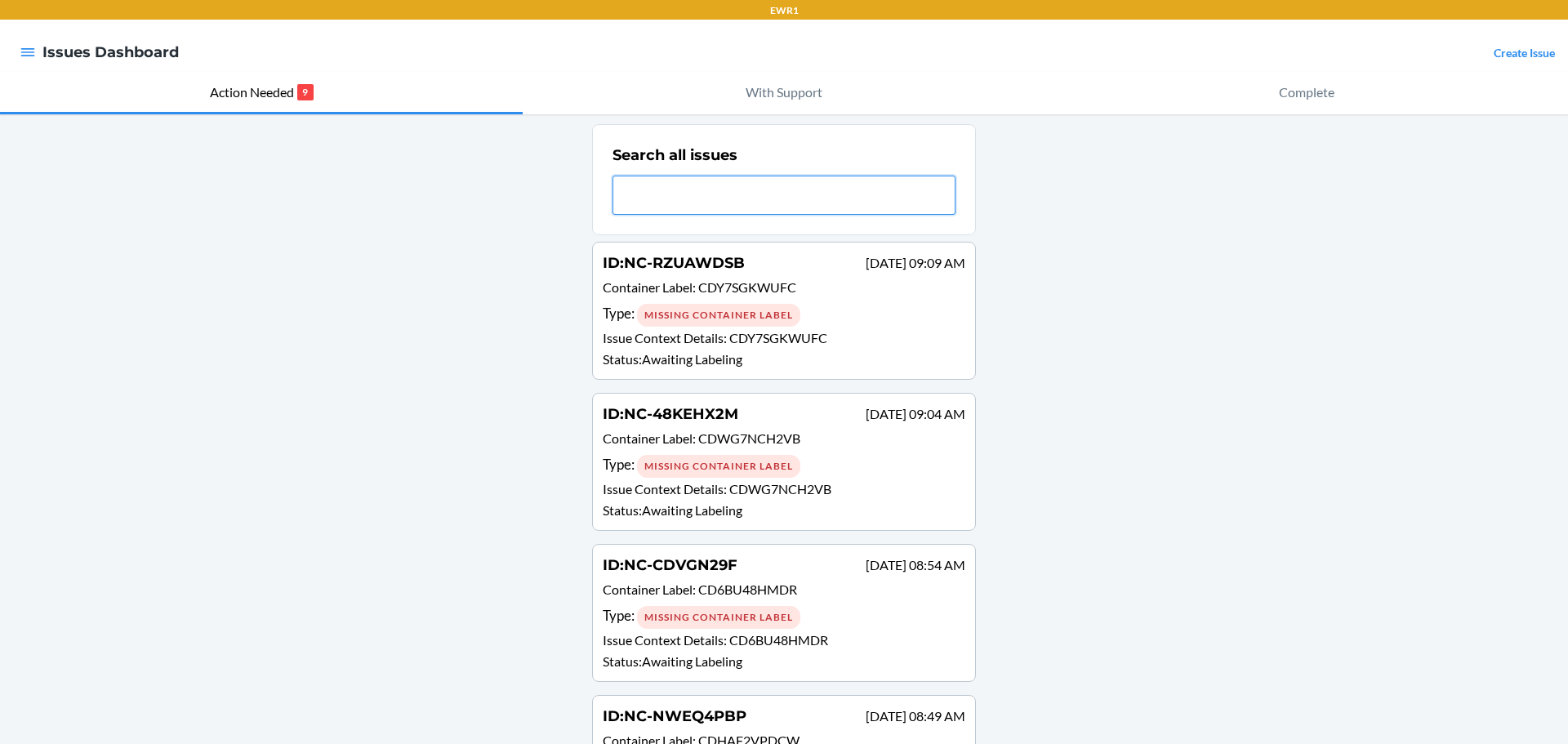
click at [703, 205] on input "text" at bounding box center [784, 195] width 343 height 39
paste input "CDV5X22KN7G"
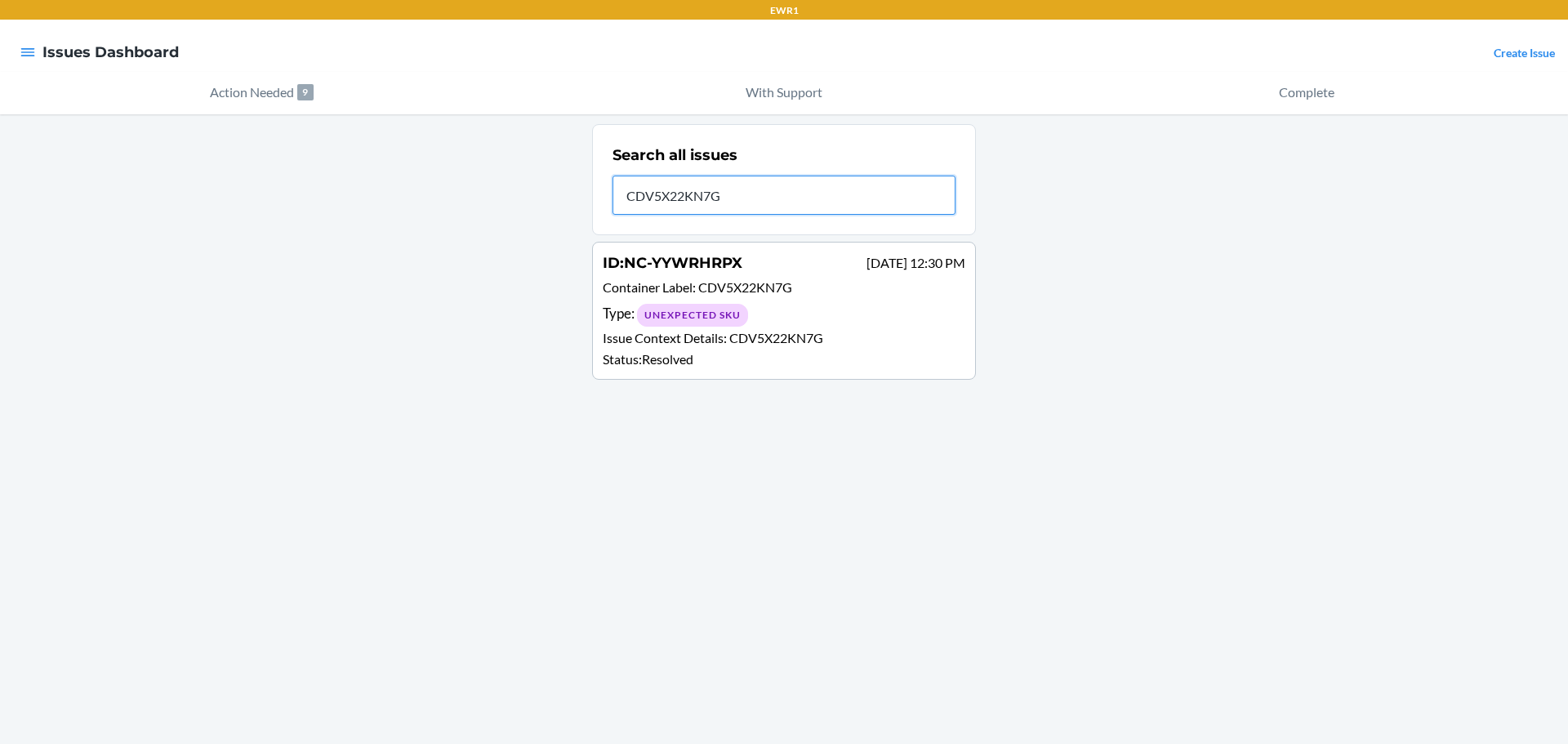
type input "CDV5X22KN7G"
click at [736, 352] on p "Status : Resolved" at bounding box center [784, 360] width 362 height 20
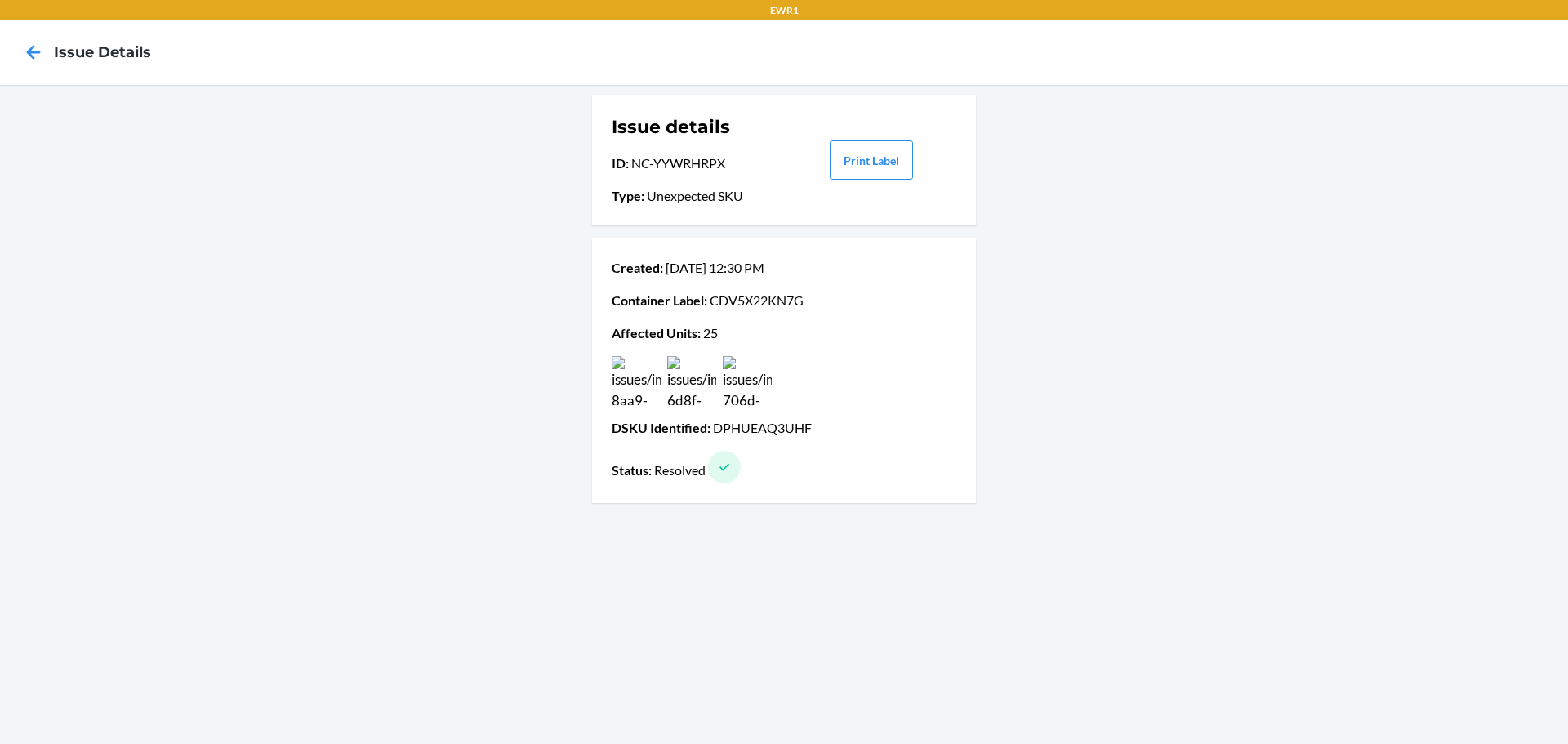
click at [637, 383] on img at bounding box center [636, 381] width 49 height 49
